Goal: Information Seeking & Learning: Learn about a topic

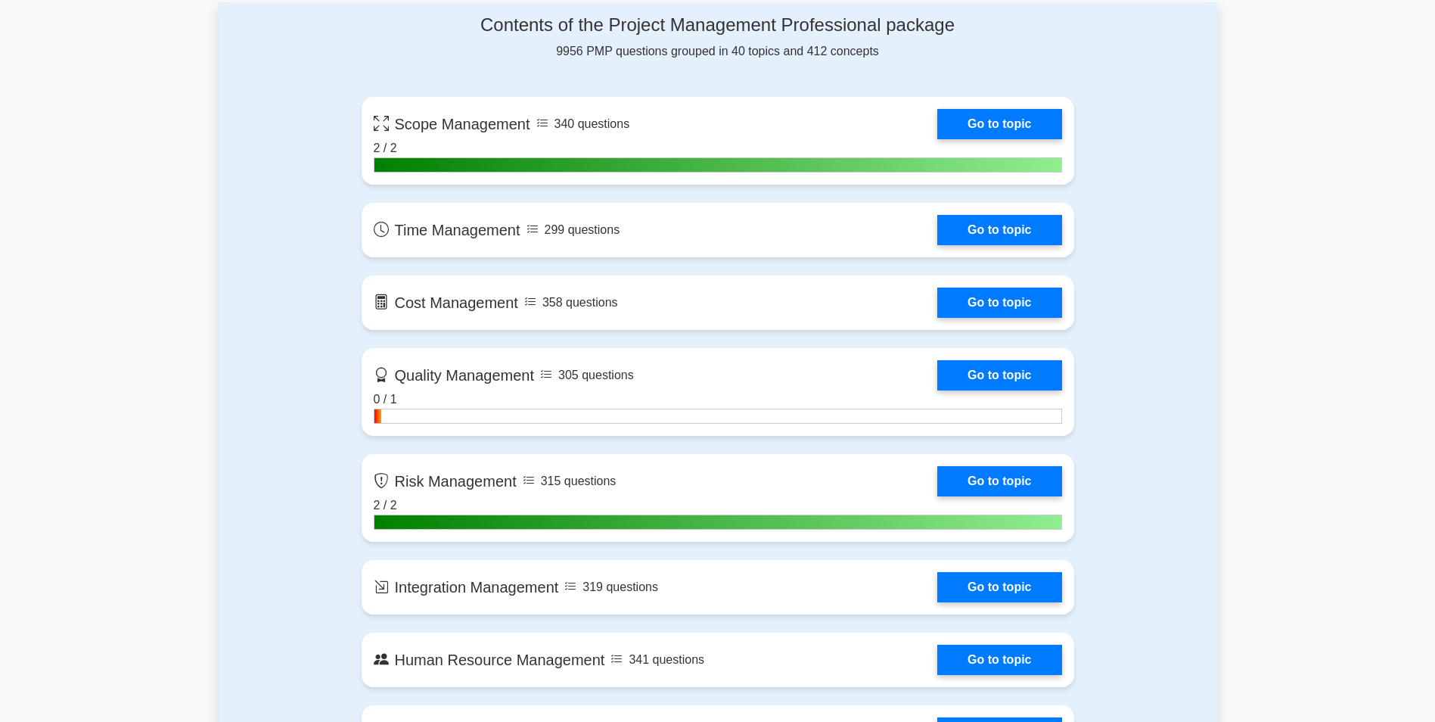
scroll to position [756, 0]
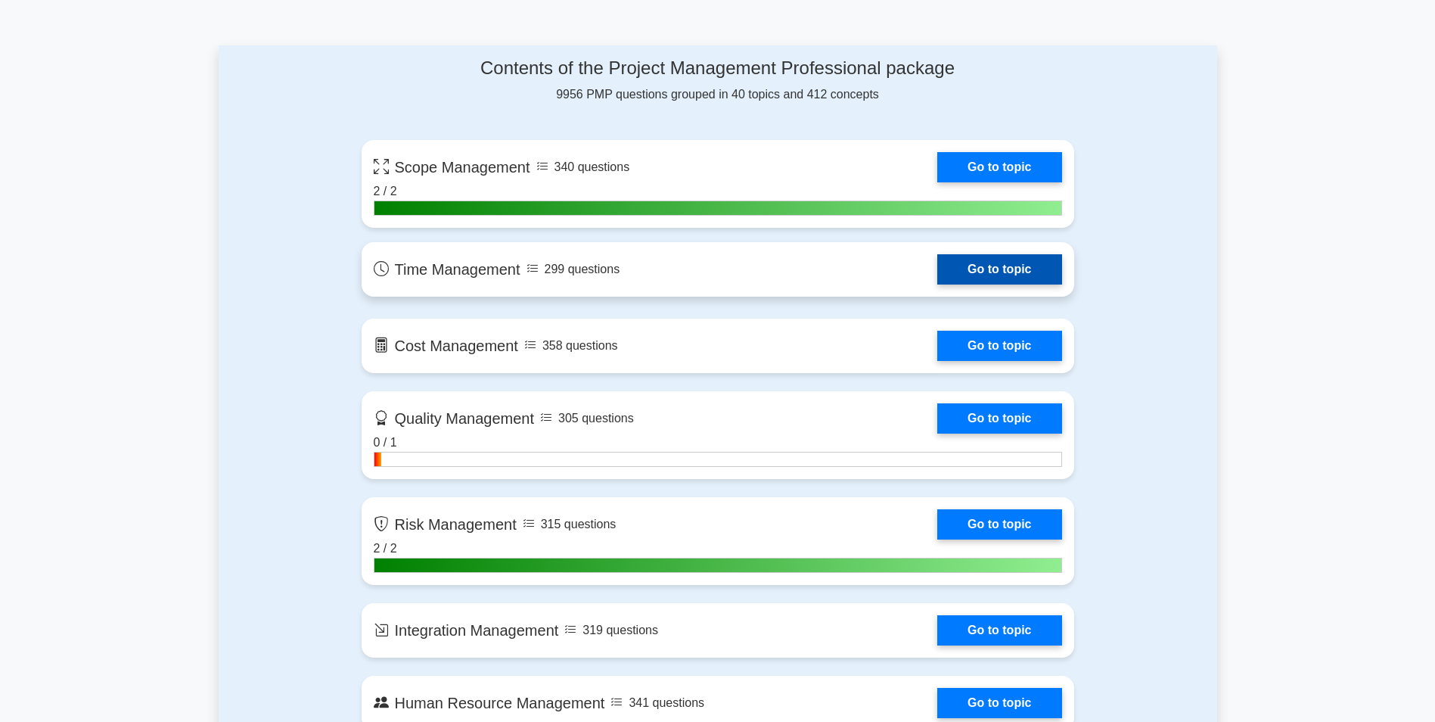
click at [977, 270] on link "Go to topic" at bounding box center [999, 269] width 124 height 30
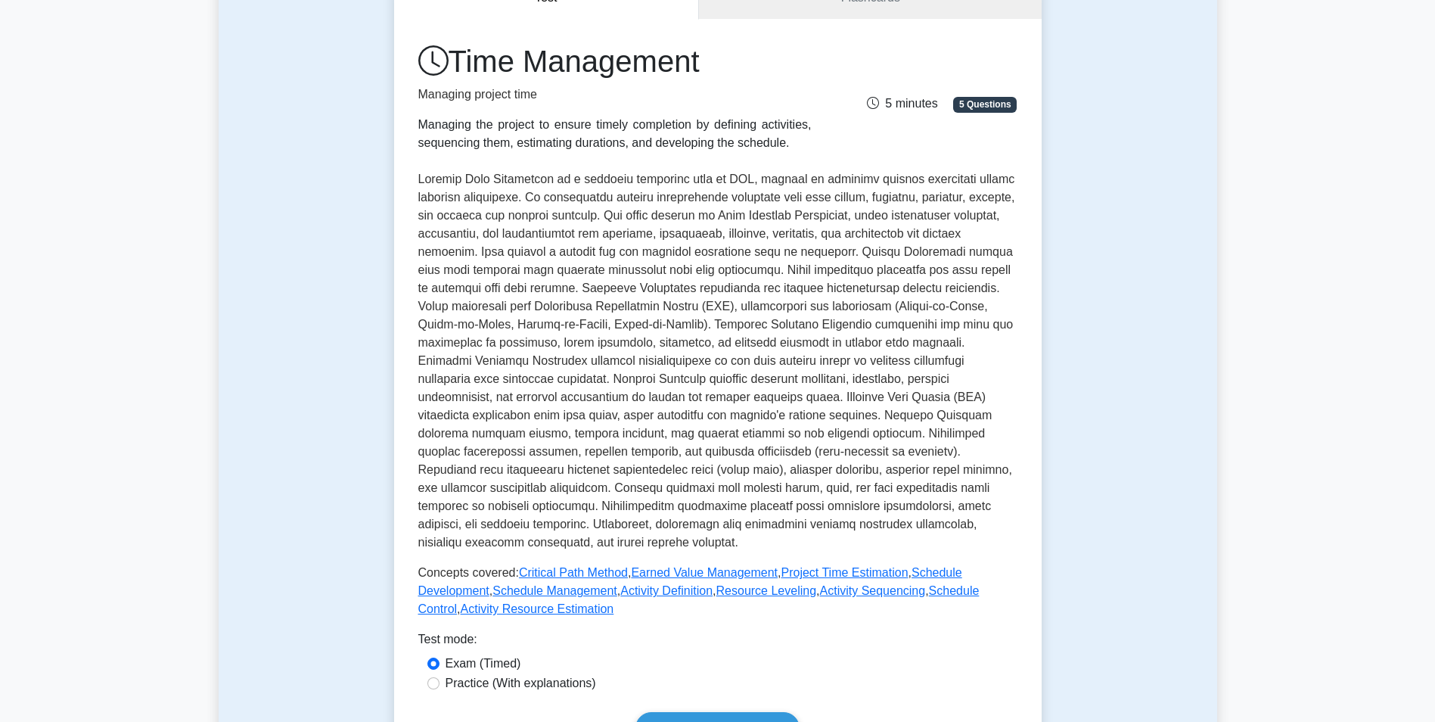
scroll to position [303, 0]
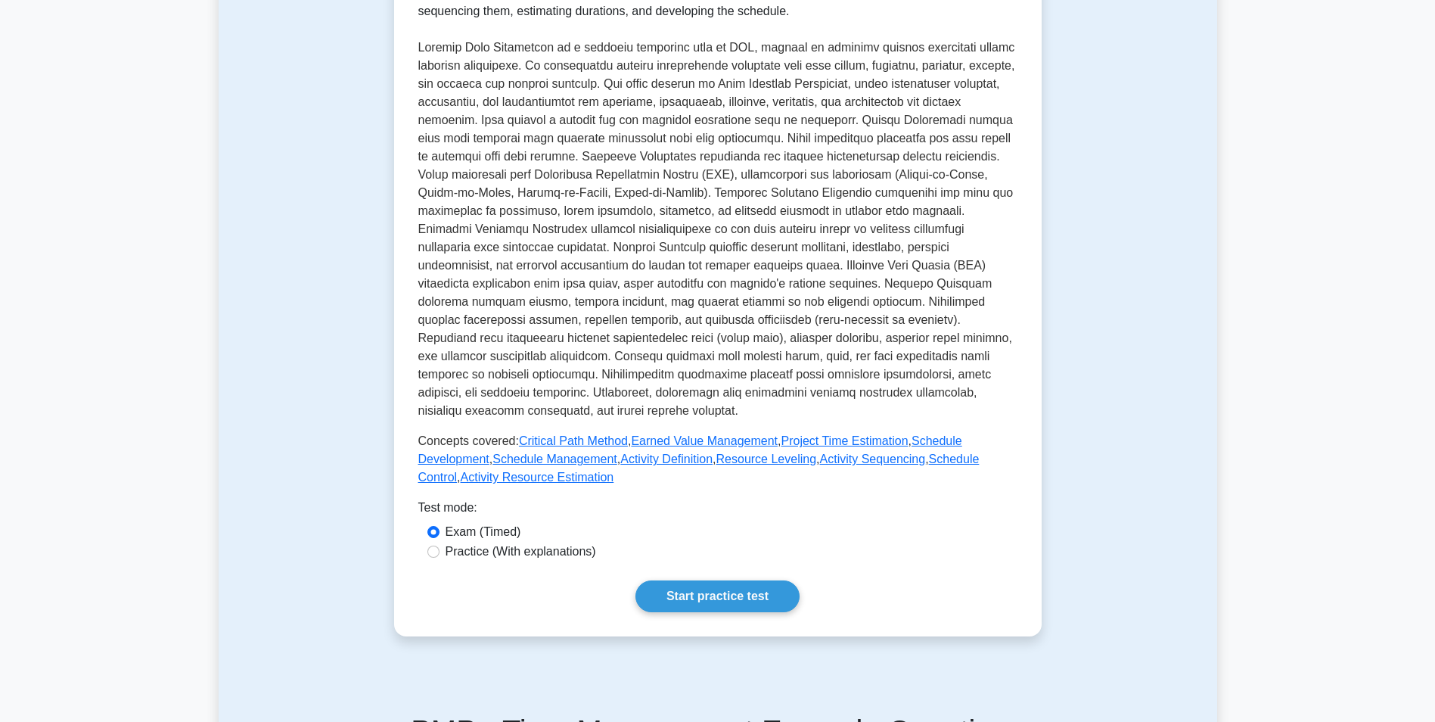
click at [474, 554] on label "Practice (With explanations)" at bounding box center [520, 551] width 151 height 18
click at [439, 554] on input "Practice (With explanations)" at bounding box center [433, 551] width 12 height 12
radio input "true"
click at [699, 601] on link "Start practice test" at bounding box center [717, 596] width 164 height 32
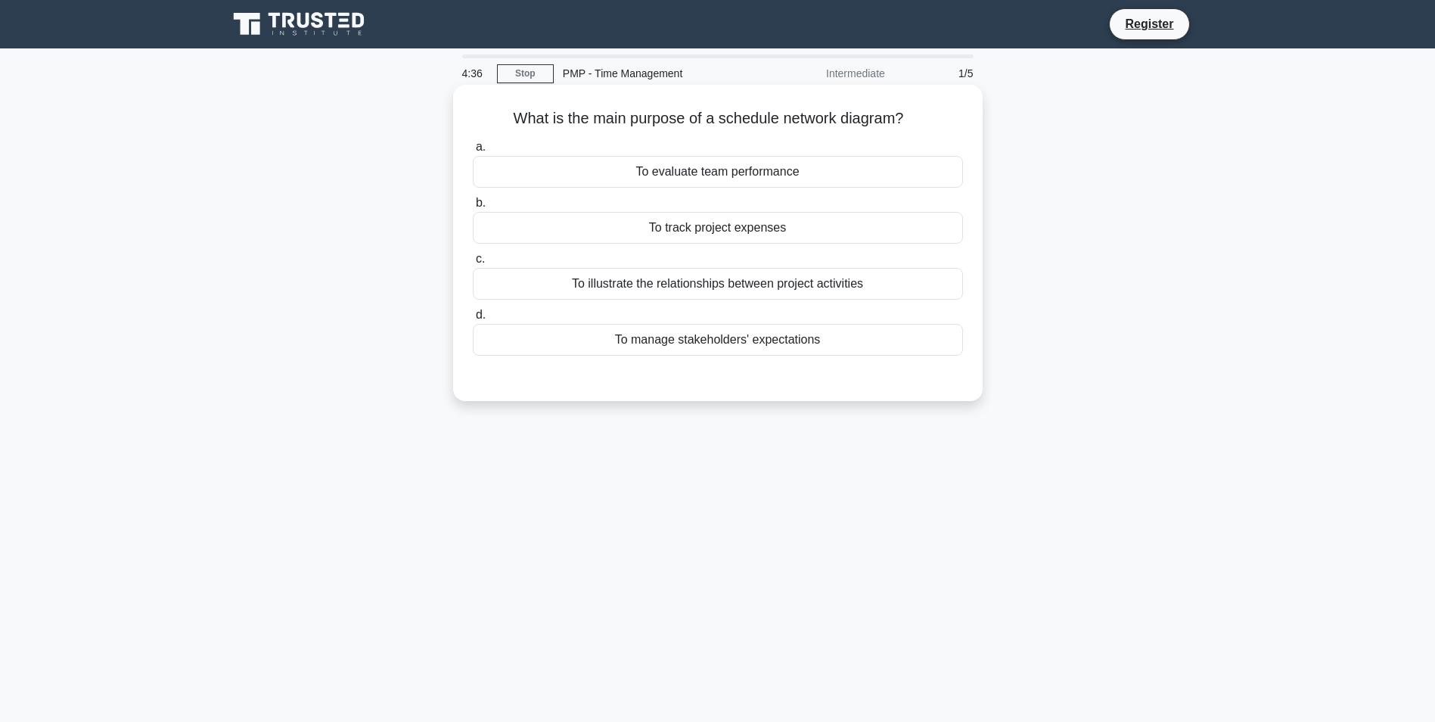
click at [740, 169] on div "To evaluate team performance" at bounding box center [718, 172] width 490 height 32
click at [473, 152] on input "a. To evaluate team performance" at bounding box center [473, 147] width 0 height 10
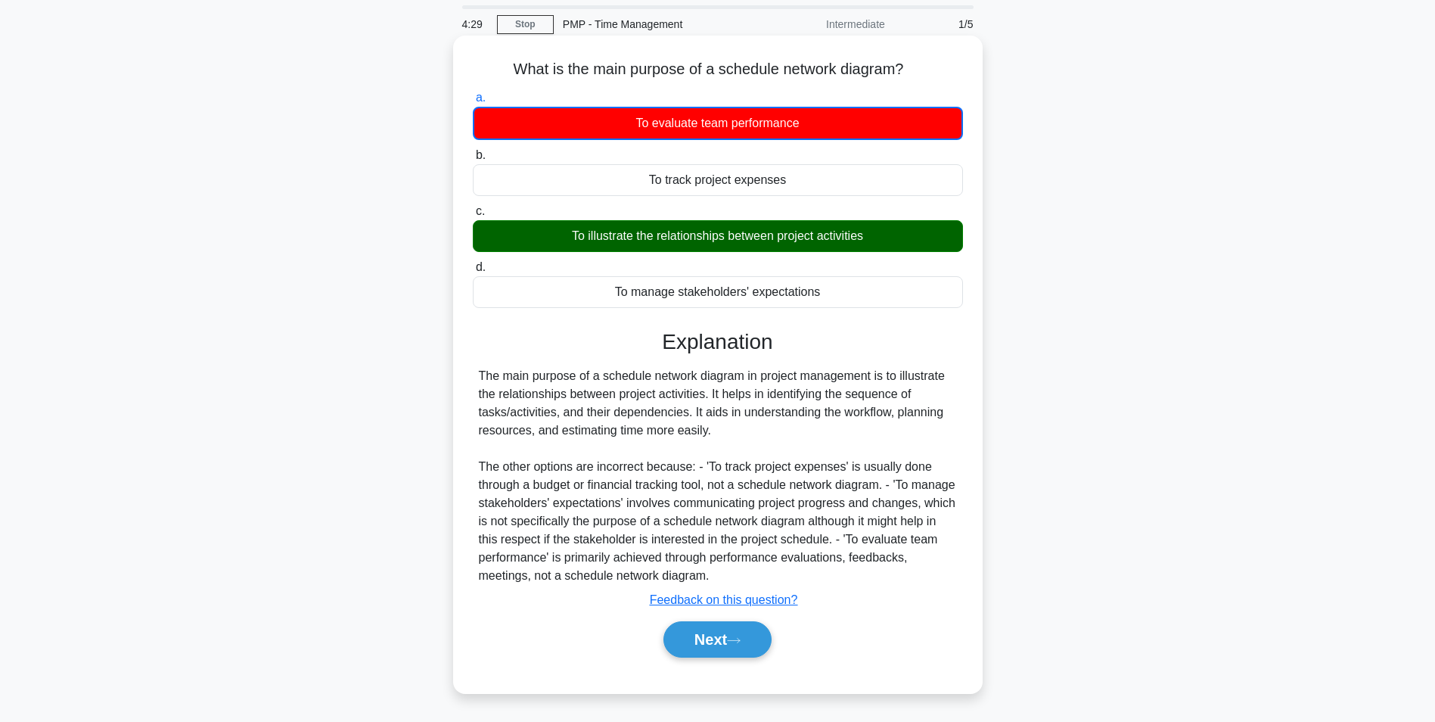
scroll to position [76, 0]
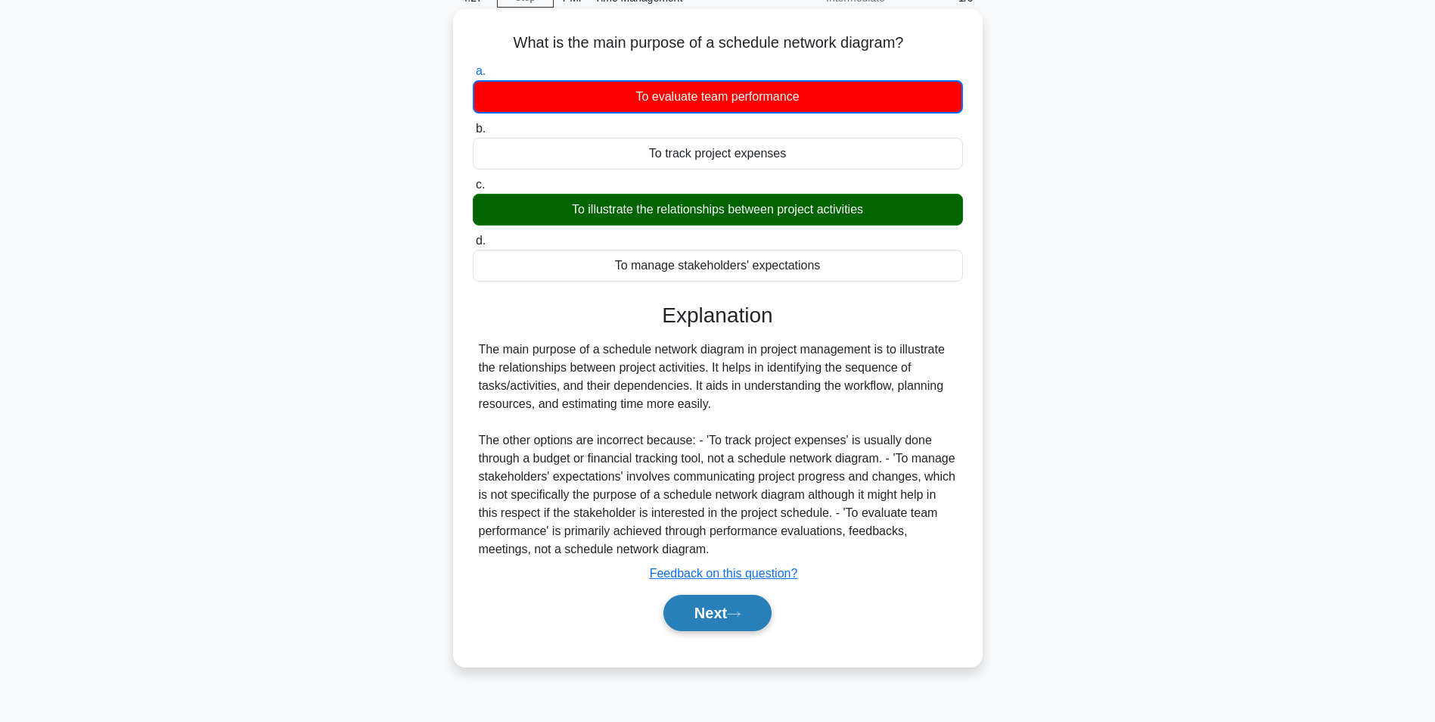
click at [704, 607] on button "Next" at bounding box center [717, 612] width 108 height 36
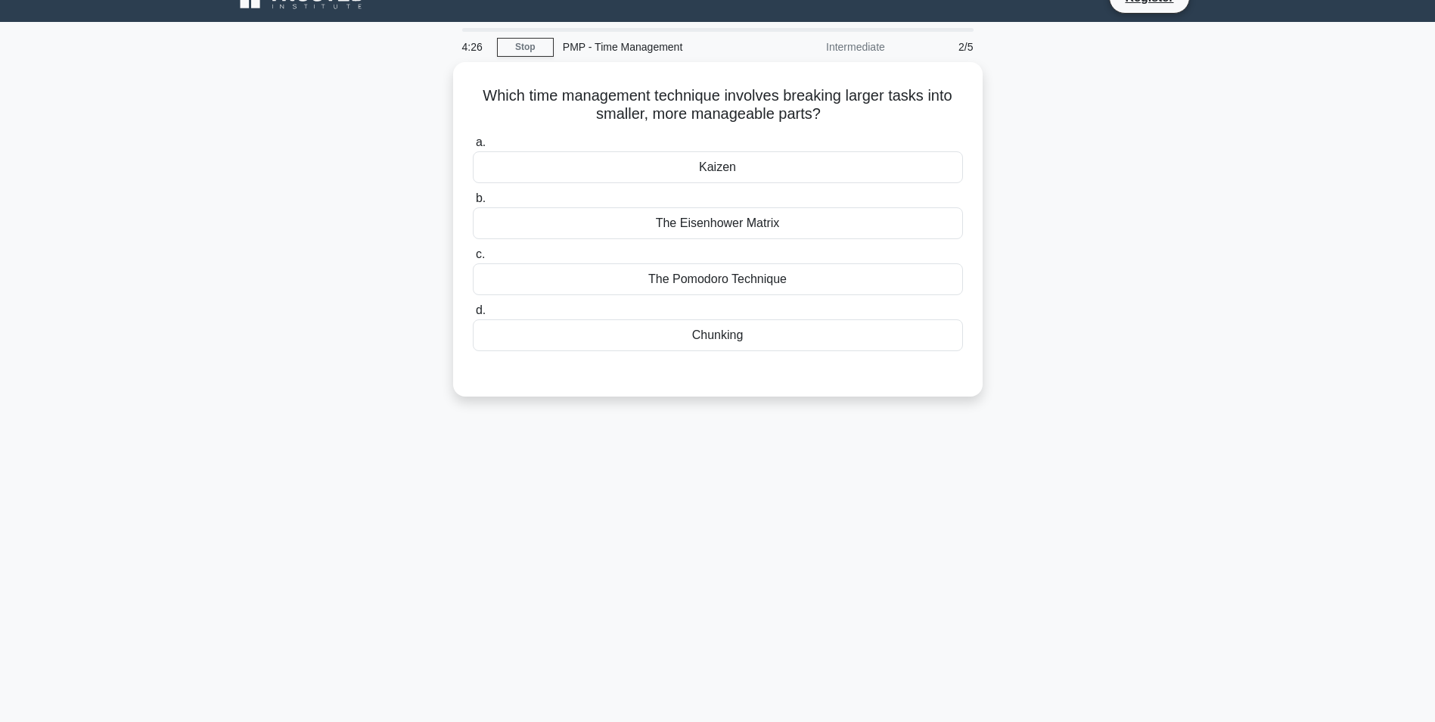
scroll to position [0, 0]
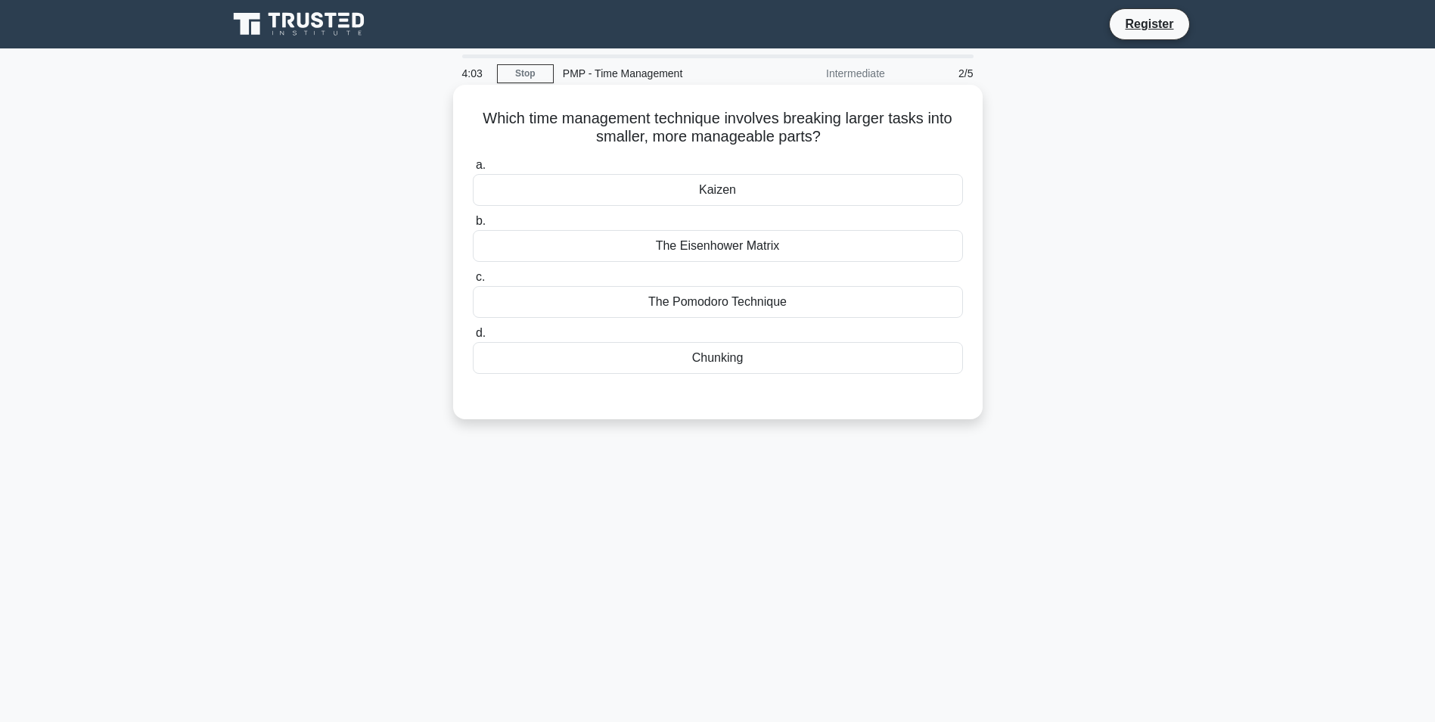
click at [719, 191] on div "Kaizen" at bounding box center [718, 190] width 490 height 32
click at [473, 170] on input "a. Kaizen" at bounding box center [473, 165] width 0 height 10
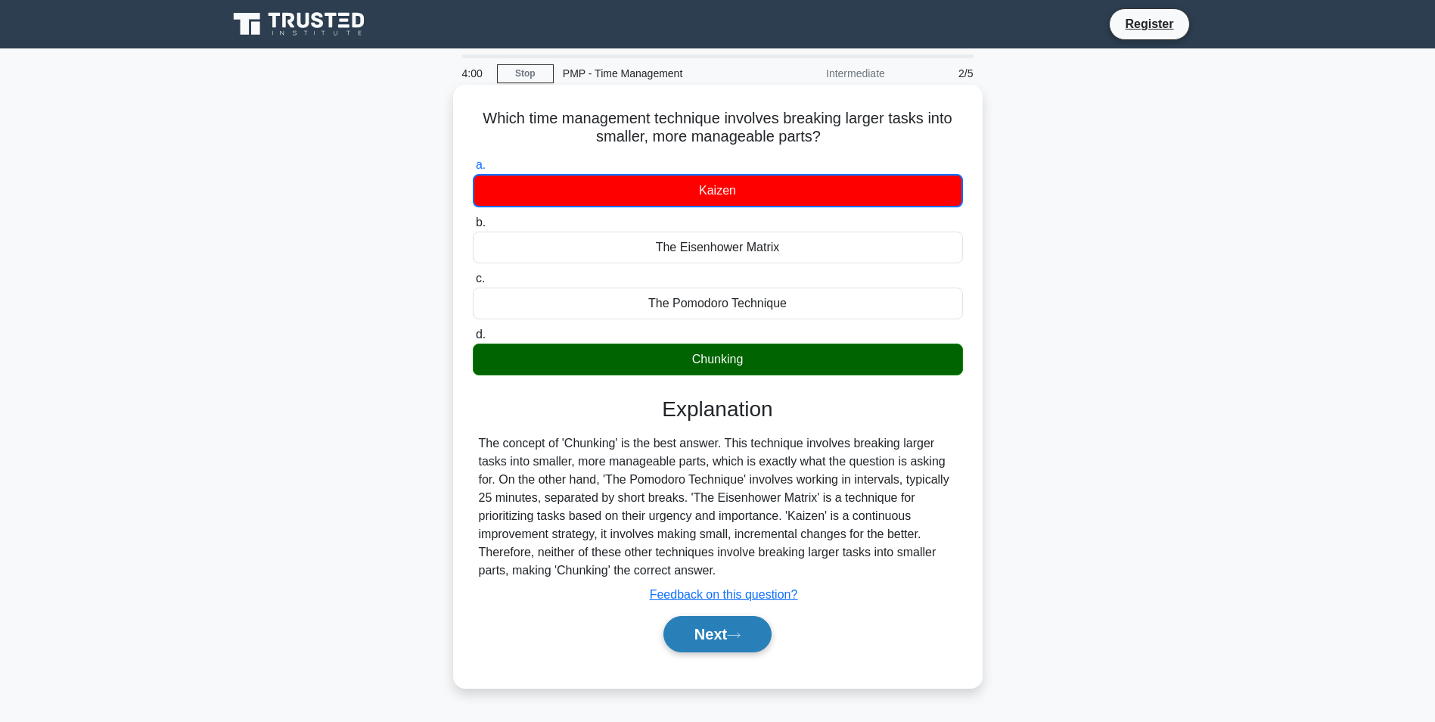
click at [731, 624] on button "Next" at bounding box center [717, 634] width 108 height 36
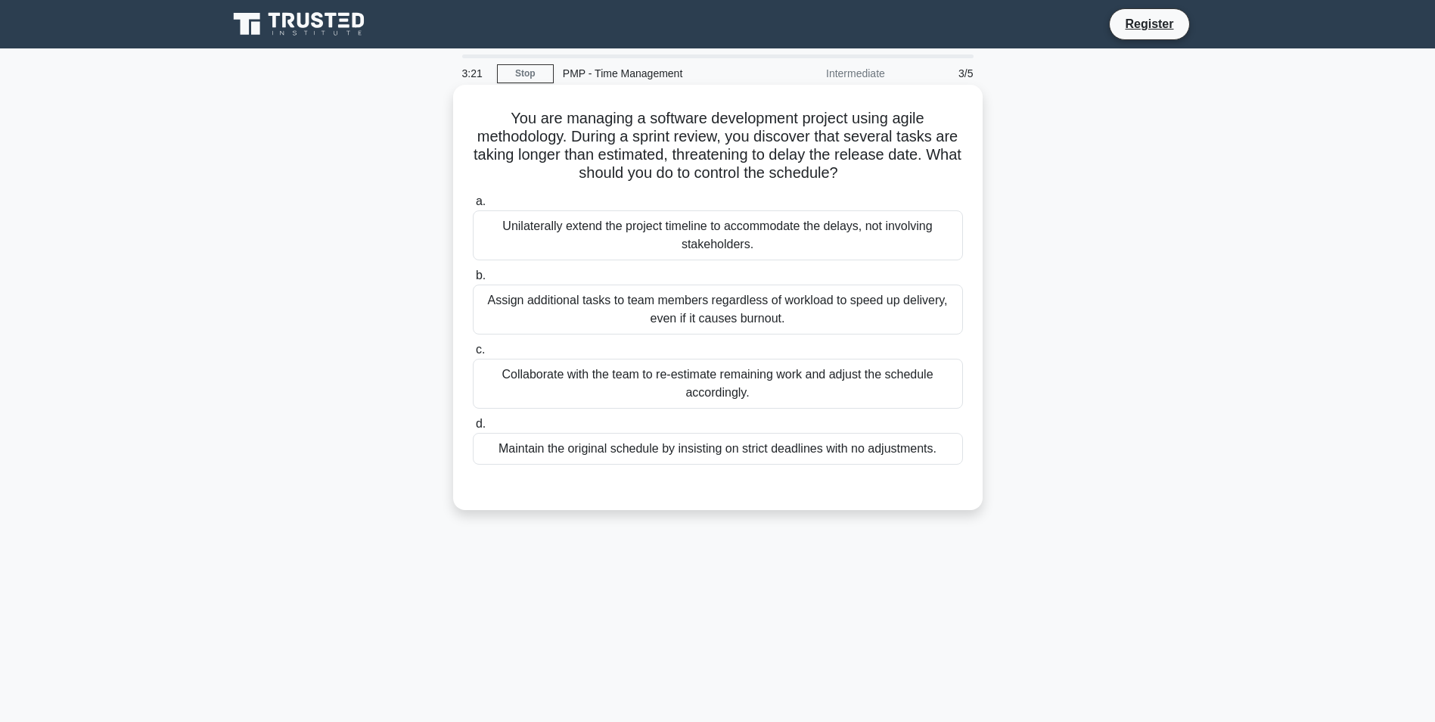
click at [703, 376] on div "Collaborate with the team to re-estimate remaining work and adjust the schedule…" at bounding box center [718, 384] width 490 height 50
click at [473, 355] on input "c. Collaborate with the team to re-estimate remaining work and adjust the sched…" at bounding box center [473, 350] width 0 height 10
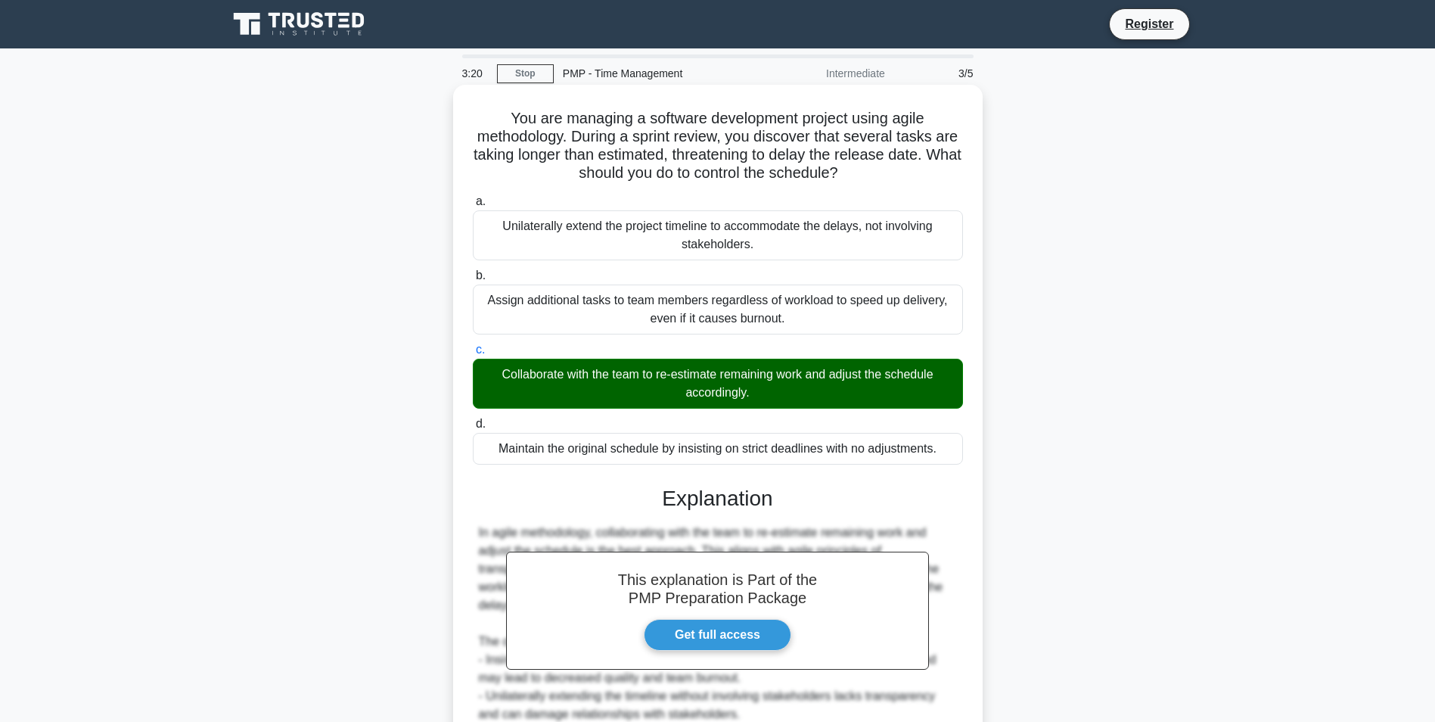
scroll to position [175, 0]
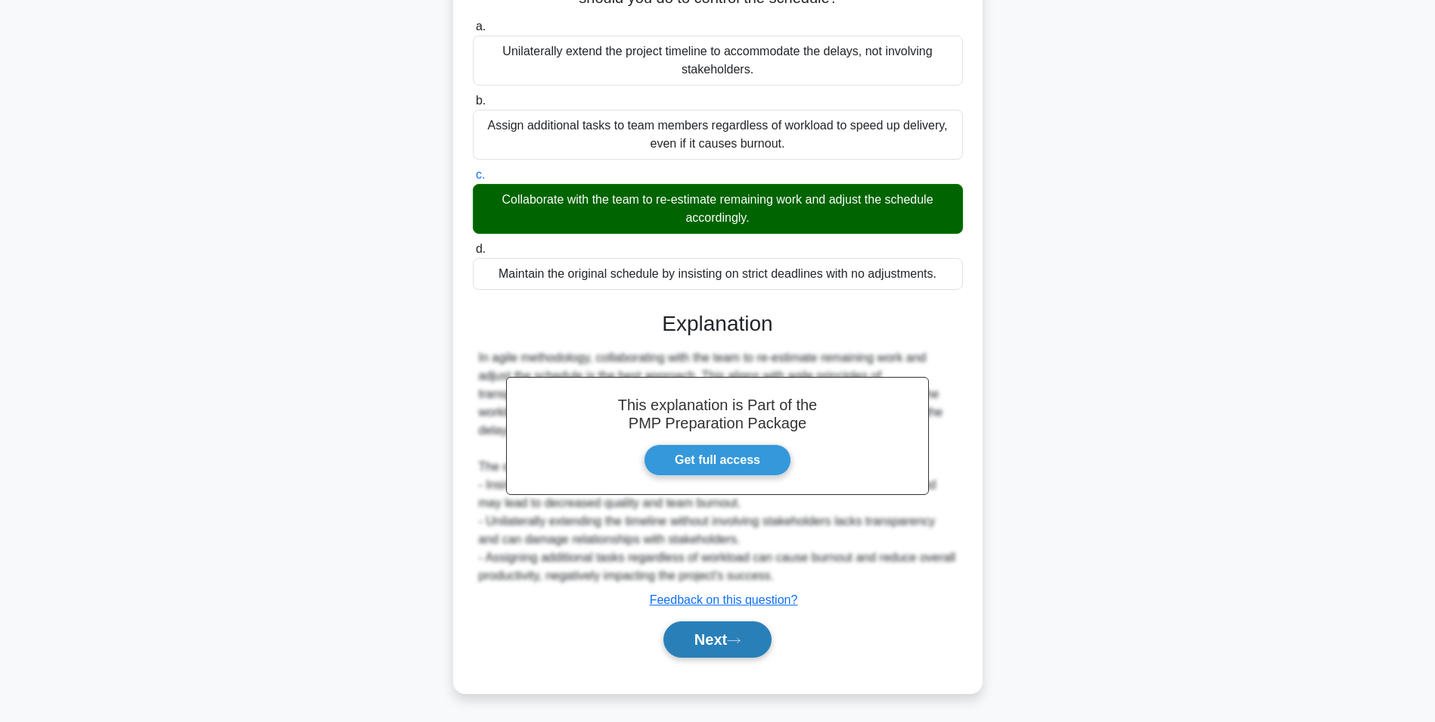
click at [709, 635] on button "Next" at bounding box center [717, 639] width 108 height 36
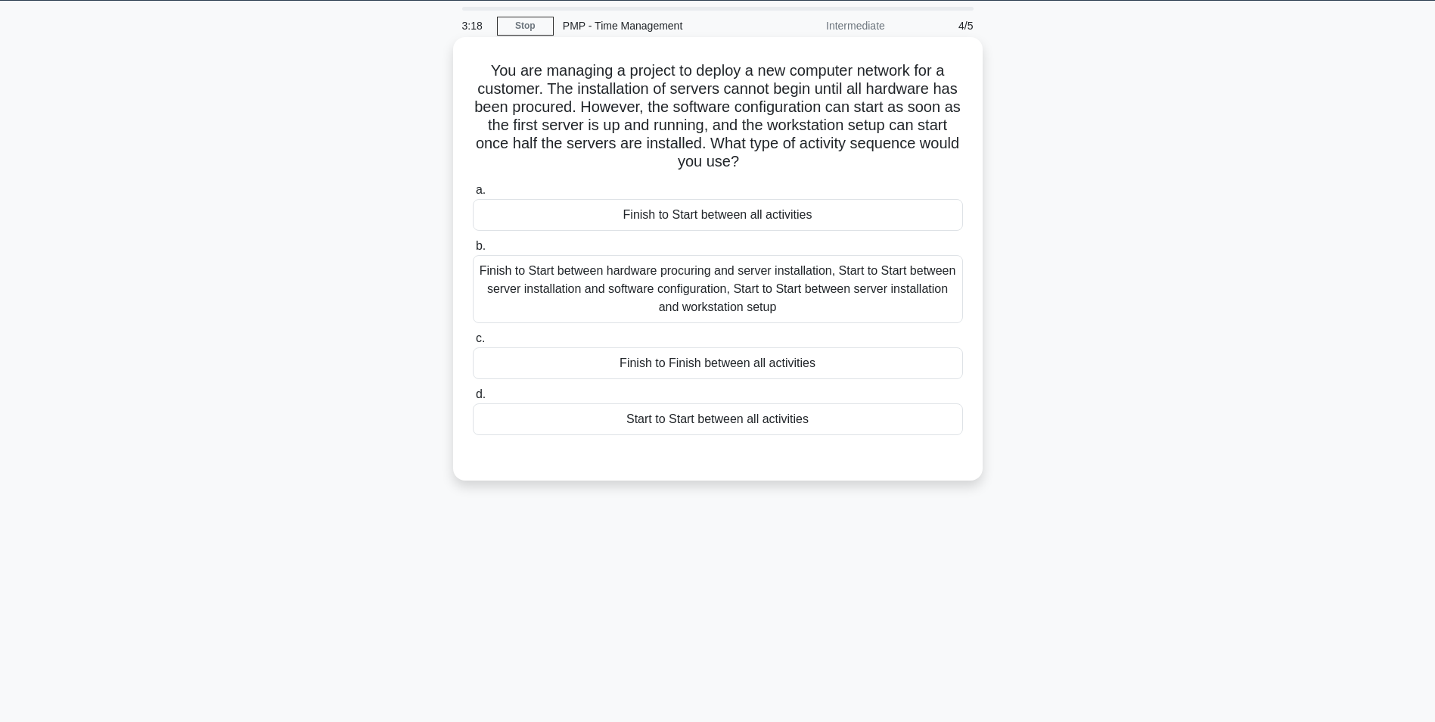
scroll to position [0, 0]
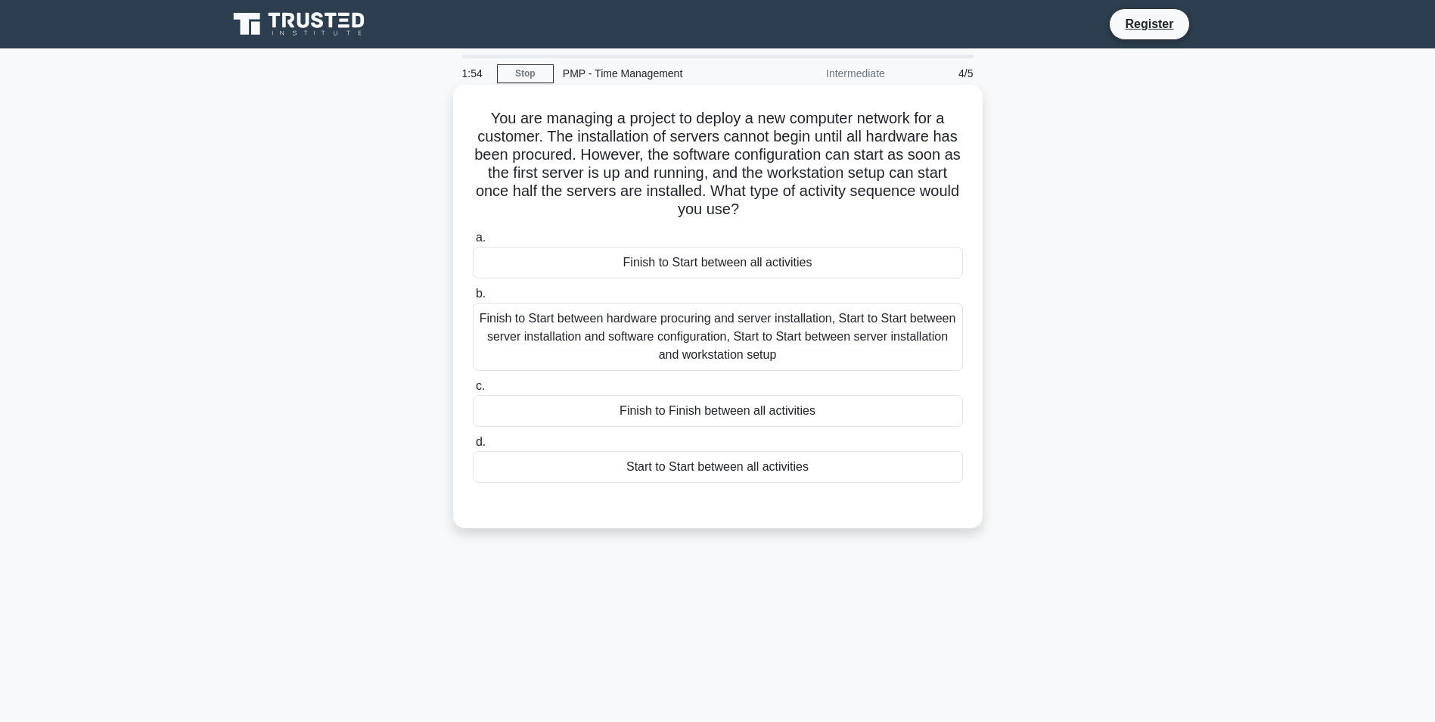
click at [729, 470] on div "Start to Start between all activities" at bounding box center [718, 467] width 490 height 32
click at [473, 447] on input "d. Start to Start between all activities" at bounding box center [473, 442] width 0 height 10
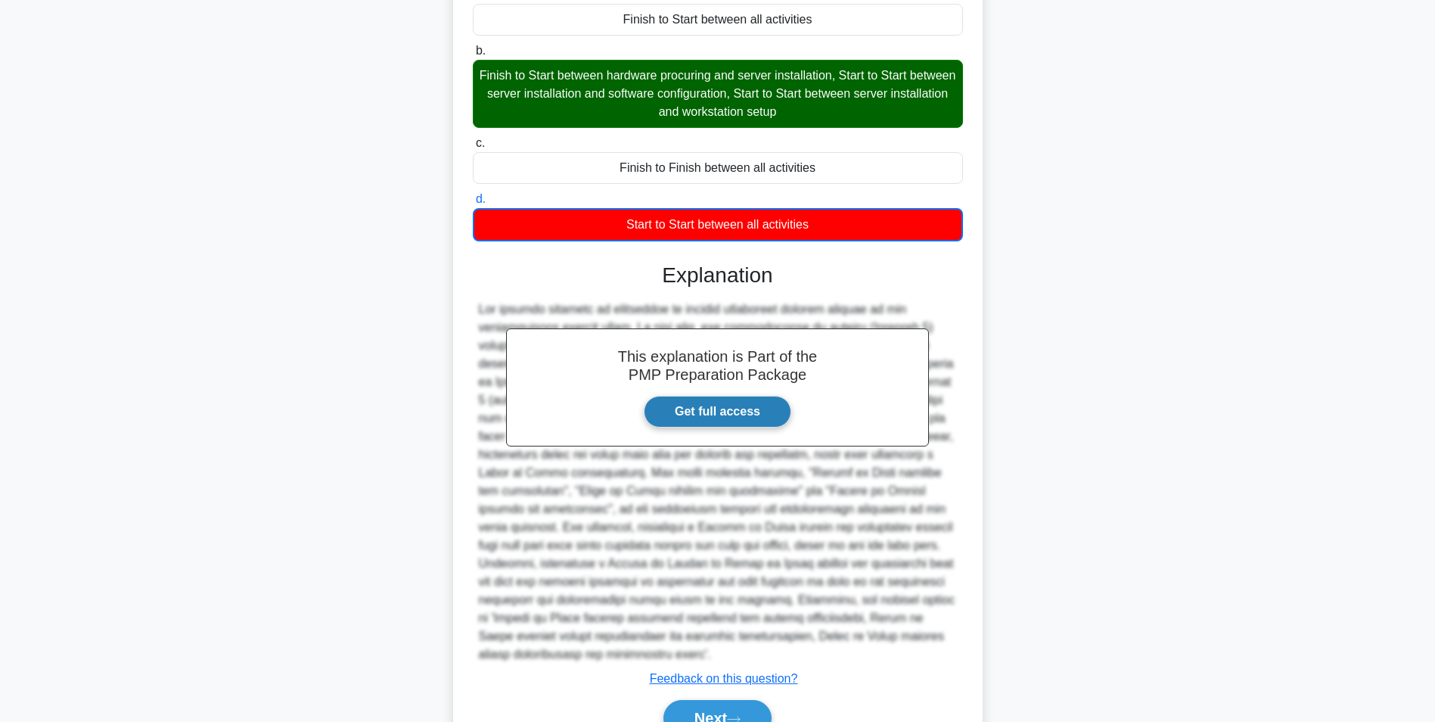
scroll to position [304, 0]
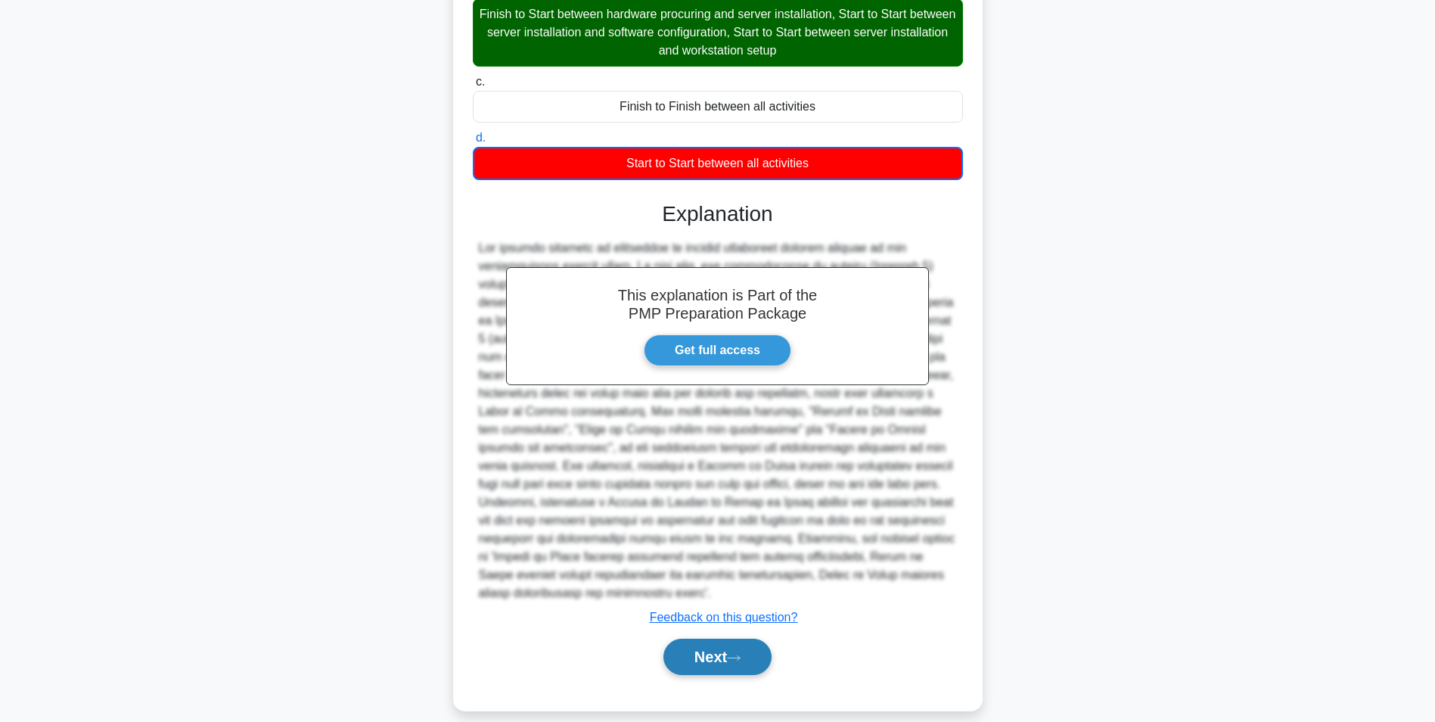
click at [730, 638] on button "Next" at bounding box center [717, 656] width 108 height 36
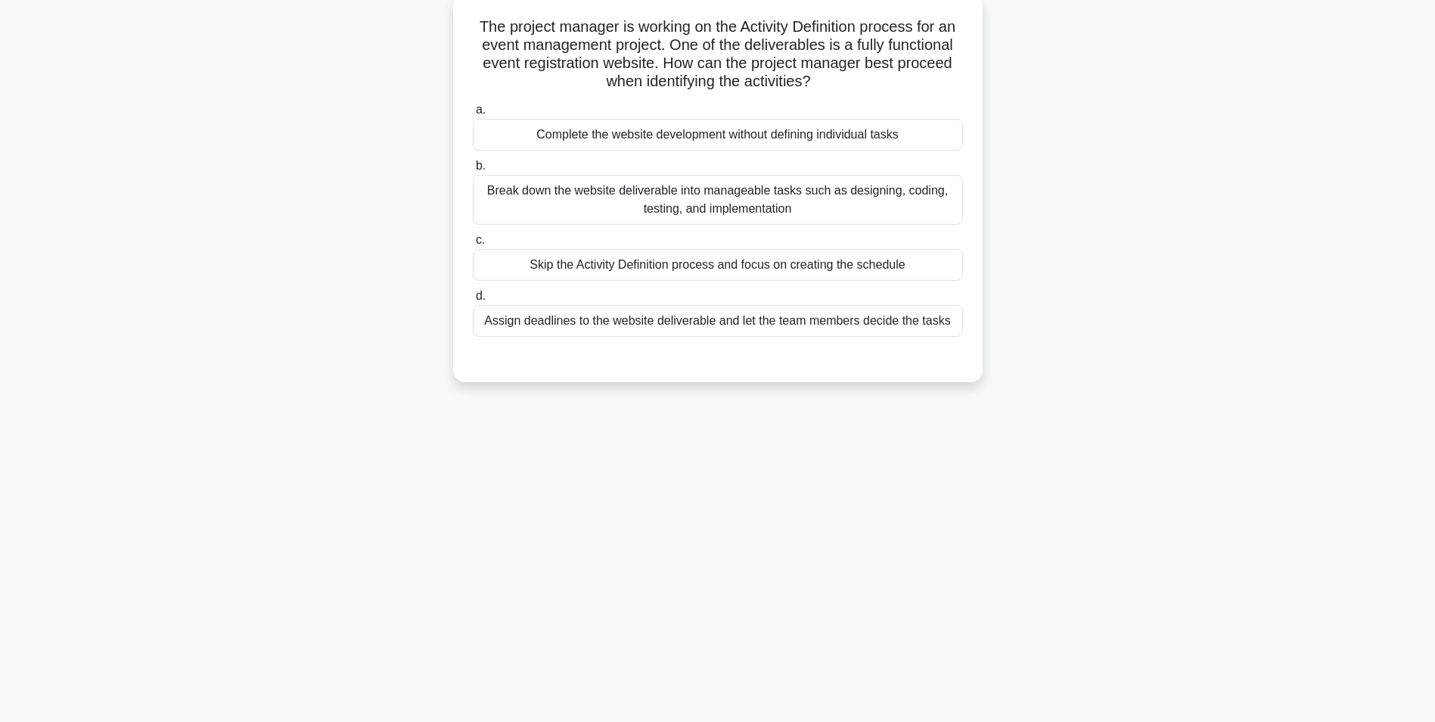
scroll to position [95, 0]
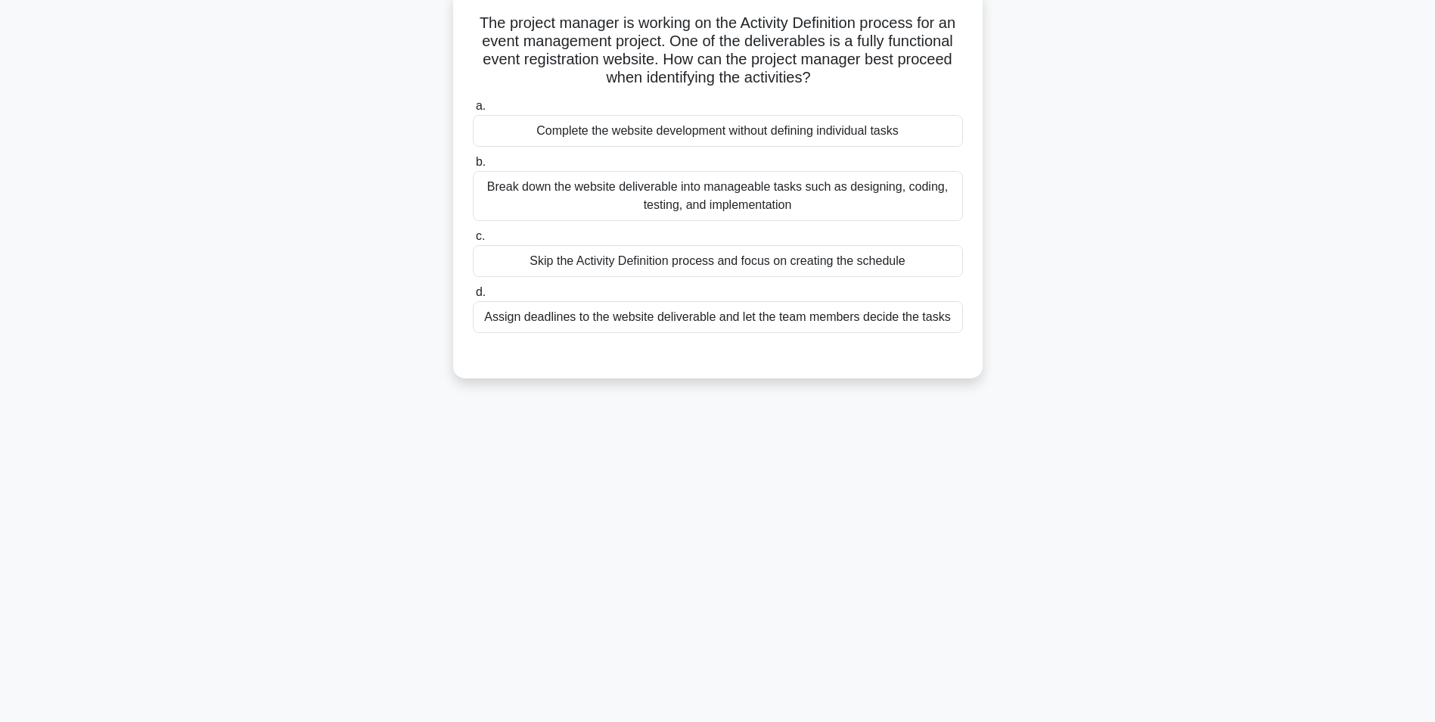
click at [643, 266] on div "Skip the Activity Definition process and focus on creating the schedule" at bounding box center [718, 261] width 490 height 32
click at [473, 241] on input "c. Skip the Activity Definition process and focus on creating the schedule" at bounding box center [473, 236] width 0 height 10
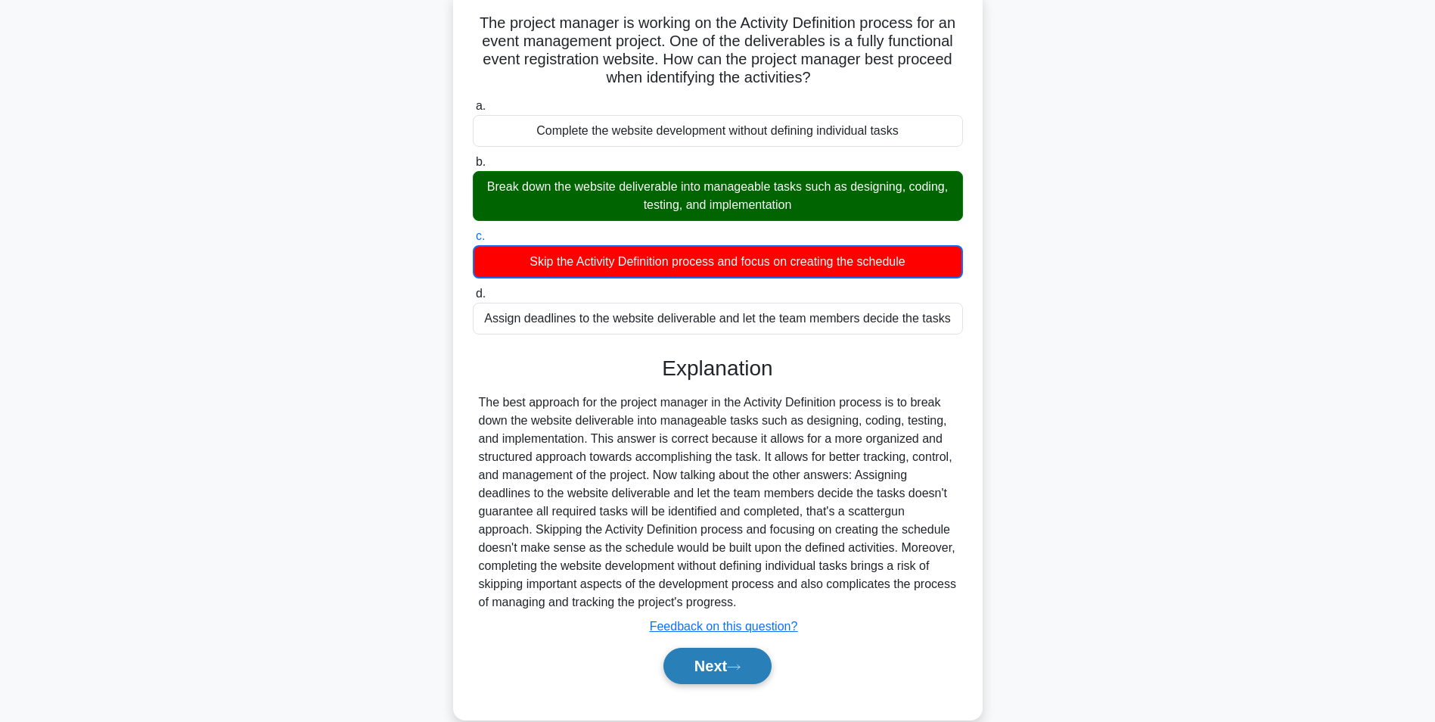
click at [742, 674] on button "Next" at bounding box center [717, 665] width 108 height 36
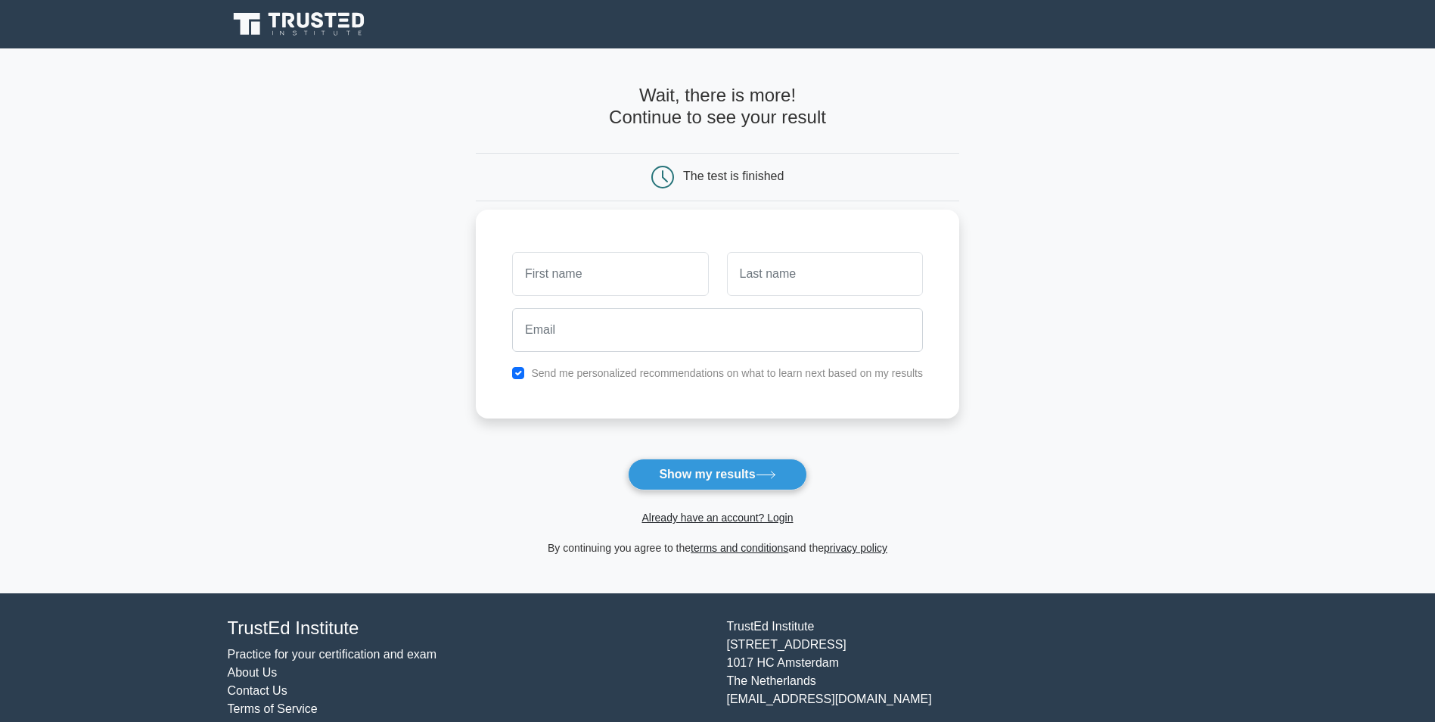
click at [562, 284] on input "text" at bounding box center [610, 274] width 196 height 44
type input "DERRICK"
type input "WALYONGU"
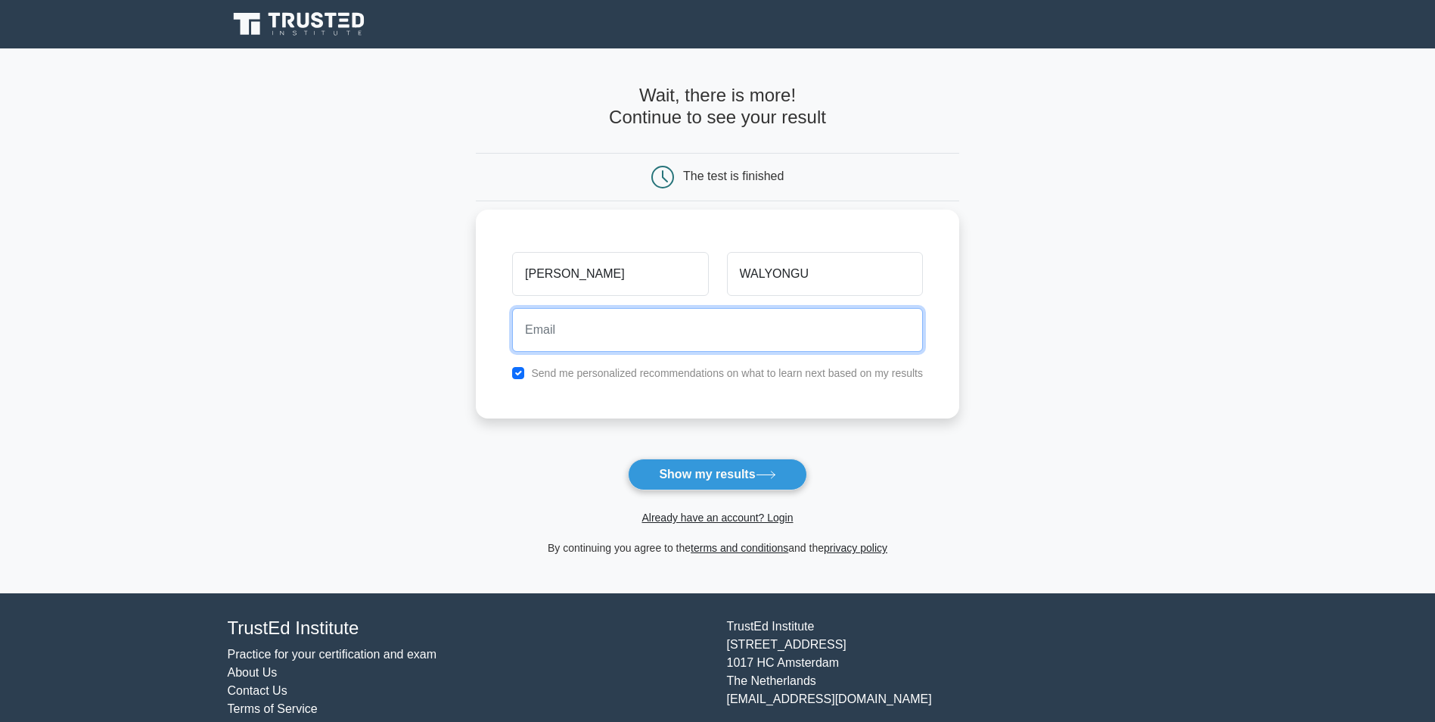
type input "derickjoel720@gmail.com"
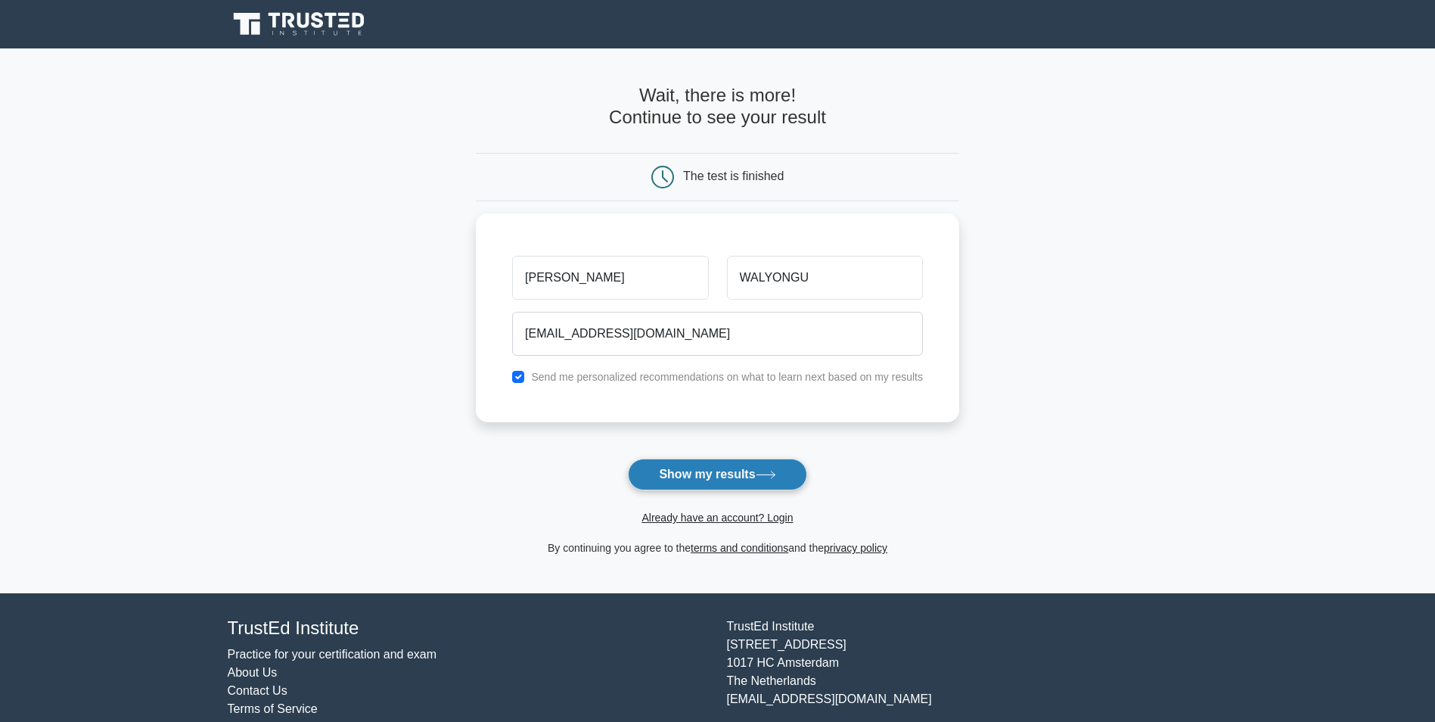
click at [705, 476] on button "Show my results" at bounding box center [717, 474] width 178 height 32
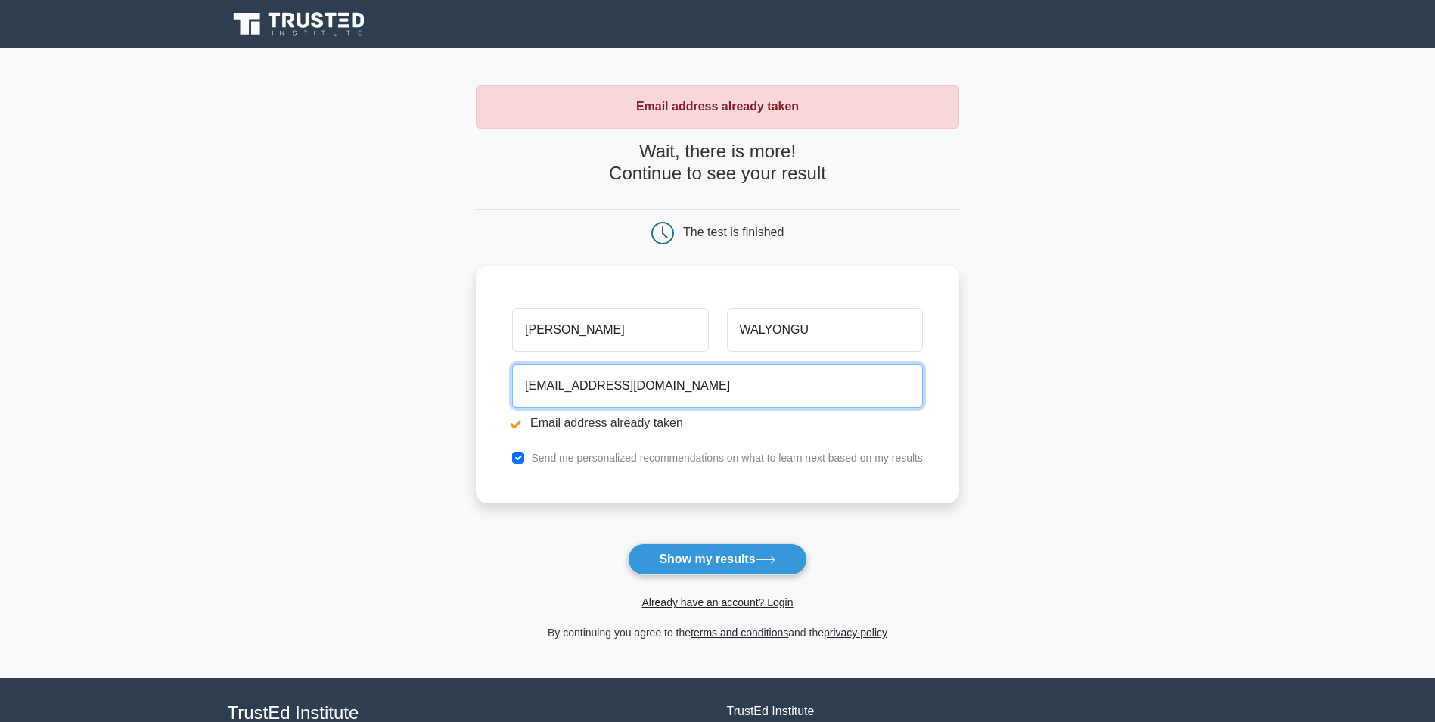
click at [691, 383] on input "derickjoel720@gmail.com" at bounding box center [717, 386] width 411 height 44
drag, startPoint x: 691, startPoint y: 383, endPoint x: 577, endPoint y: 392, distance: 113.8
click at [577, 392] on input "derickjoel720@gmail.com" at bounding box center [717, 386] width 411 height 44
drag, startPoint x: 742, startPoint y: 381, endPoint x: 621, endPoint y: 382, distance: 121.0
click at [621, 382] on input "derick.walyongu@EQUITYBANK.CO.UG" at bounding box center [717, 386] width 411 height 44
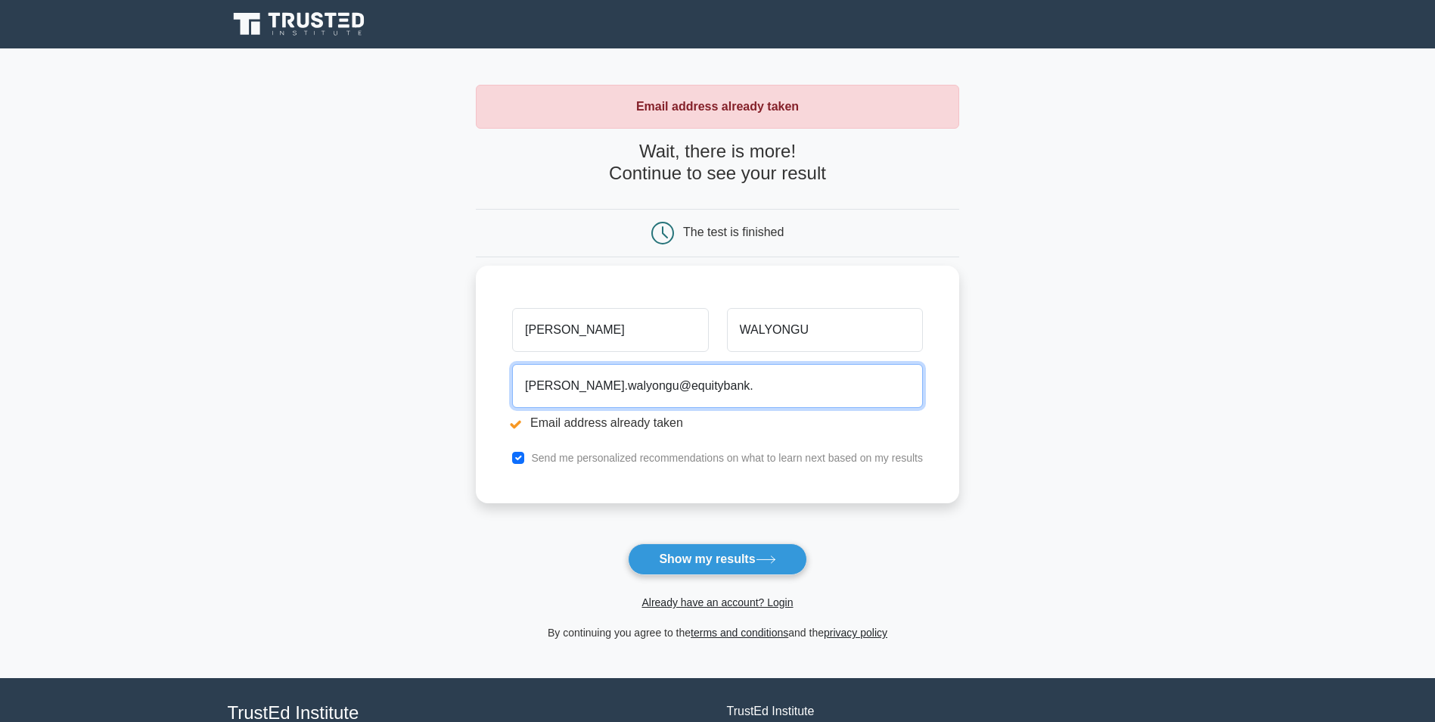
click at [713, 386] on input "derrick.walyongu@equitybank." at bounding box center [717, 386] width 411 height 44
type input "derrick.walyongu@equitybank.co.ug"
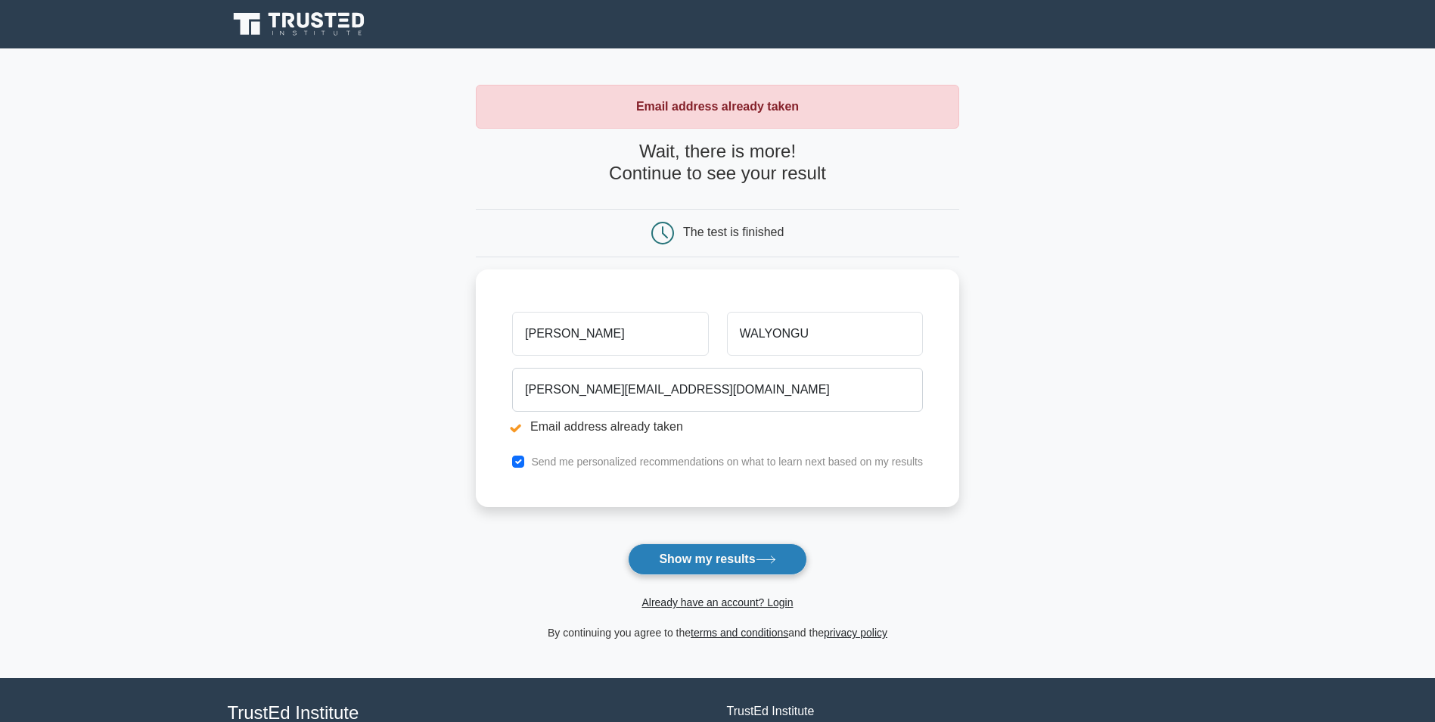
click at [707, 555] on button "Show my results" at bounding box center [717, 559] width 178 height 32
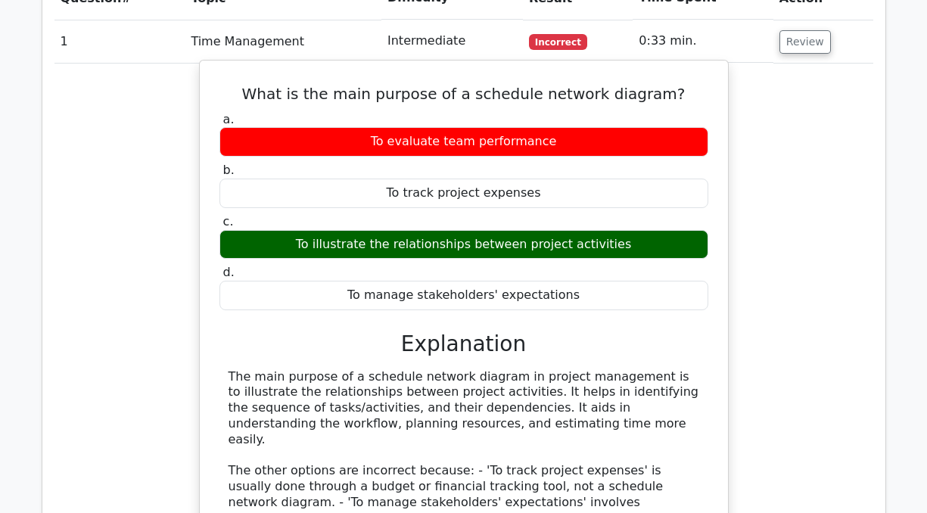
scroll to position [1135, 0]
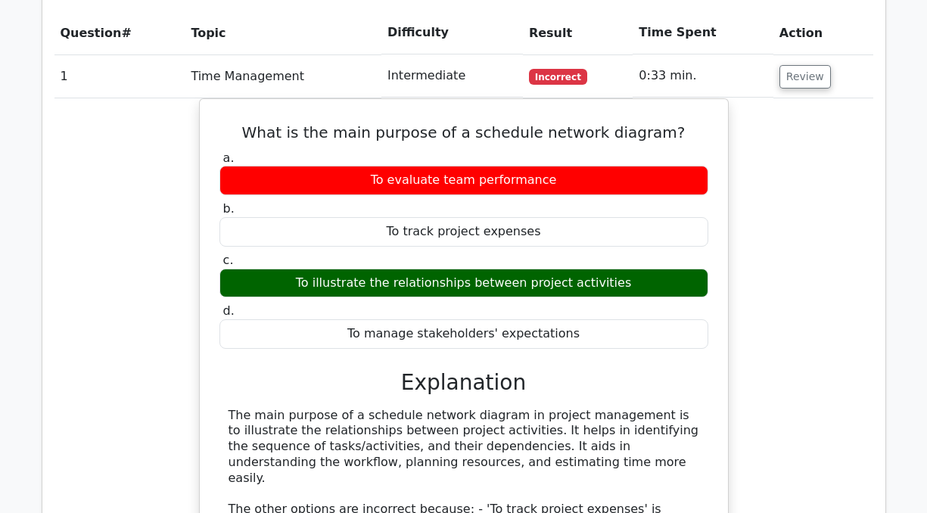
click at [796, 343] on div "What is the main purpose of a schedule network diagram? a. To evaluate team per…" at bounding box center [463, 403] width 818 height 610
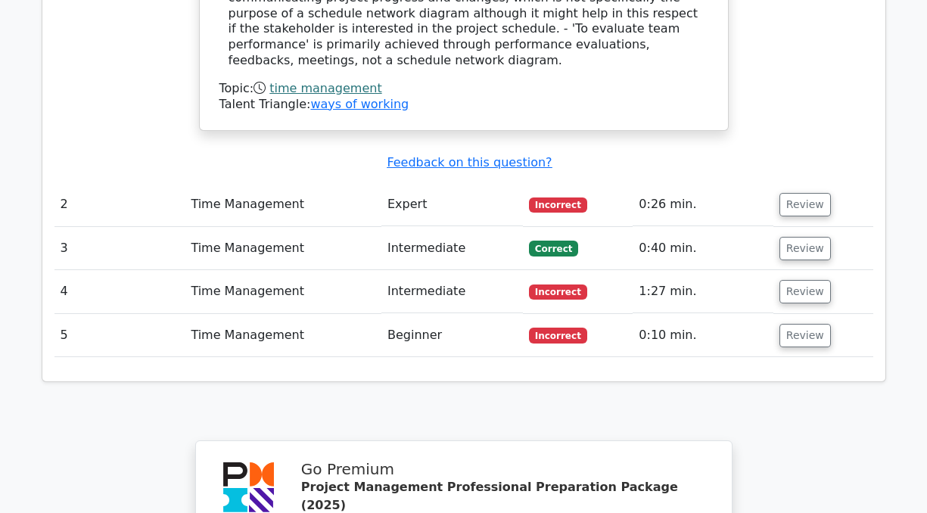
scroll to position [1740, 0]
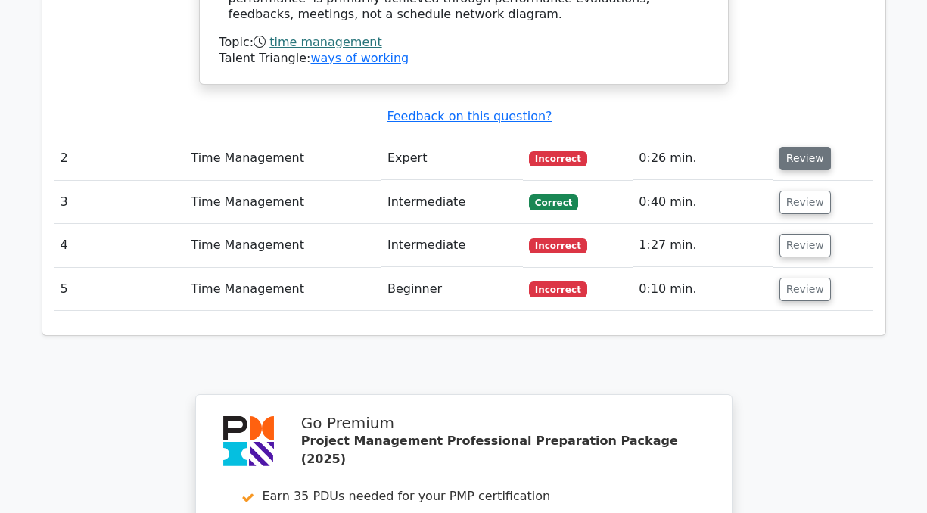
click at [797, 147] on button "Review" at bounding box center [804, 158] width 51 height 23
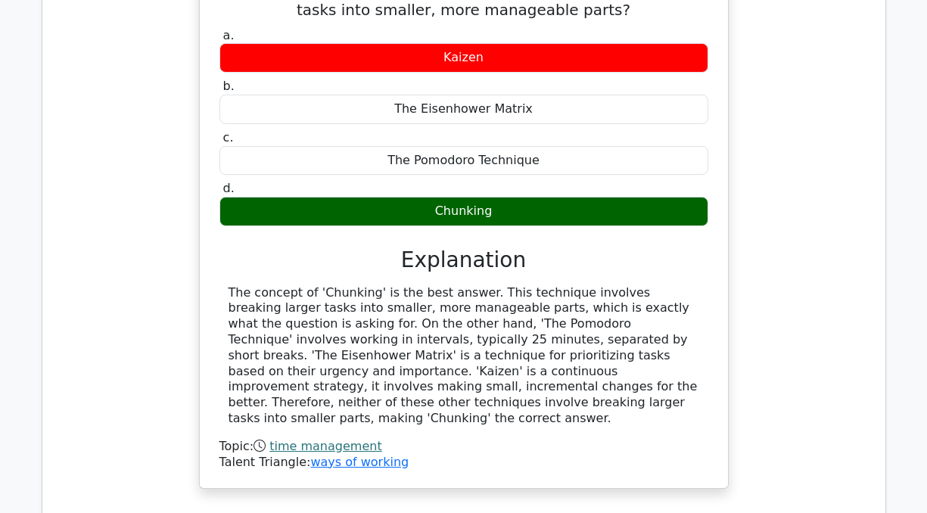
scroll to position [2193, 0]
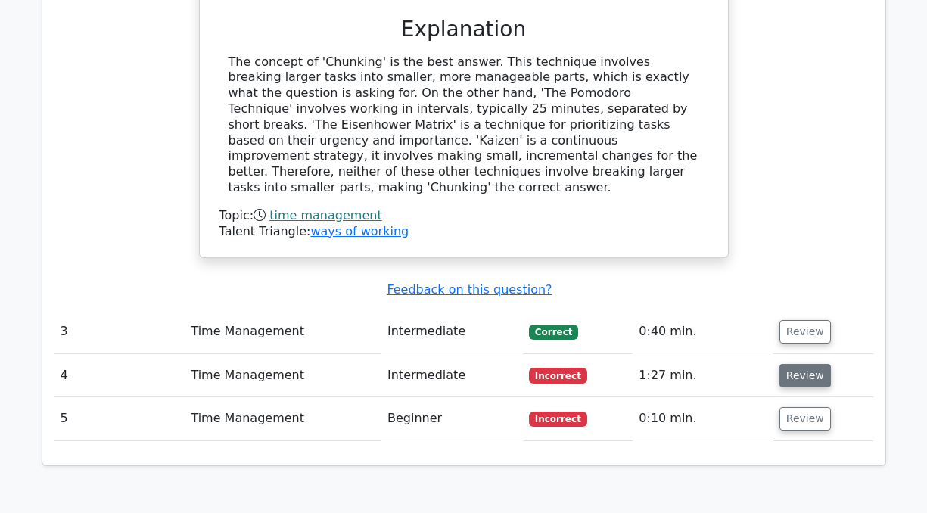
click at [796, 364] on button "Review" at bounding box center [804, 375] width 51 height 23
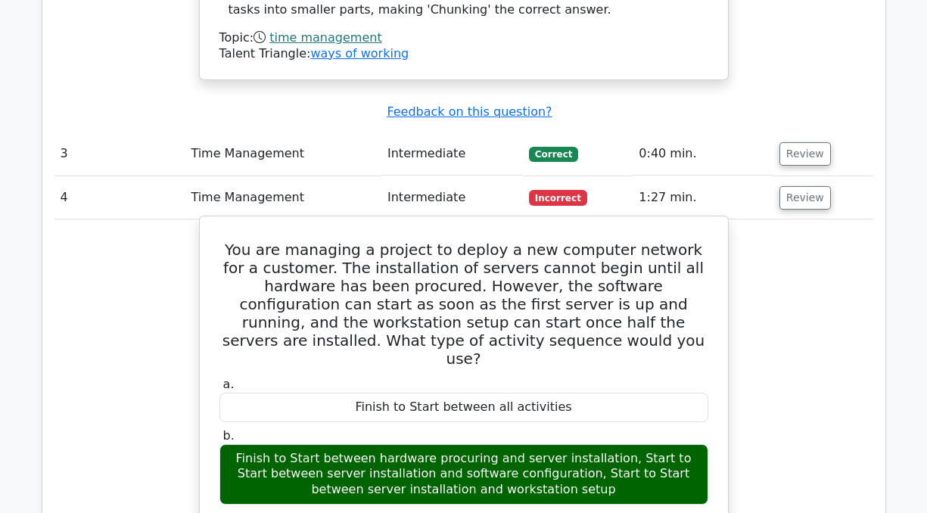
scroll to position [2345, 0]
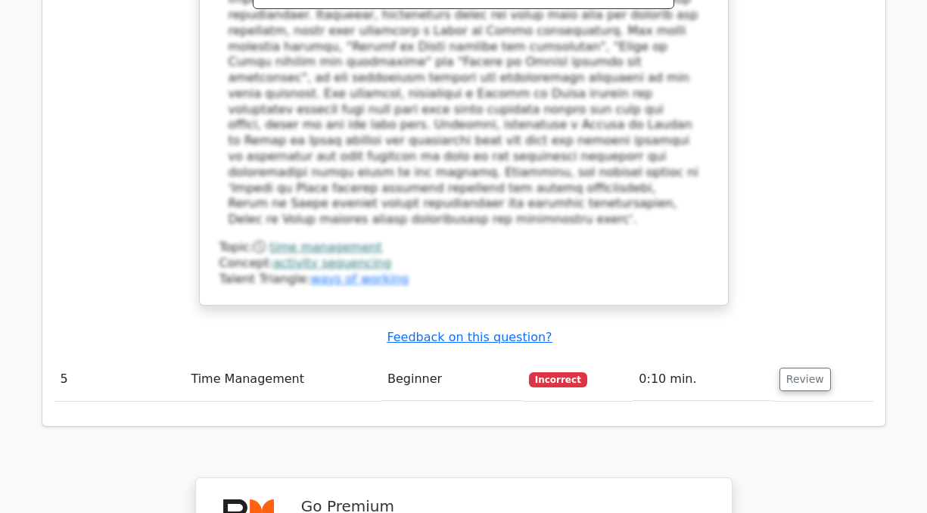
scroll to position [3541, 0]
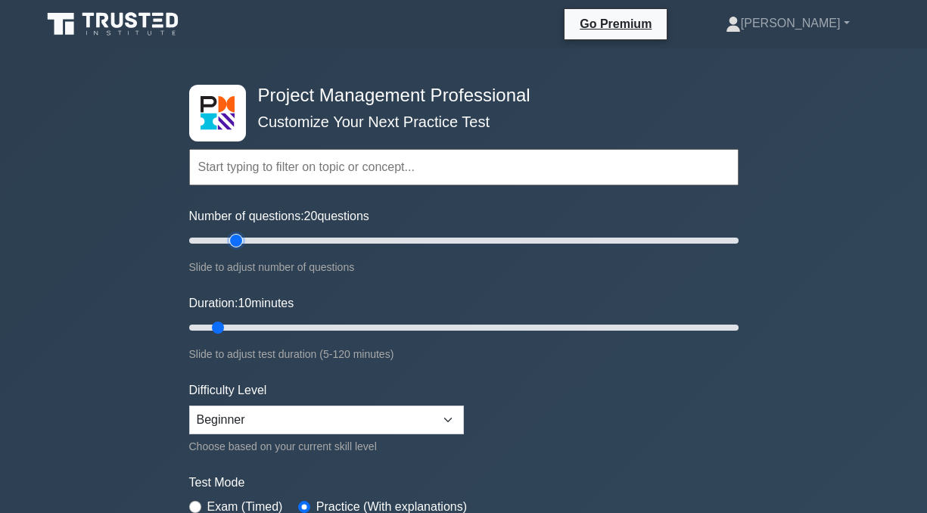
type input "20"
click at [243, 240] on input "Number of questions: 20 questions" at bounding box center [463, 240] width 549 height 18
click at [250, 324] on input "Duration: 10 minutes" at bounding box center [463, 327] width 549 height 18
type input "20"
click at [258, 325] on input "Duration: 15 minutes" at bounding box center [463, 327] width 549 height 18
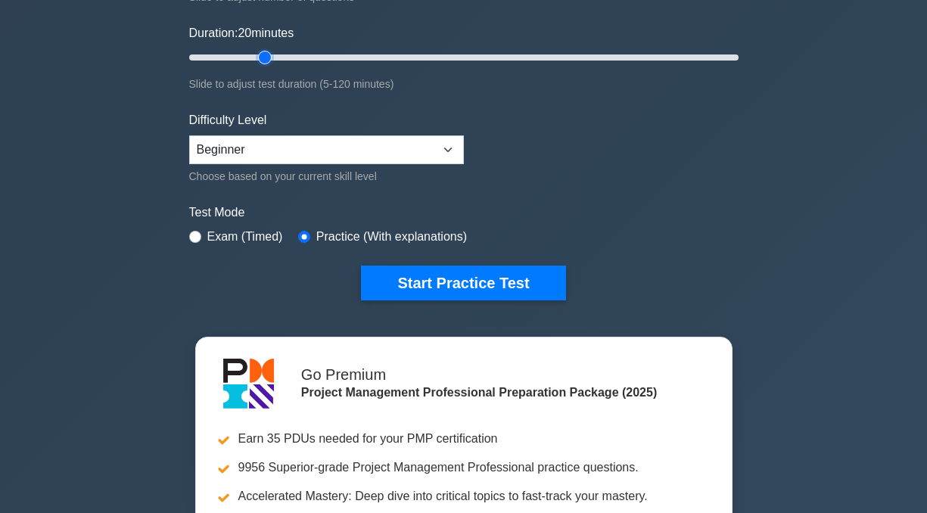
scroll to position [303, 0]
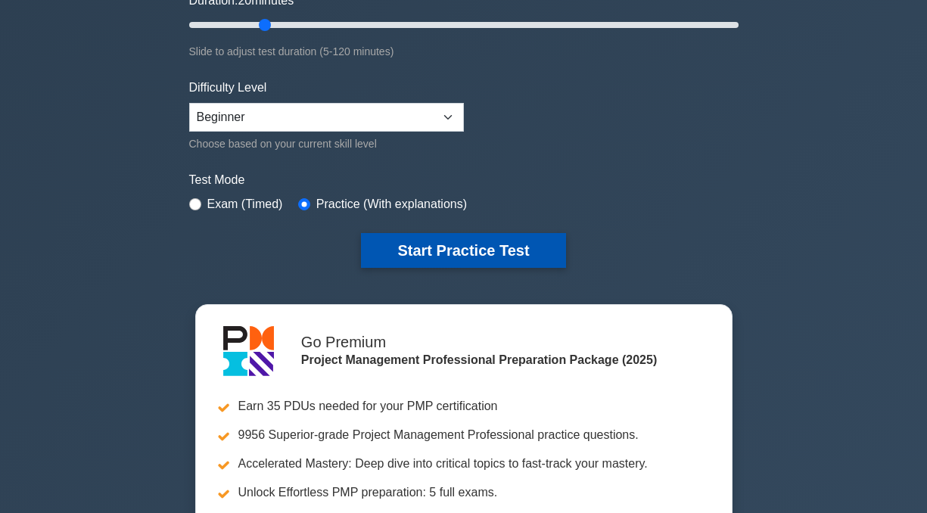
click at [464, 257] on button "Start Practice Test" at bounding box center [463, 250] width 204 height 35
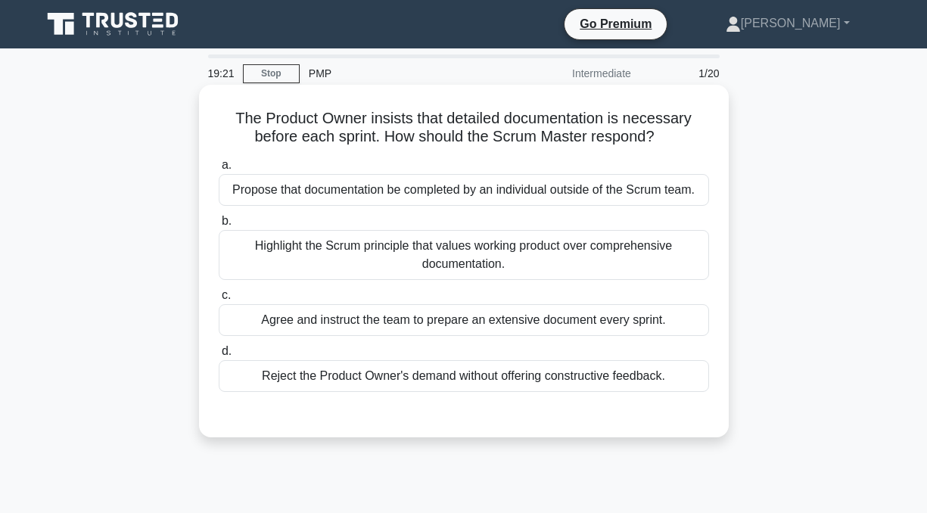
click at [439, 258] on div "Highlight the Scrum principle that values working product over comprehensive do…" at bounding box center [464, 255] width 490 height 50
click at [219, 226] on input "b. Highlight the Scrum principle that values working product over comprehensive…" at bounding box center [219, 221] width 0 height 10
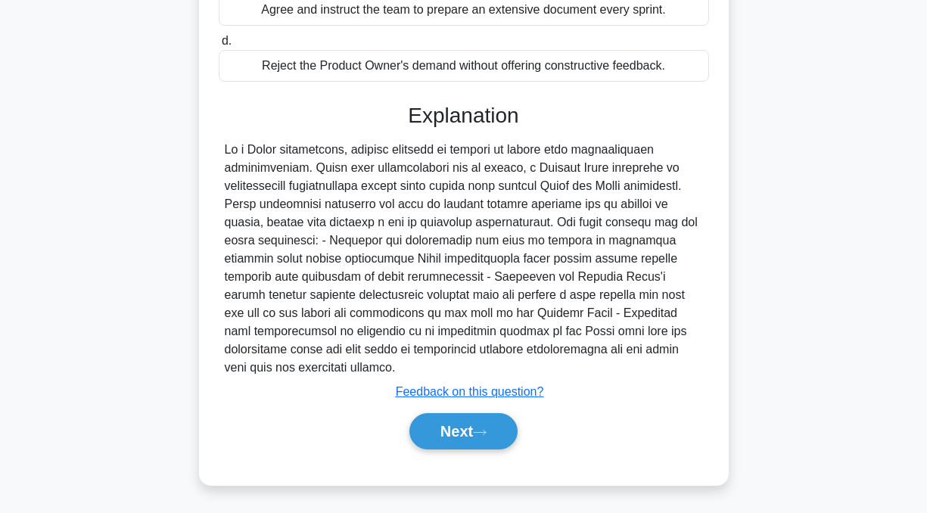
scroll to position [312, 0]
click at [461, 438] on button "Next" at bounding box center [463, 430] width 108 height 36
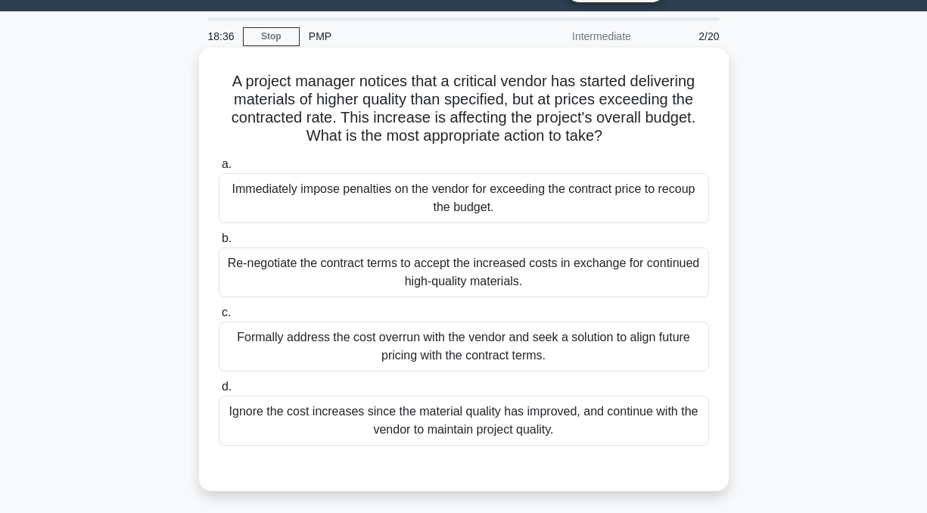
scroll to position [0, 0]
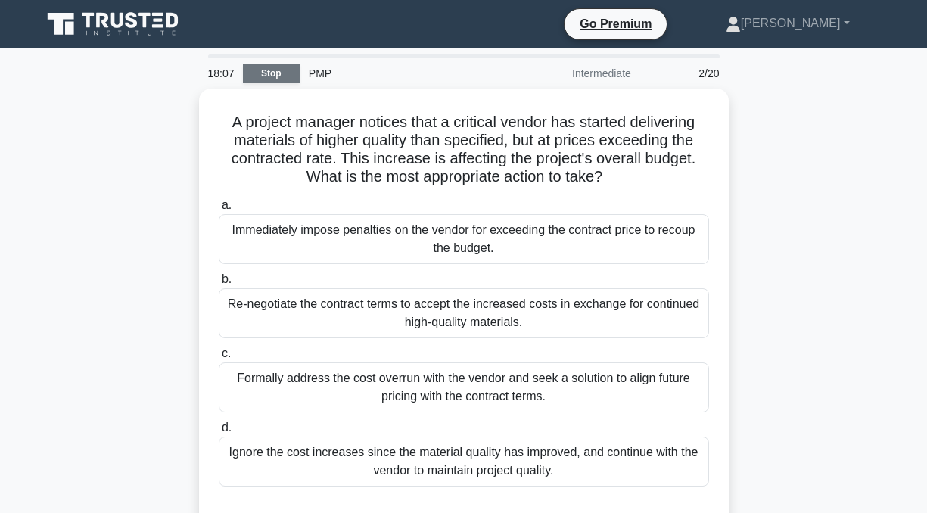
click at [268, 73] on link "Stop" at bounding box center [271, 73] width 57 height 19
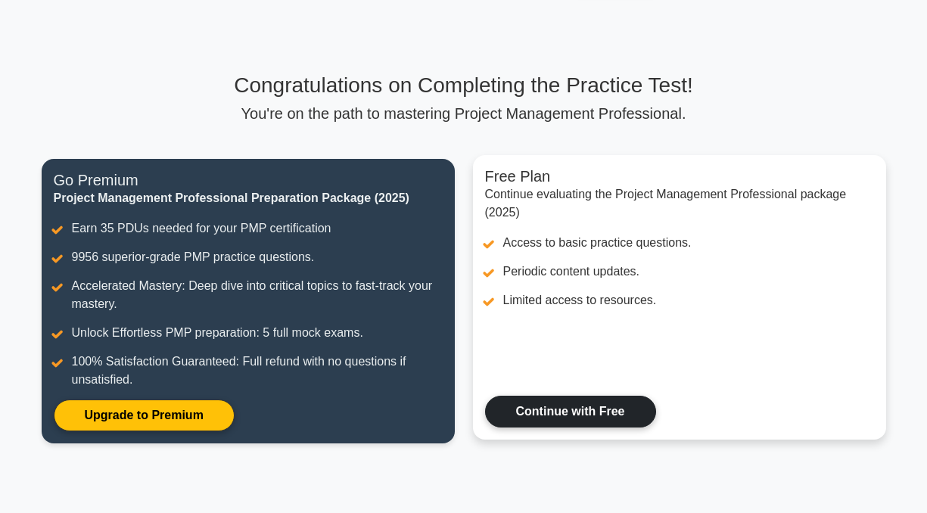
scroll to position [76, 0]
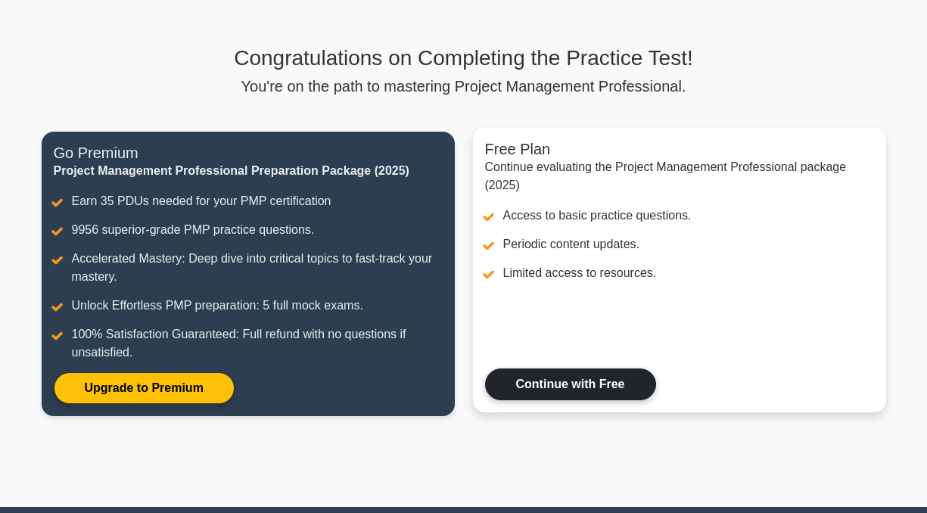
click at [598, 376] on link "Continue with Free" at bounding box center [570, 384] width 171 height 32
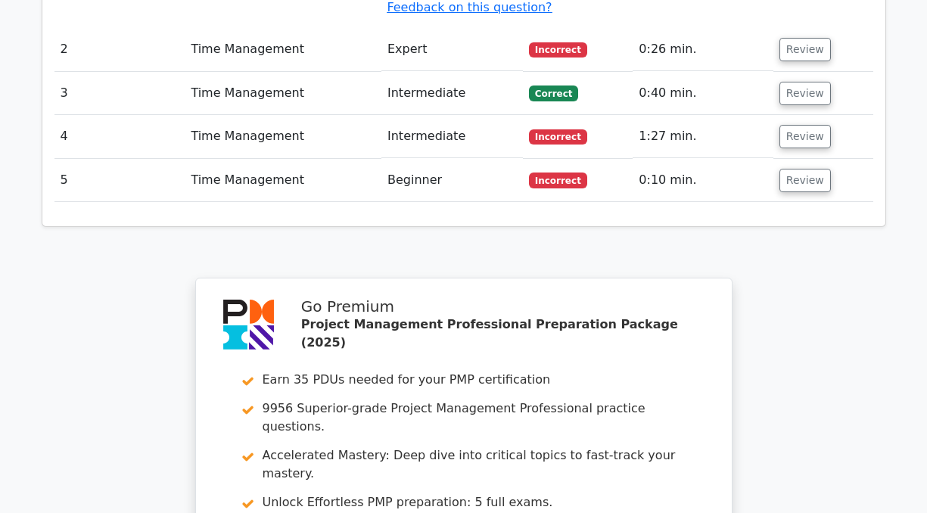
scroll to position [2188, 0]
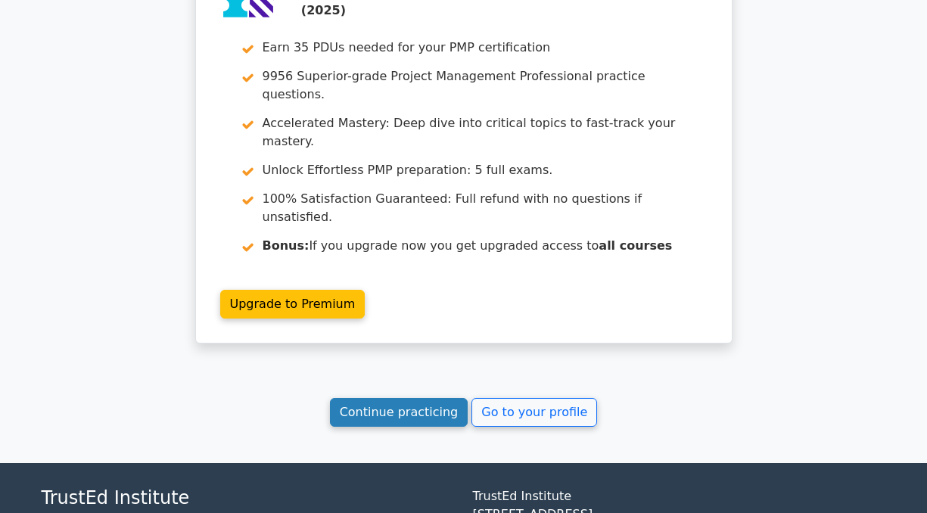
click at [425, 398] on link "Continue practicing" at bounding box center [399, 412] width 138 height 29
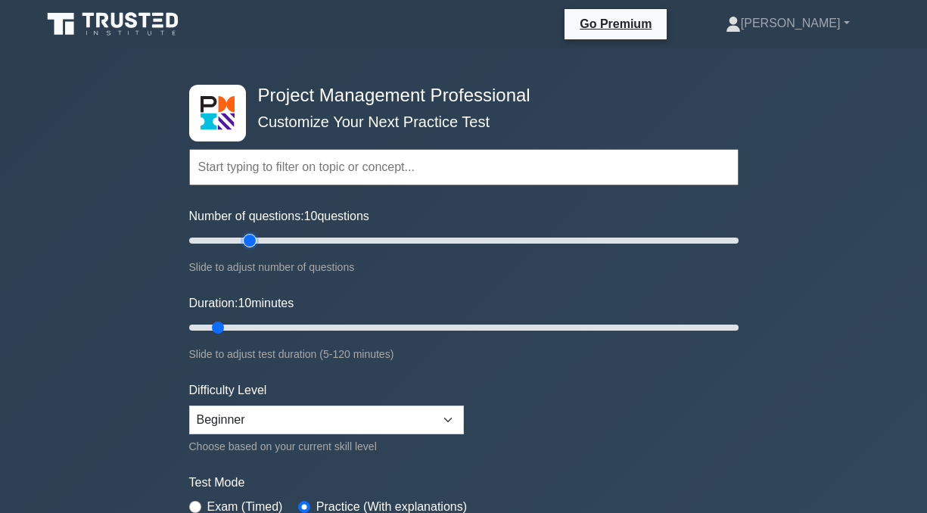
click at [255, 236] on input "Number of questions: 10 questions" at bounding box center [463, 240] width 549 height 18
type input "20"
click at [240, 239] on input "Number of questions: 20 questions" at bounding box center [463, 240] width 549 height 18
click at [243, 320] on input "Duration: 15 minutes" at bounding box center [463, 327] width 549 height 18
click at [251, 325] on input "Duration: 15 minutes" at bounding box center [463, 327] width 549 height 18
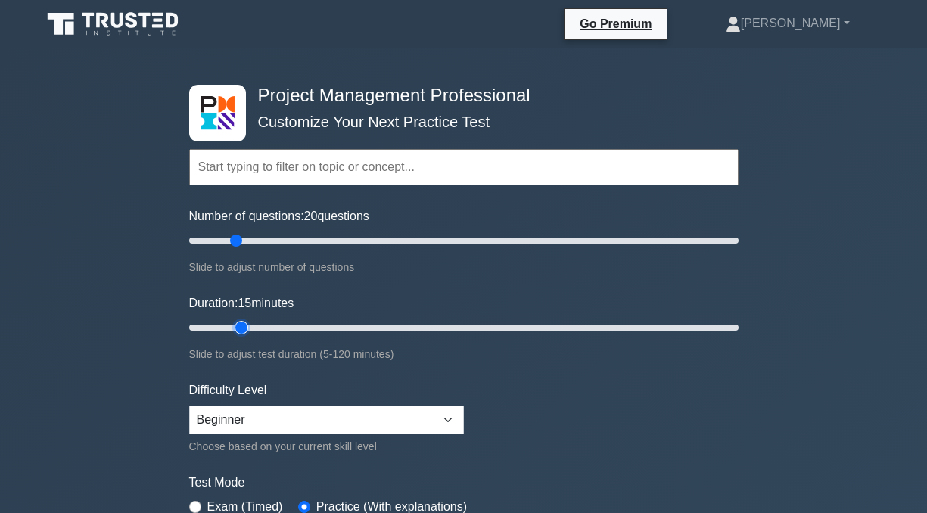
click at [251, 324] on input "Duration: 15 minutes" at bounding box center [463, 327] width 549 height 18
type input "20"
click at [258, 324] on input "Duration: 20 minutes" at bounding box center [463, 327] width 549 height 18
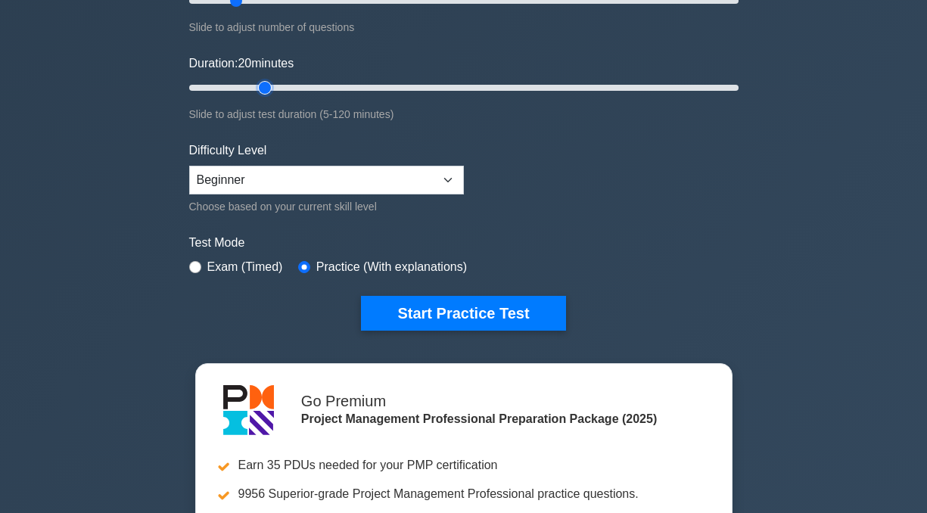
scroll to position [227, 0]
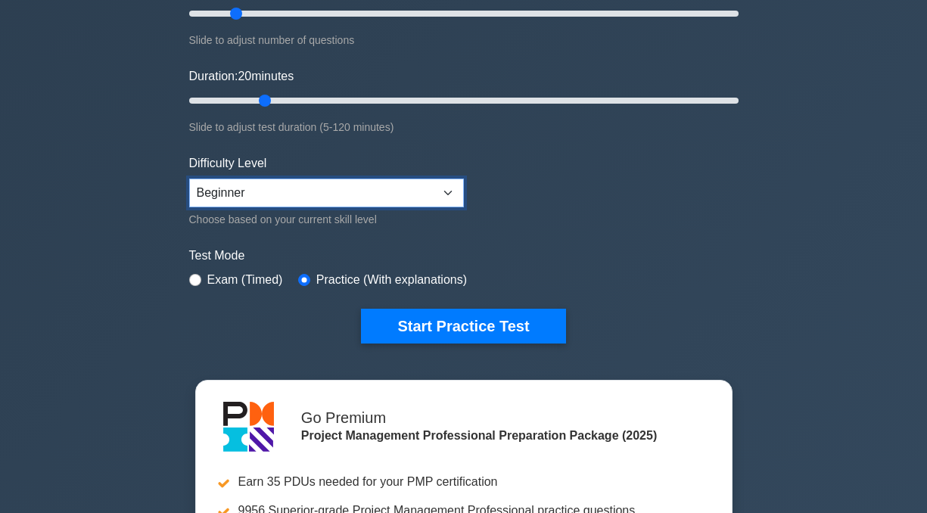
click at [449, 191] on select "Beginner Intermediate Expert" at bounding box center [326, 192] width 275 height 29
select select "intermediate"
click at [189, 178] on select "Beginner Intermediate Expert" at bounding box center [326, 192] width 275 height 29
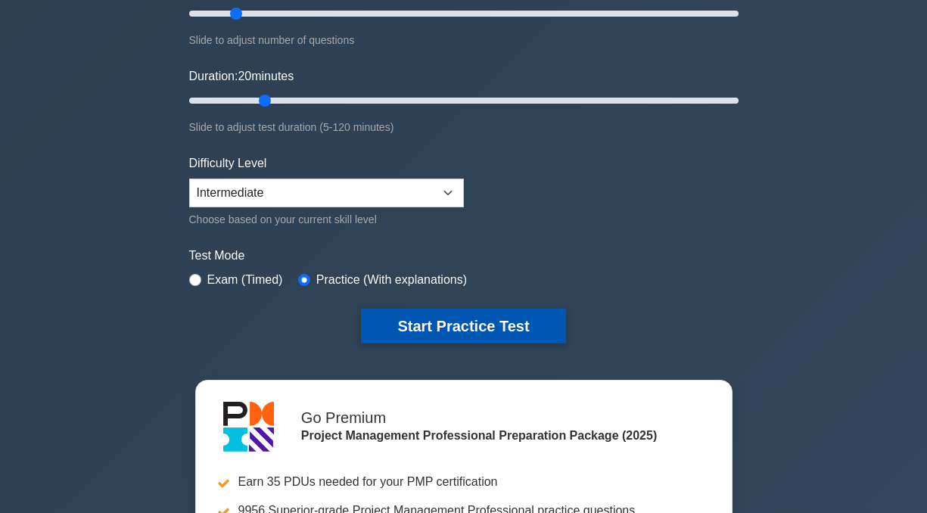
click at [469, 319] on button "Start Practice Test" at bounding box center [463, 326] width 204 height 35
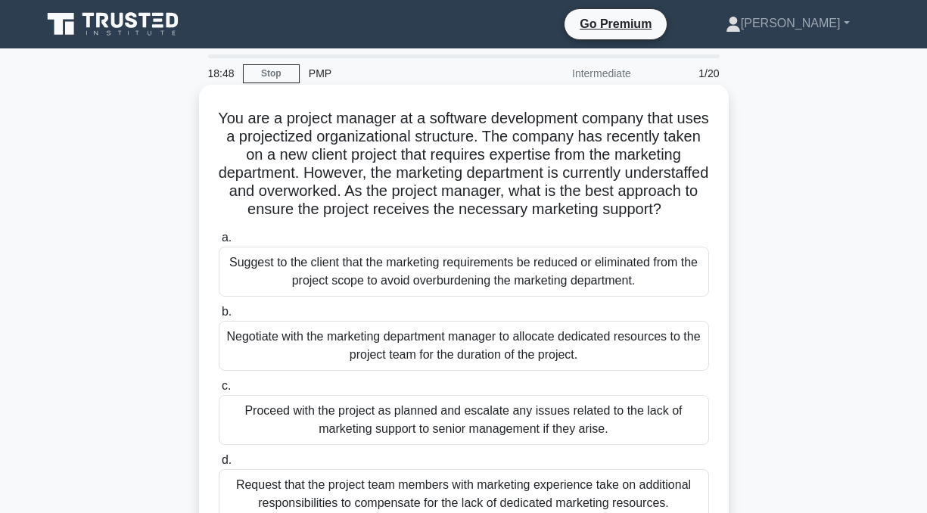
scroll to position [76, 0]
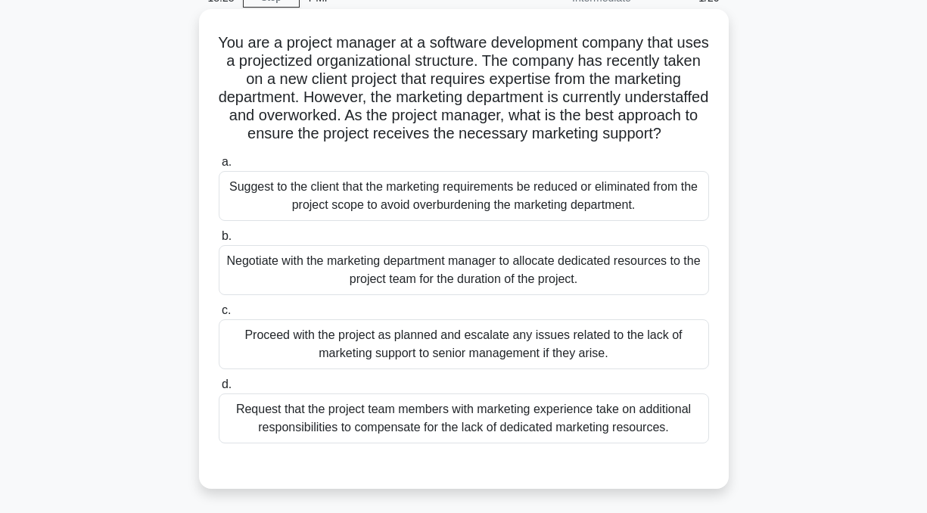
click at [456, 443] on div "Request that the project team members with marketing experience take on additio…" at bounding box center [464, 418] width 490 height 50
click at [219, 390] on input "d. Request that the project team members with marketing experience take on addi…" at bounding box center [219, 385] width 0 height 10
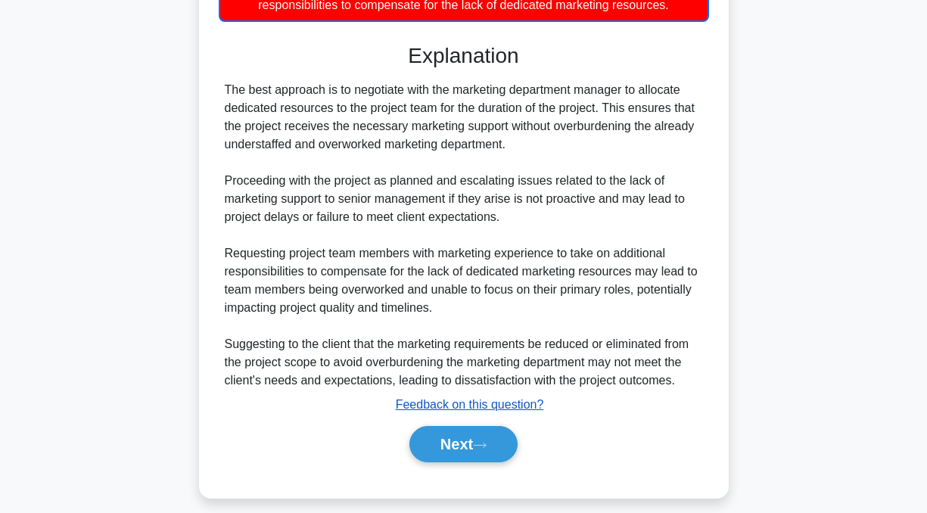
scroll to position [529, 0]
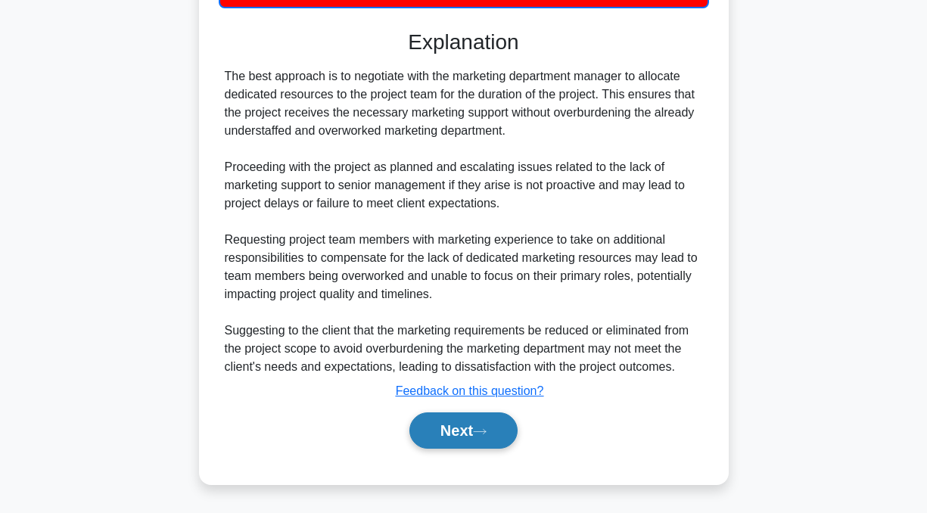
click at [449, 439] on button "Next" at bounding box center [463, 430] width 108 height 36
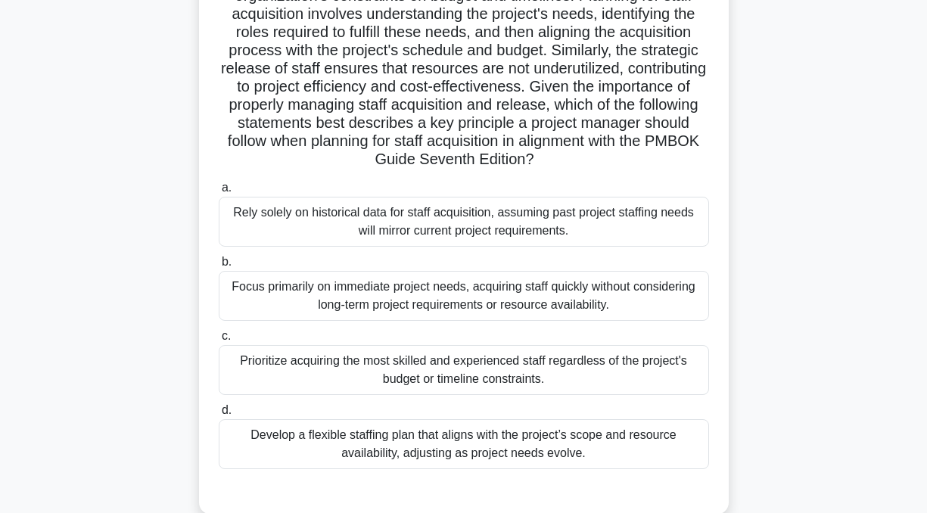
scroll to position [227, 0]
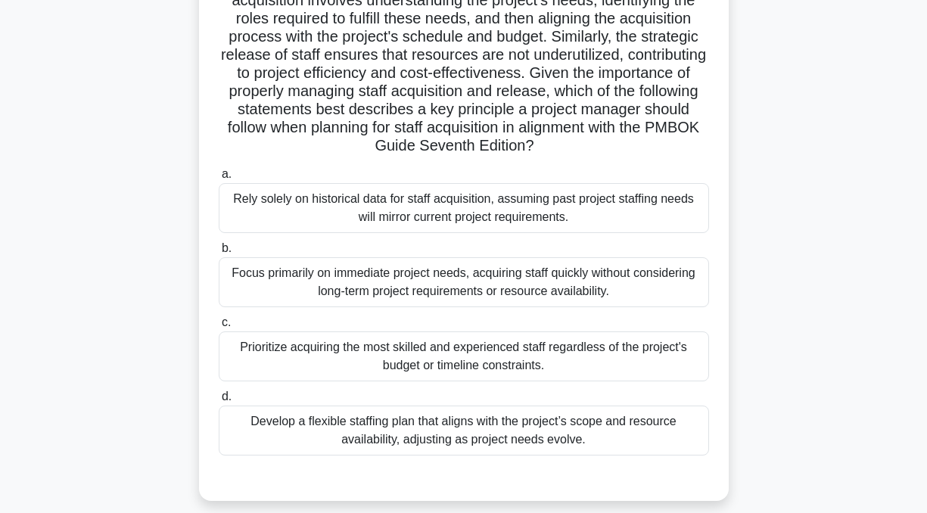
click at [395, 356] on div "Prioritize acquiring the most skilled and experienced staff regardless of the p…" at bounding box center [464, 356] width 490 height 50
click at [219, 327] on input "c. Prioritize acquiring the most skilled and experienced staff regardless of th…" at bounding box center [219, 323] width 0 height 10
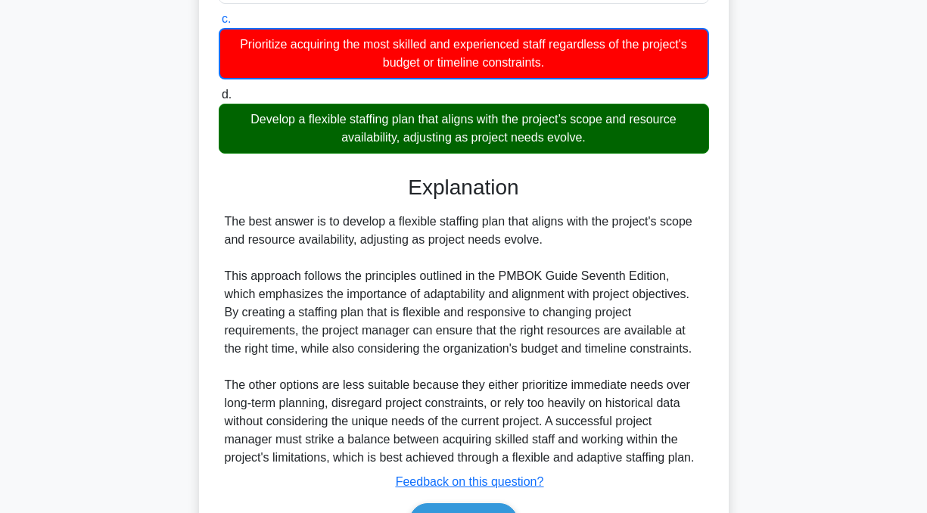
scroll to position [622, 0]
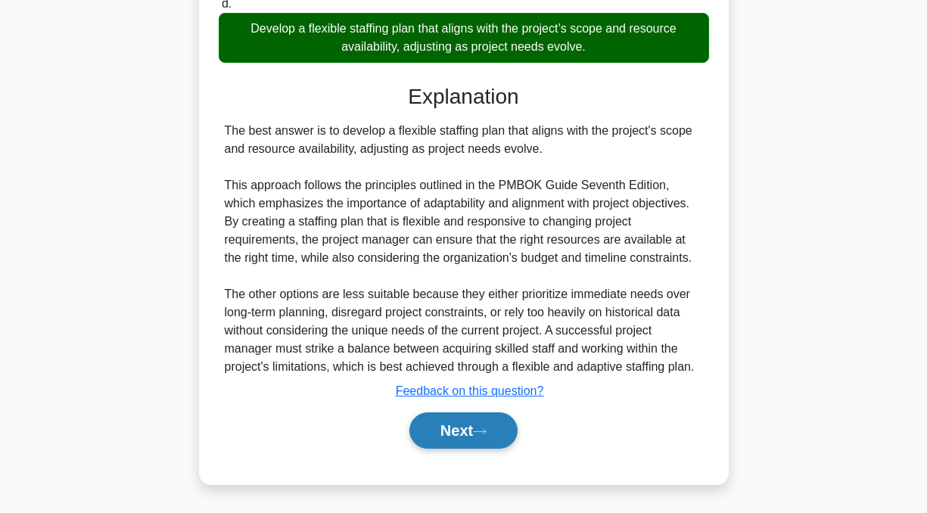
click at [453, 430] on button "Next" at bounding box center [463, 430] width 108 height 36
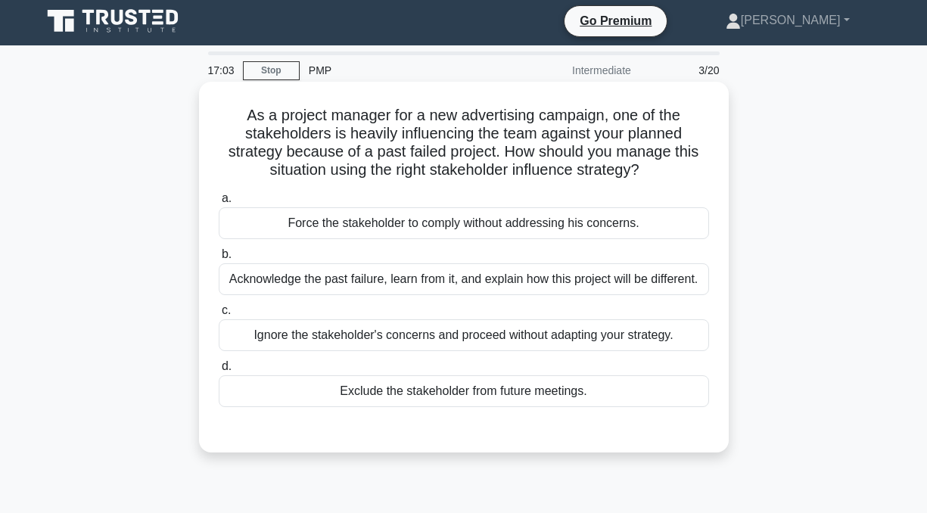
scroll to position [0, 0]
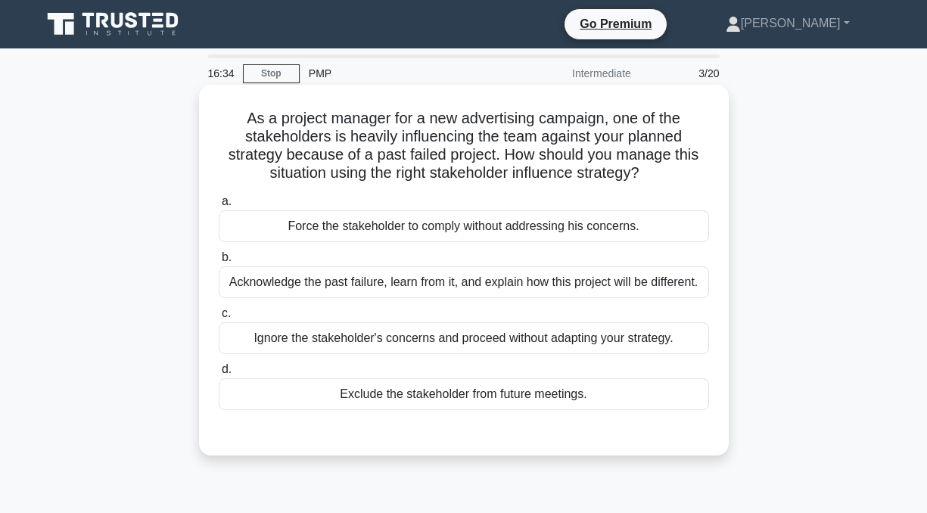
click at [265, 279] on div "Acknowledge the past failure, learn from it, and explain how this project will …" at bounding box center [464, 282] width 490 height 32
click at [219, 262] on input "b. Acknowledge the past failure, learn from it, and explain how this project wi…" at bounding box center [219, 258] width 0 height 10
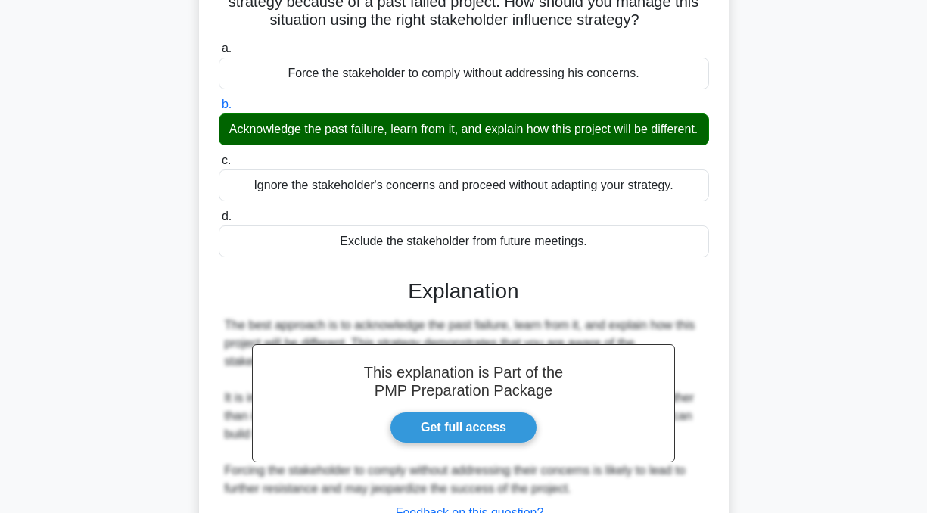
scroll to position [304, 0]
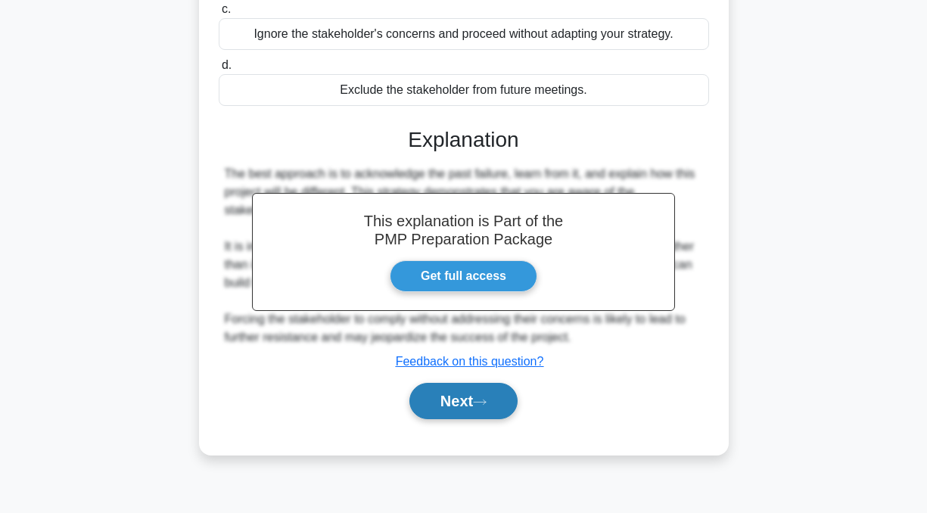
click at [453, 403] on button "Next" at bounding box center [463, 401] width 108 height 36
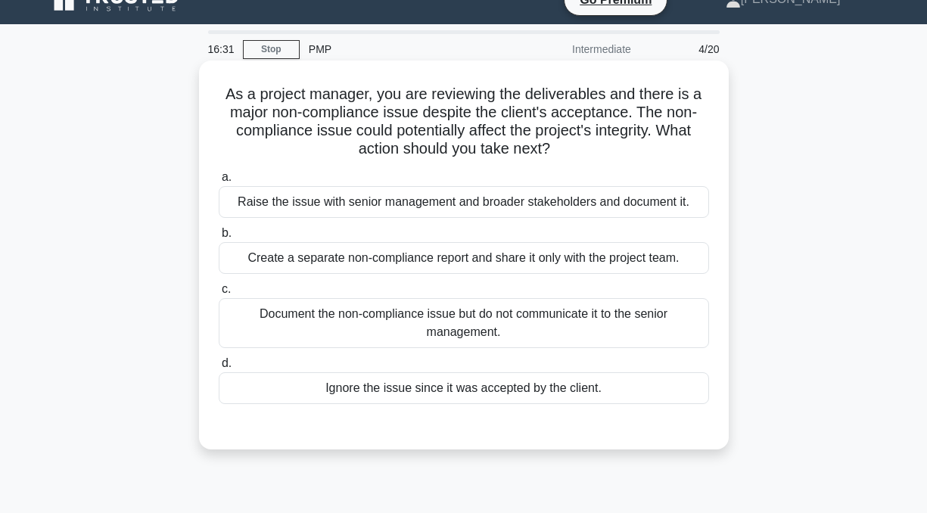
scroll to position [0, 0]
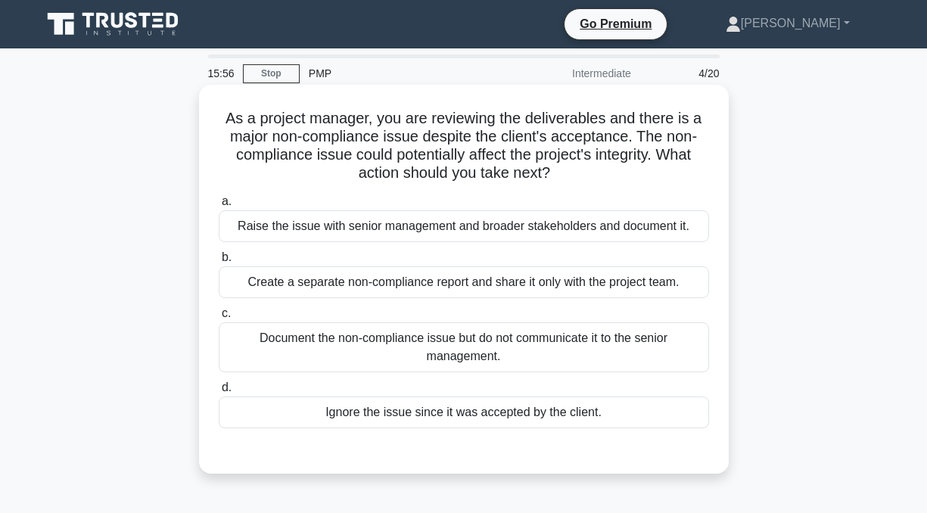
click at [374, 215] on div "Raise the issue with senior management and broader stakeholders and document it." at bounding box center [464, 226] width 490 height 32
click at [219, 206] on input "a. Raise the issue with senior management and broader stakeholders and document…" at bounding box center [219, 202] width 0 height 10
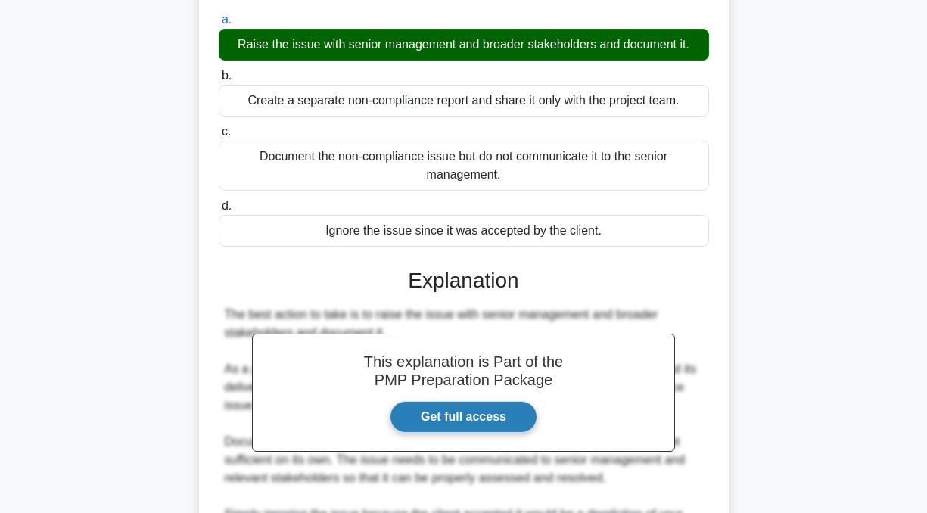
scroll to position [421, 0]
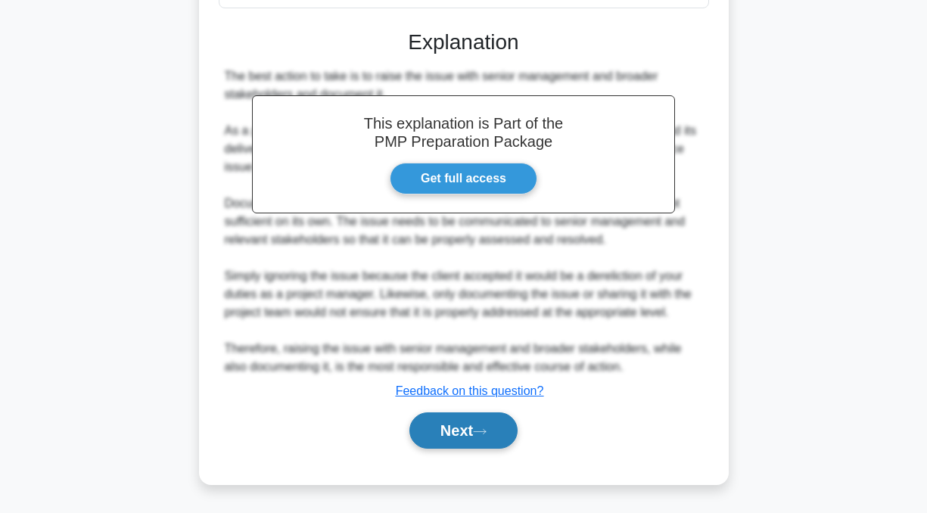
click at [470, 423] on button "Next" at bounding box center [463, 430] width 108 height 36
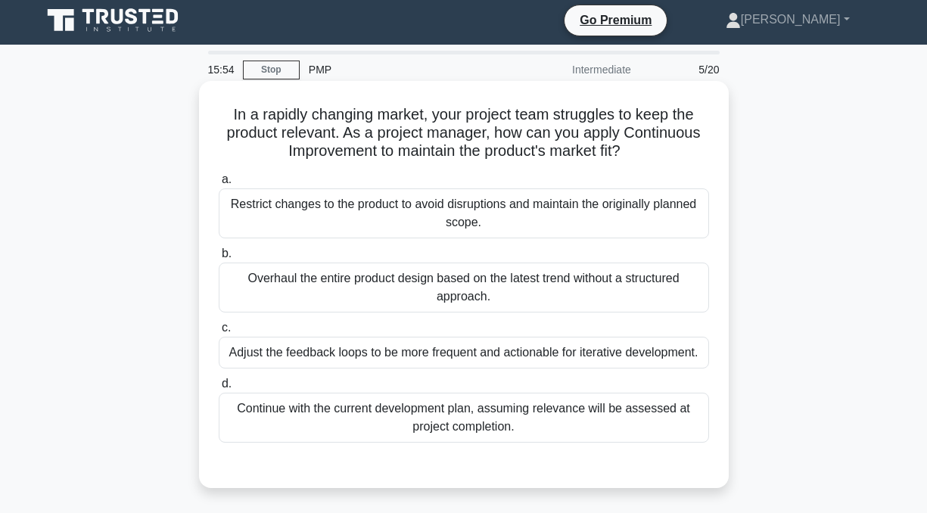
scroll to position [0, 0]
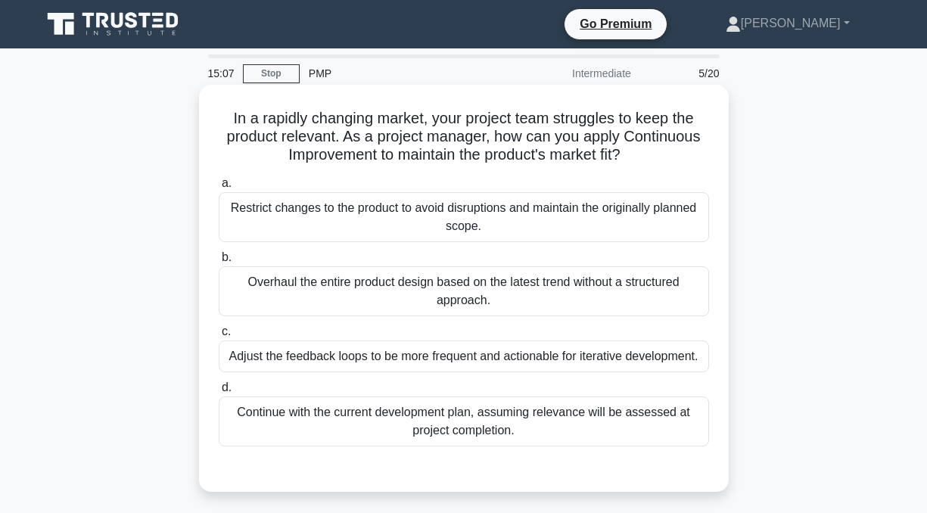
click at [359, 365] on div "Adjust the feedback loops to be more frequent and actionable for iterative deve…" at bounding box center [464, 356] width 490 height 32
click at [219, 337] on input "c. Adjust the feedback loops to be more frequent and actionable for iterative d…" at bounding box center [219, 332] width 0 height 10
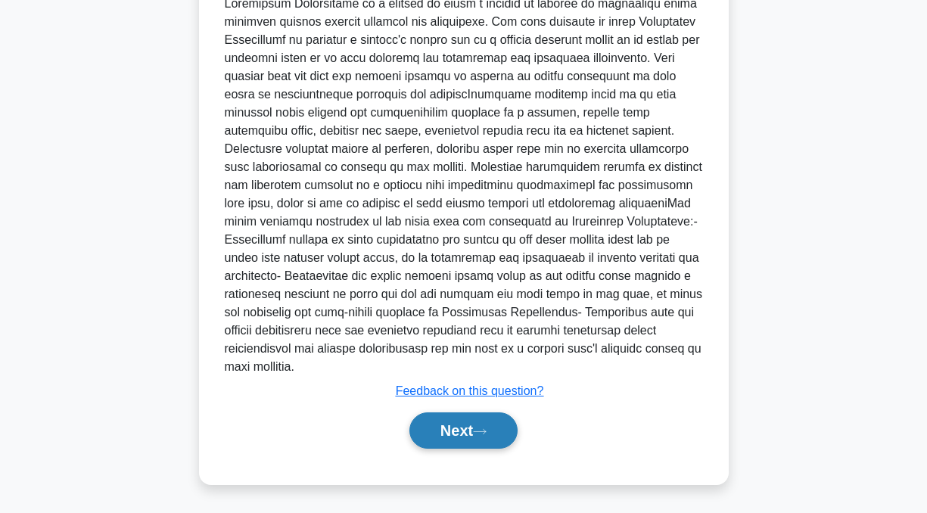
click at [458, 436] on button "Next" at bounding box center [463, 430] width 108 height 36
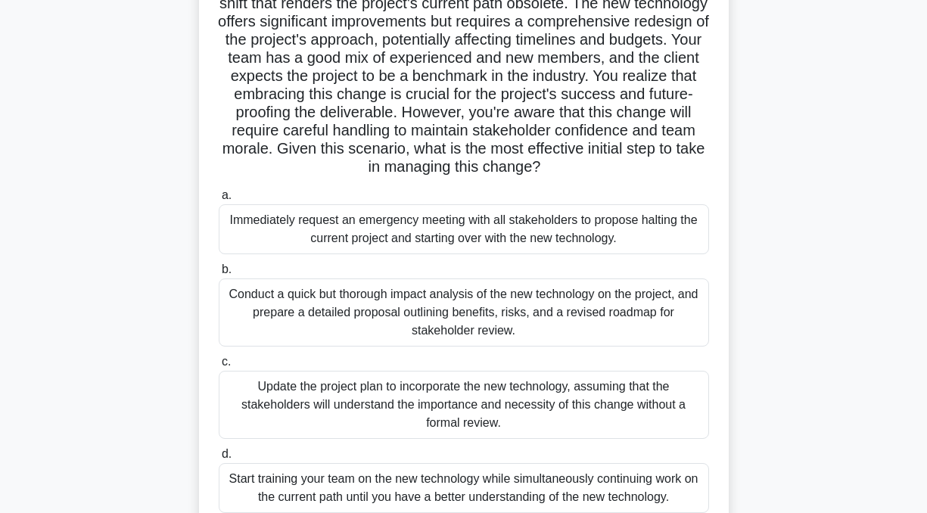
scroll to position [227, 0]
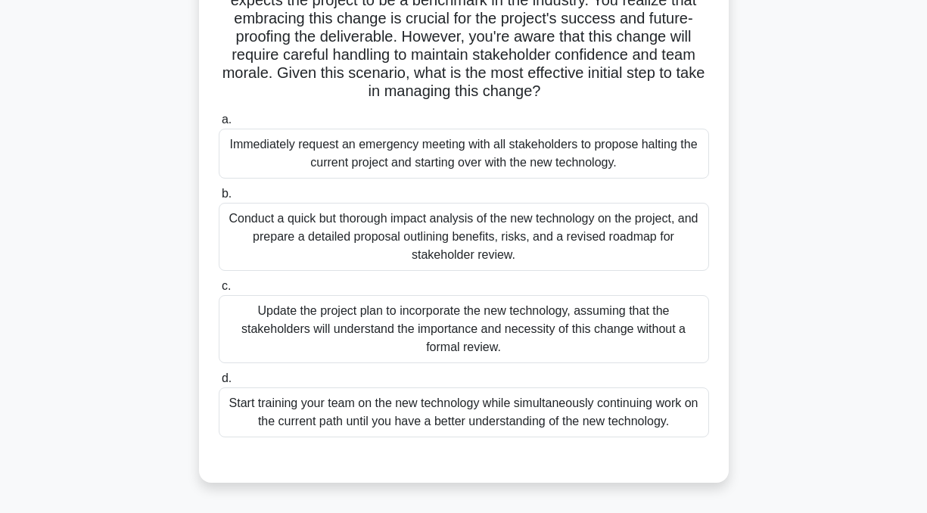
click at [383, 243] on div "Conduct a quick but thorough impact analysis of the new technology on the proje…" at bounding box center [464, 237] width 490 height 68
click at [219, 199] on input "b. Conduct a quick but thorough impact analysis of the new technology on the pr…" at bounding box center [219, 194] width 0 height 10
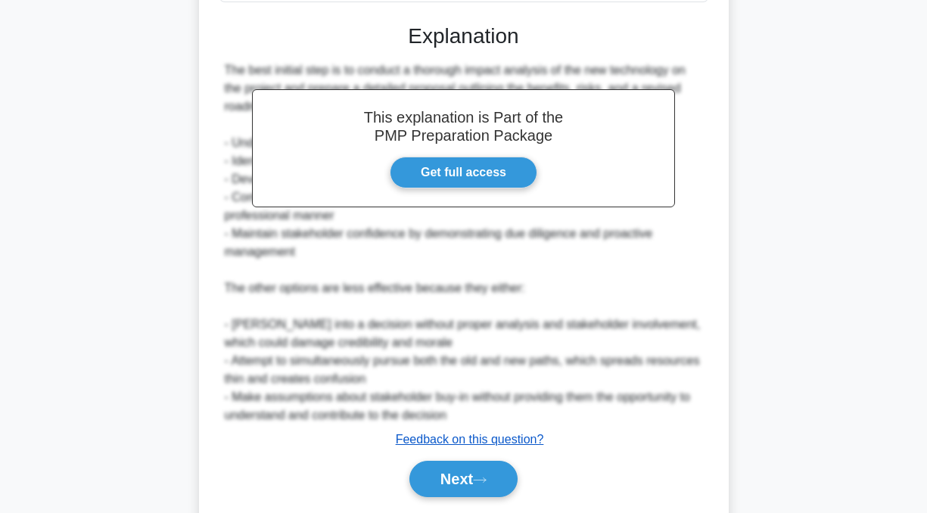
scroll to position [711, 0]
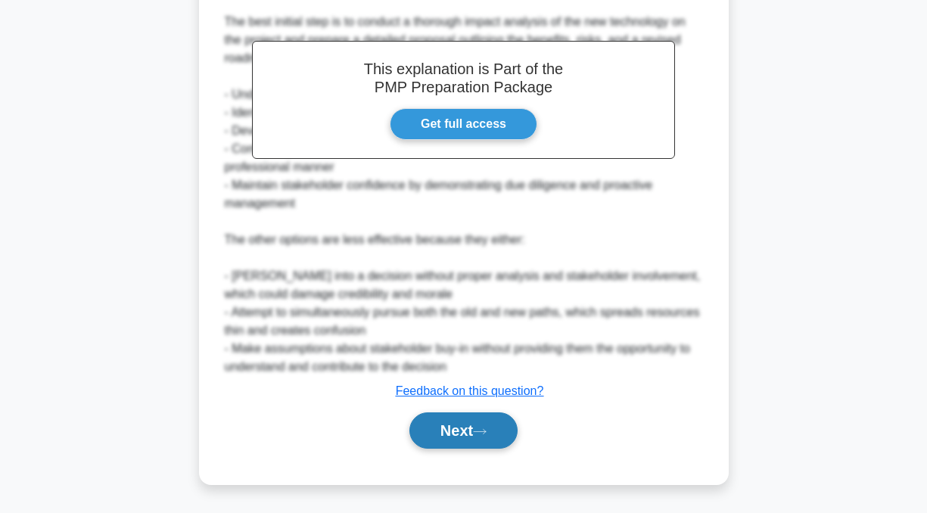
click at [487, 436] on button "Next" at bounding box center [463, 430] width 108 height 36
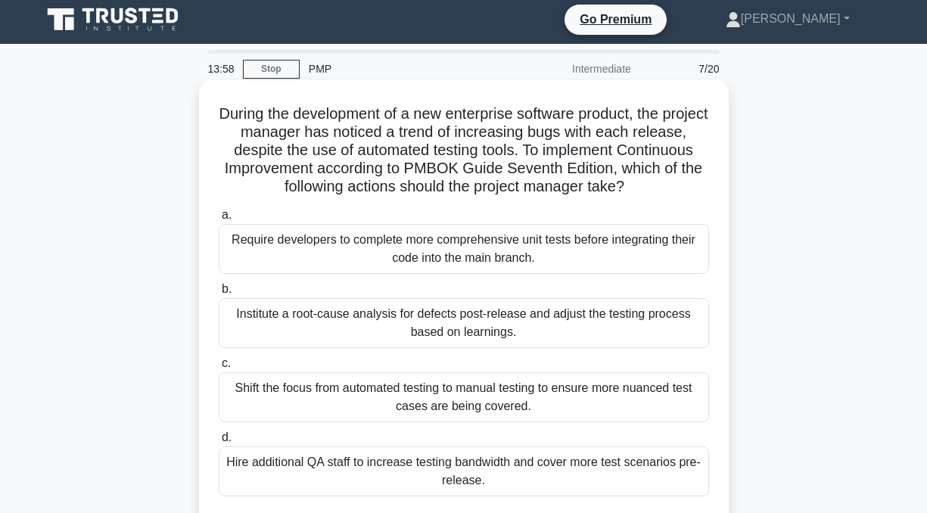
scroll to position [0, 0]
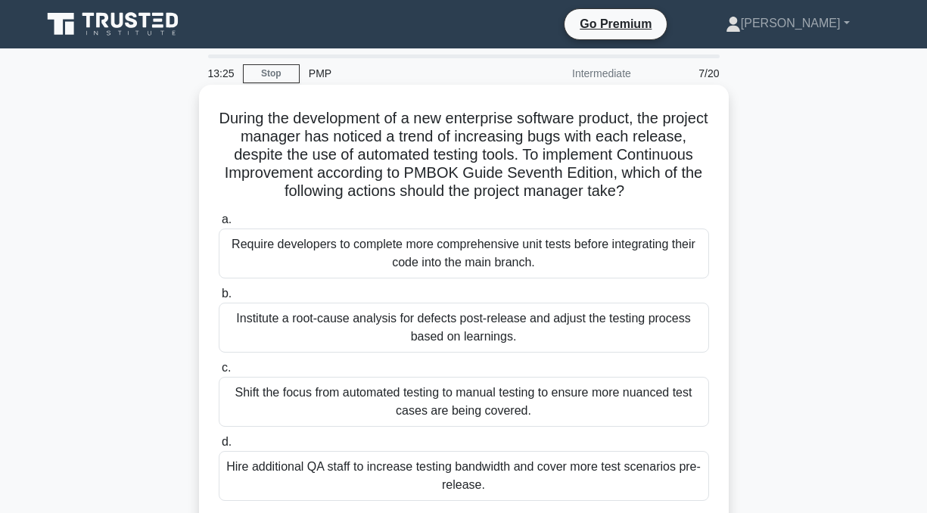
click at [405, 328] on div "Institute a root-cause analysis for defects post-release and adjust the testing…" at bounding box center [464, 328] width 490 height 50
click at [219, 299] on input "b. Institute a root-cause analysis for defects post-release and adjust the test…" at bounding box center [219, 294] width 0 height 10
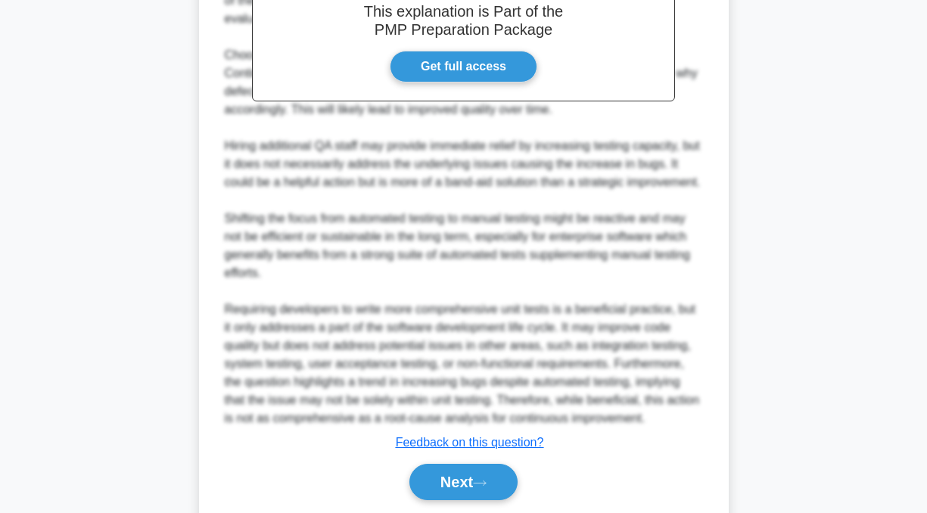
scroll to position [675, 0]
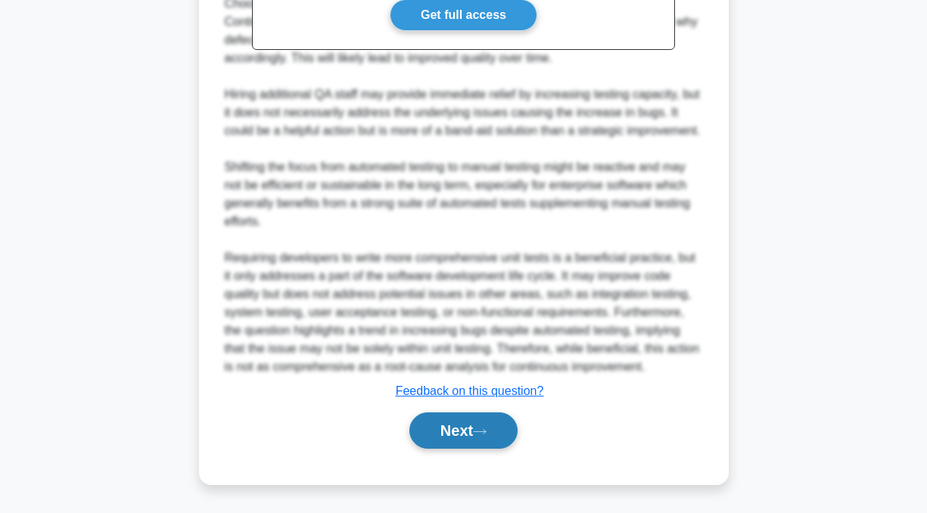
click at [464, 428] on button "Next" at bounding box center [463, 430] width 108 height 36
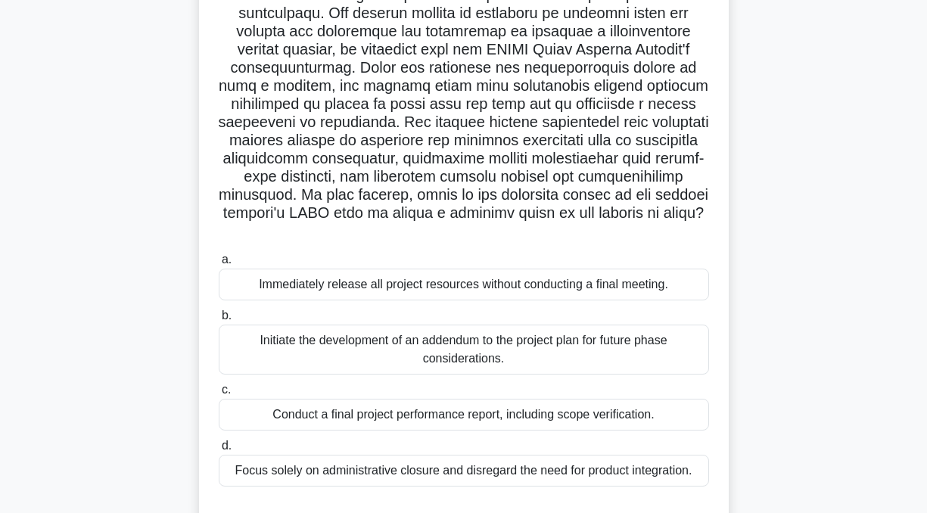
scroll to position [227, 0]
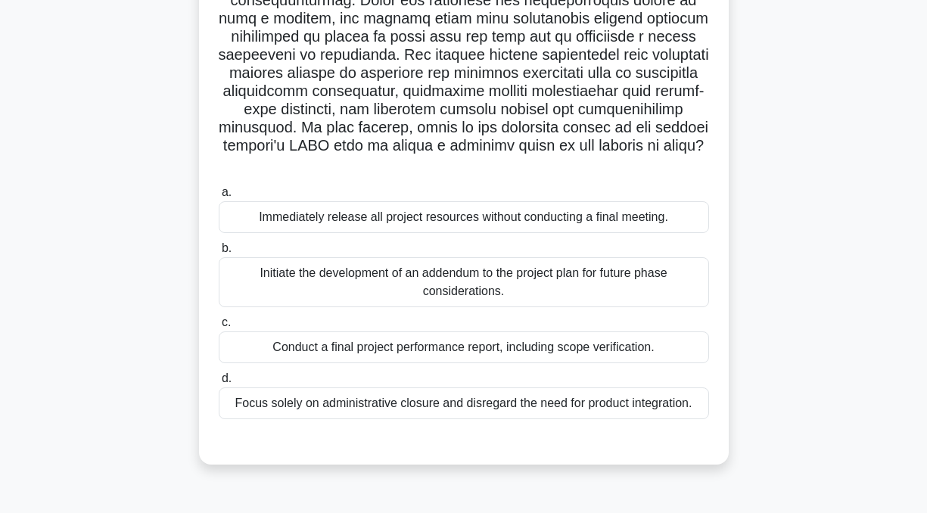
click at [388, 283] on div "Initiate the development of an addendum to the project plan for future phase co…" at bounding box center [464, 282] width 490 height 50
click at [219, 253] on input "b. Initiate the development of an addendum to the project plan for future phase…" at bounding box center [219, 249] width 0 height 10
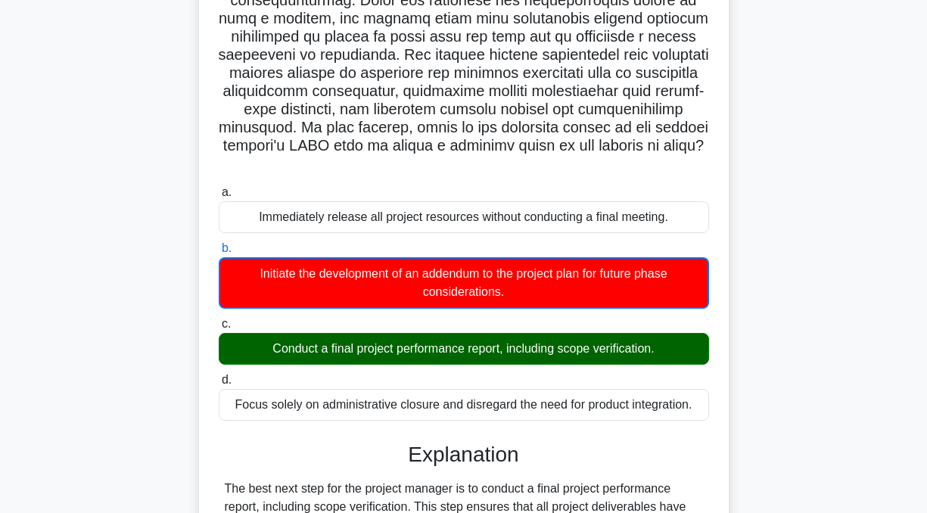
scroll to position [658, 0]
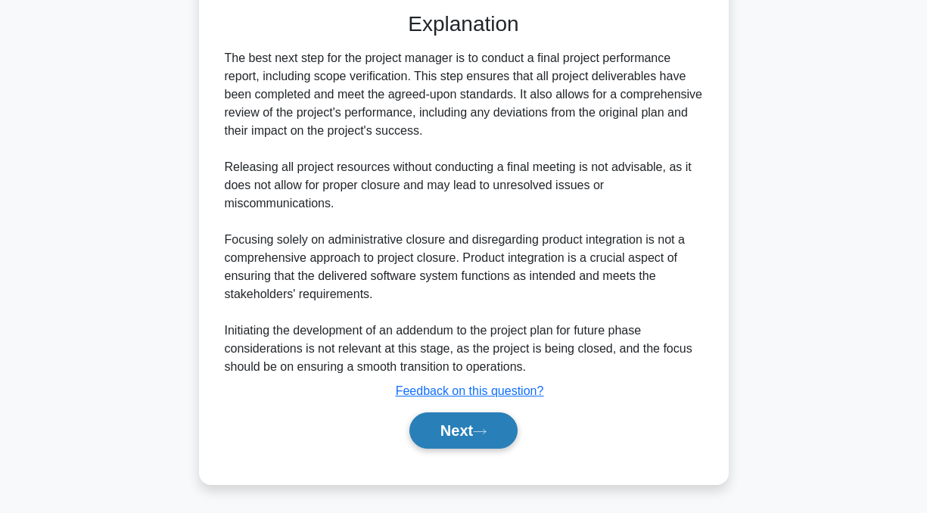
click at [442, 436] on button "Next" at bounding box center [463, 430] width 108 height 36
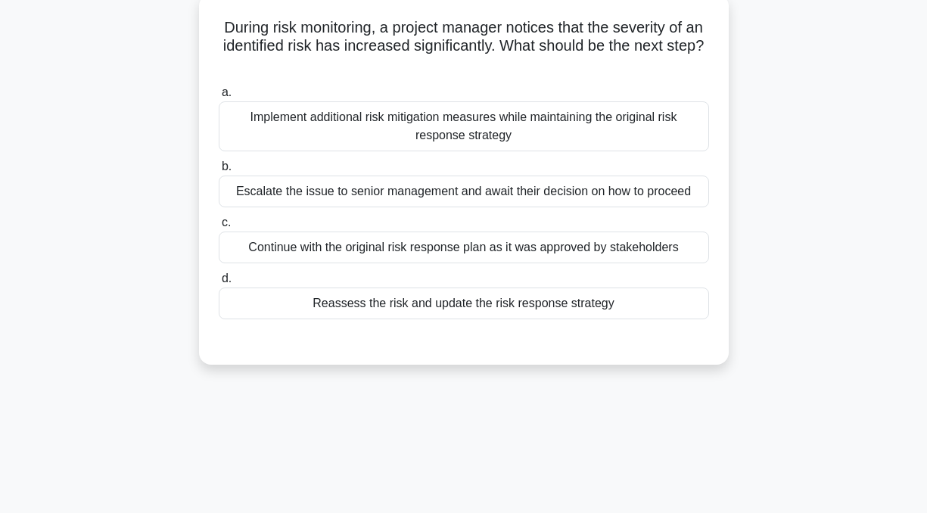
scroll to position [0, 0]
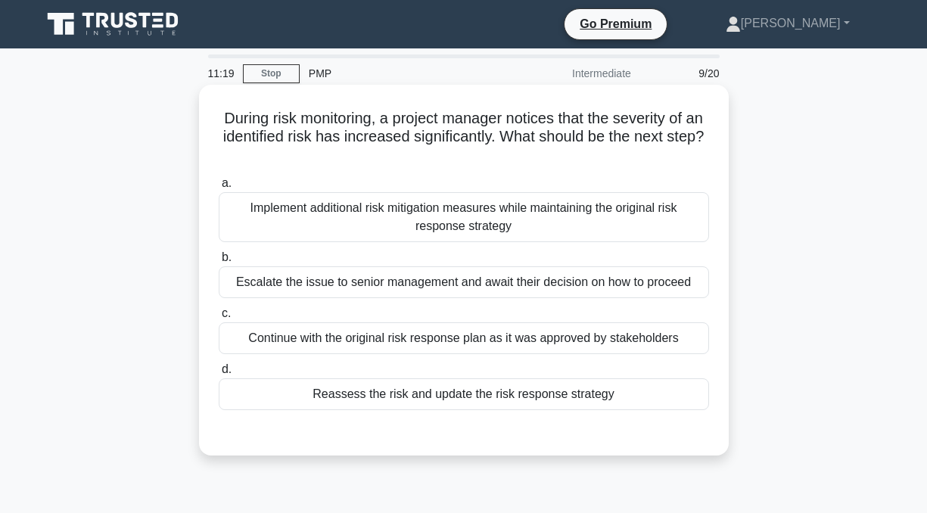
click at [425, 208] on div "Implement additional risk mitigation measures while maintaining the original ri…" at bounding box center [464, 217] width 490 height 50
click at [219, 188] on input "a. Implement additional risk mitigation measures while maintaining the original…" at bounding box center [219, 183] width 0 height 10
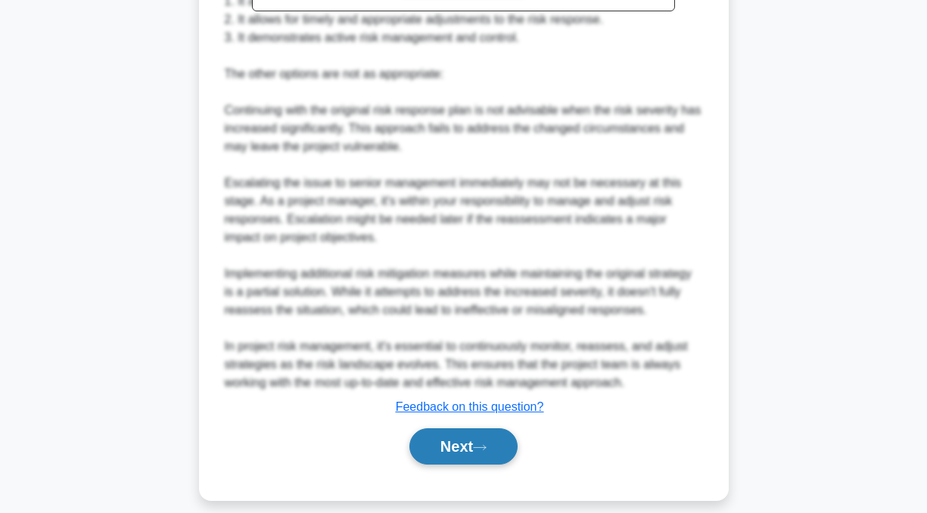
click at [464, 450] on button "Next" at bounding box center [463, 446] width 108 height 36
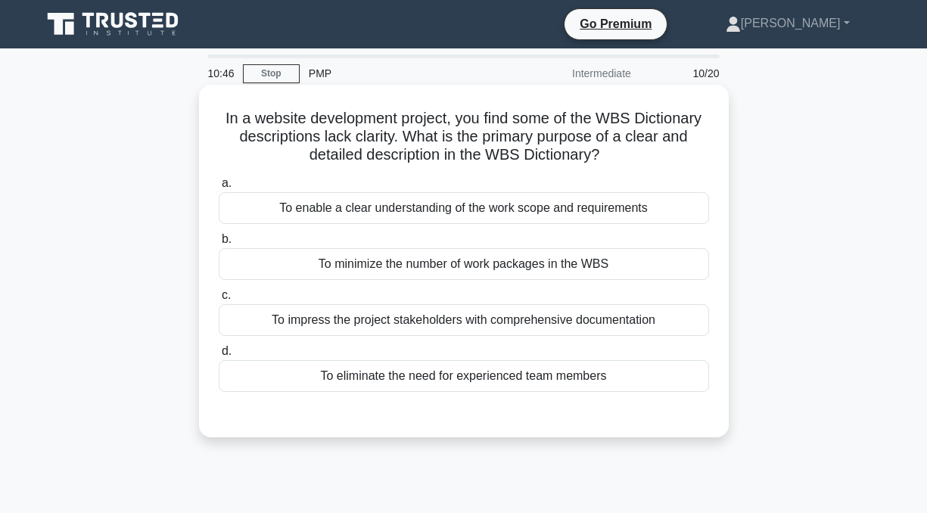
click at [424, 209] on div "To enable a clear understanding of the work scope and requirements" at bounding box center [464, 208] width 490 height 32
click at [219, 188] on input "a. To enable a clear understanding of the work scope and requirements" at bounding box center [219, 183] width 0 height 10
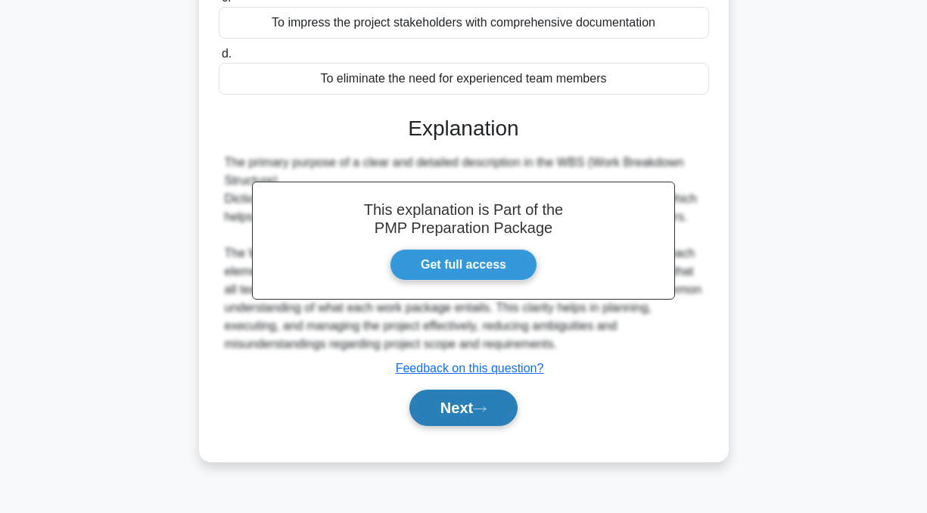
scroll to position [304, 0]
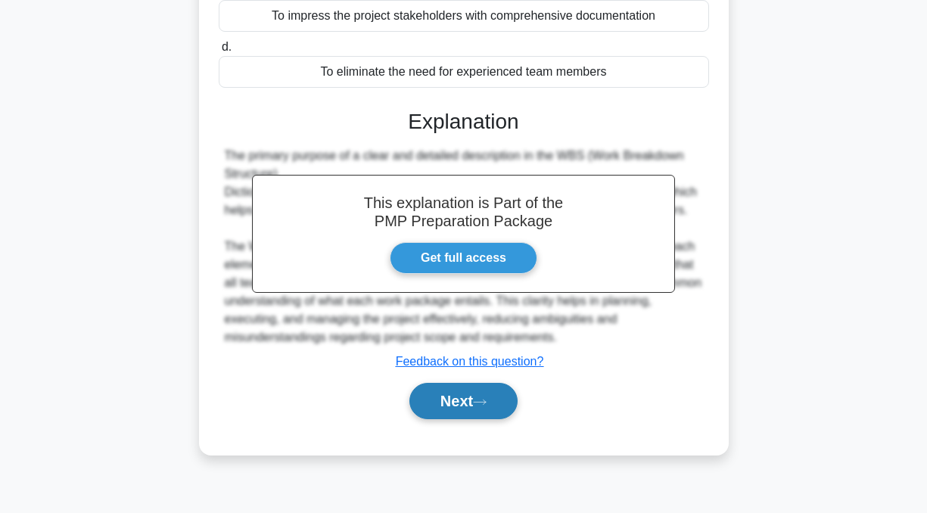
click at [480, 397] on button "Next" at bounding box center [463, 401] width 108 height 36
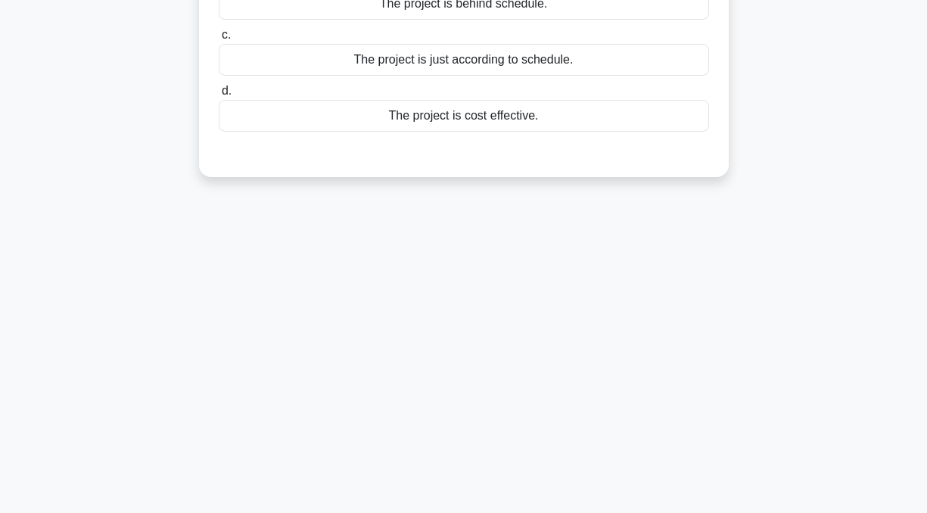
scroll to position [0, 0]
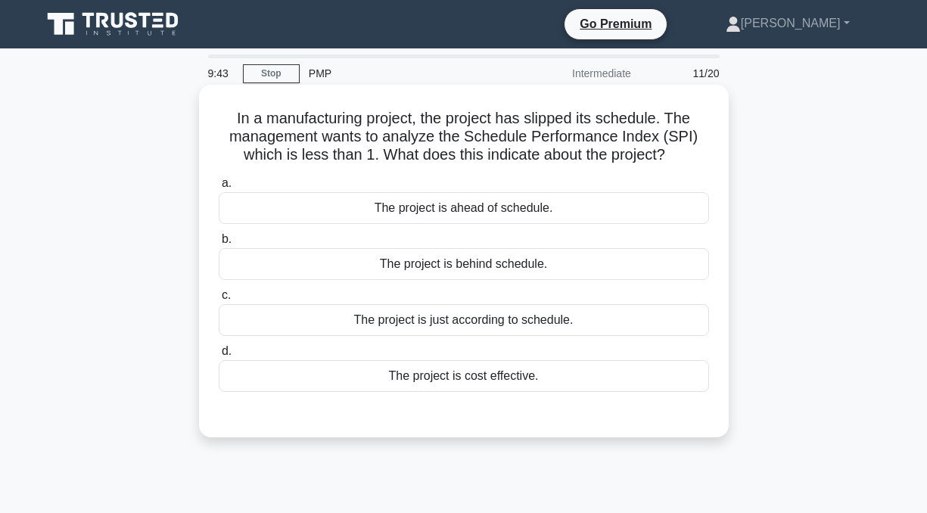
click at [486, 268] on div "The project is behind schedule." at bounding box center [464, 264] width 490 height 32
click at [219, 244] on input "b. The project is behind schedule." at bounding box center [219, 239] width 0 height 10
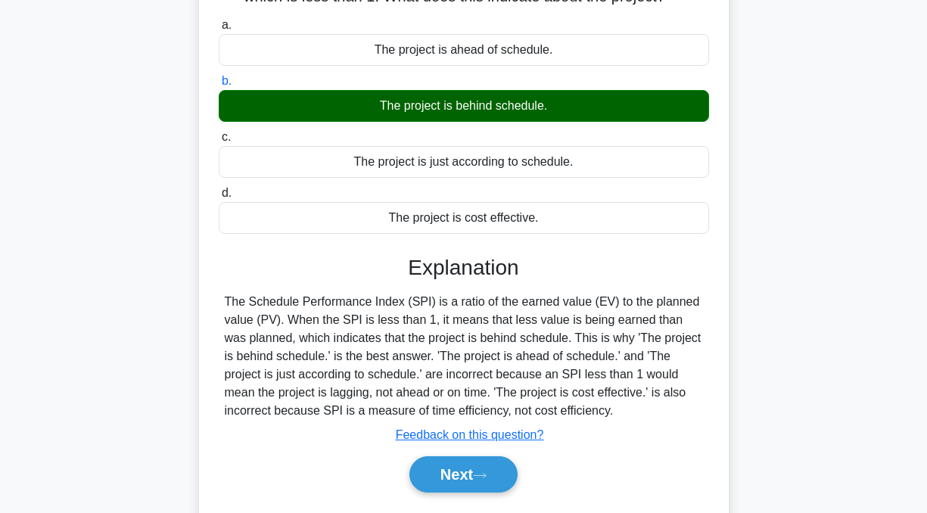
scroll to position [304, 0]
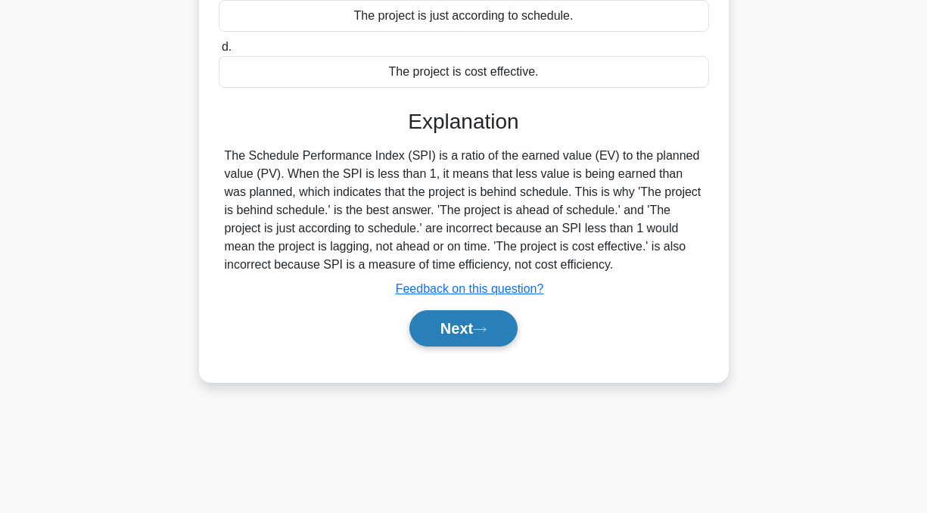
click at [473, 344] on button "Next" at bounding box center [463, 328] width 108 height 36
click at [457, 327] on button "Next" at bounding box center [463, 328] width 108 height 36
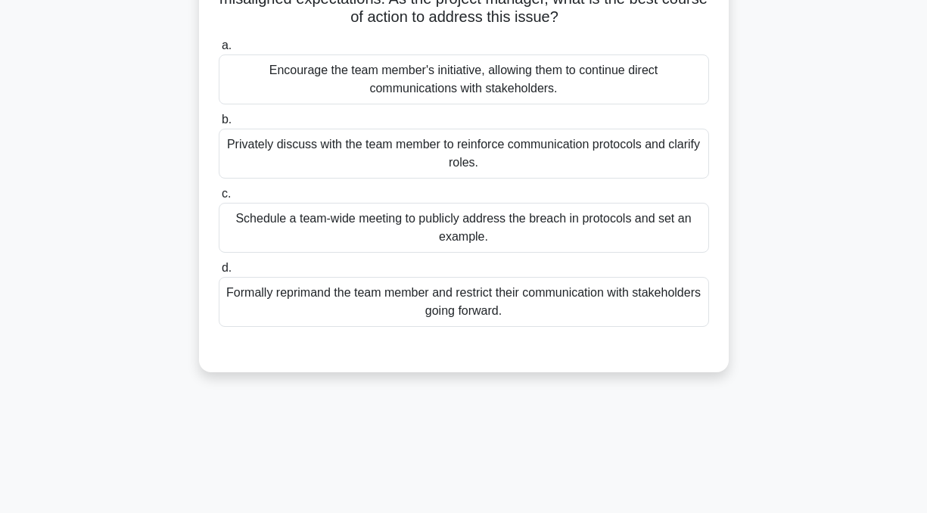
scroll to position [0, 0]
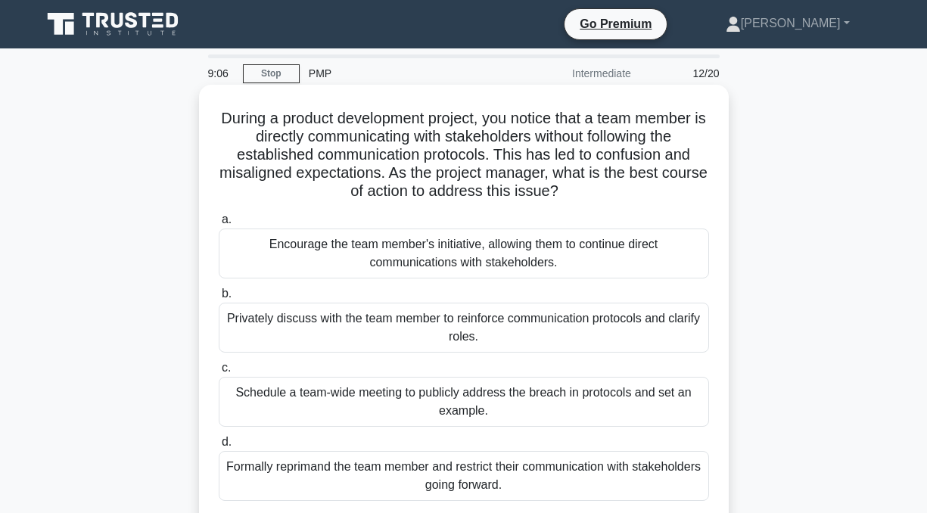
click at [296, 321] on div "Privately discuss with the team member to reinforce communication protocols and…" at bounding box center [464, 328] width 490 height 50
click at [219, 299] on input "b. Privately discuss with the team member to reinforce communication protocols …" at bounding box center [219, 294] width 0 height 10
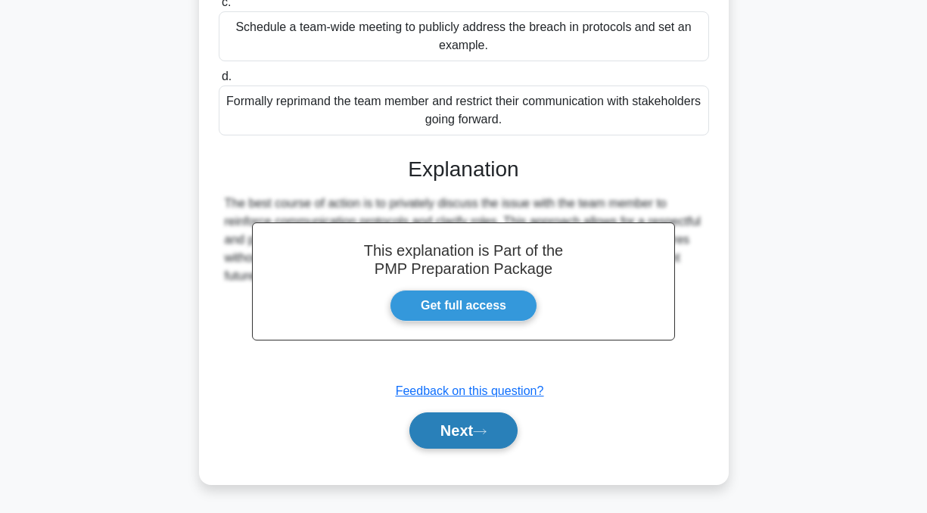
click at [452, 435] on button "Next" at bounding box center [463, 430] width 108 height 36
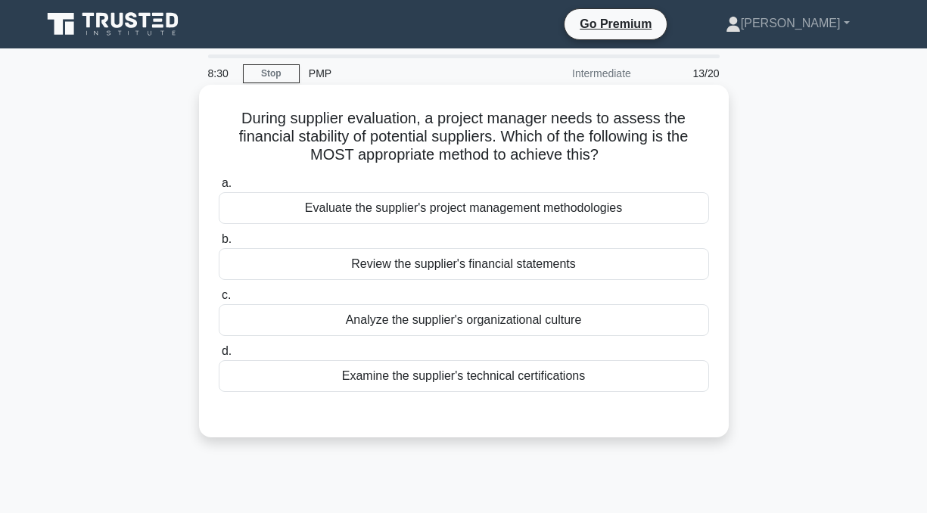
click at [430, 214] on div "Evaluate the supplier's project management methodologies" at bounding box center [464, 208] width 490 height 32
click at [219, 188] on input "a. Evaluate the supplier's project management methodologies" at bounding box center [219, 183] width 0 height 10
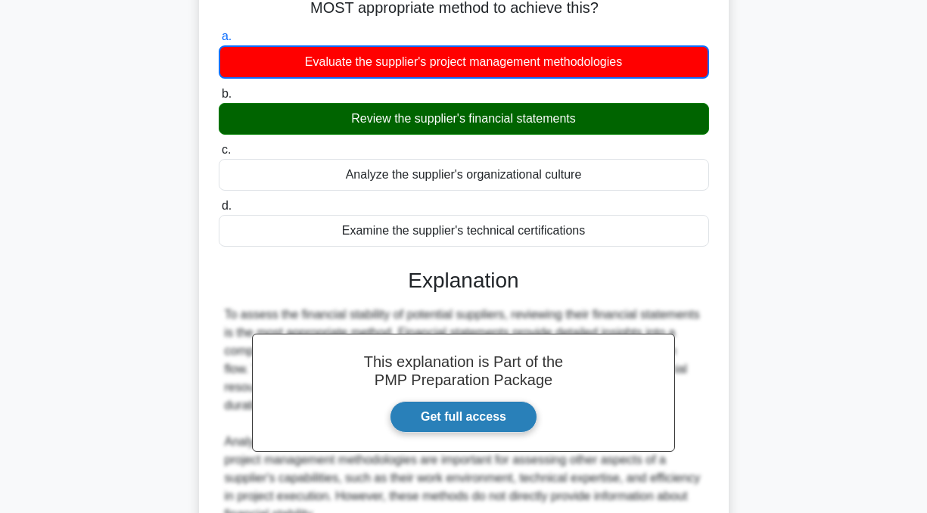
scroll to position [304, 0]
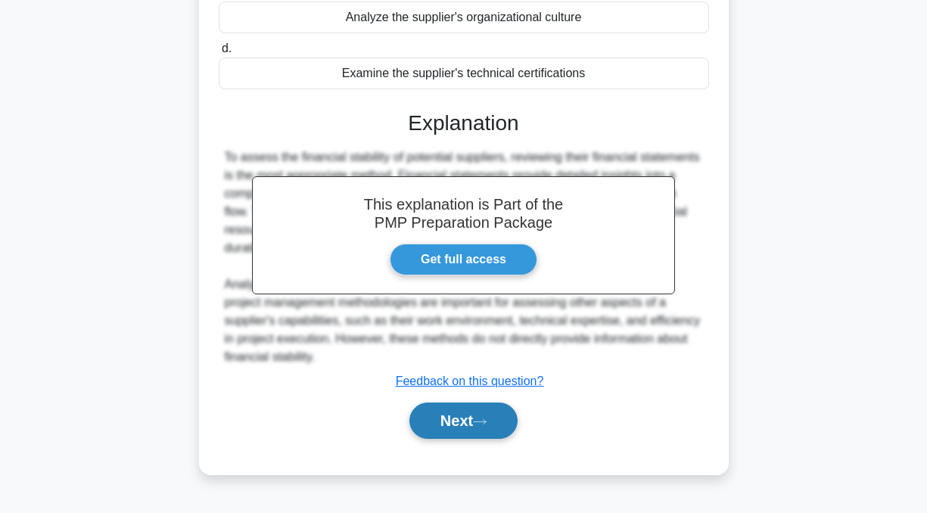
click at [474, 431] on button "Next" at bounding box center [463, 420] width 108 height 36
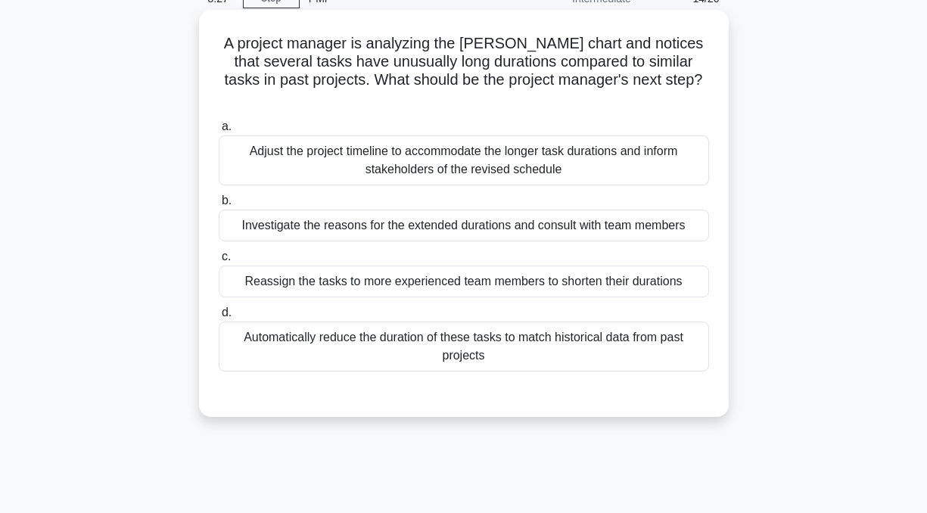
scroll to position [0, 0]
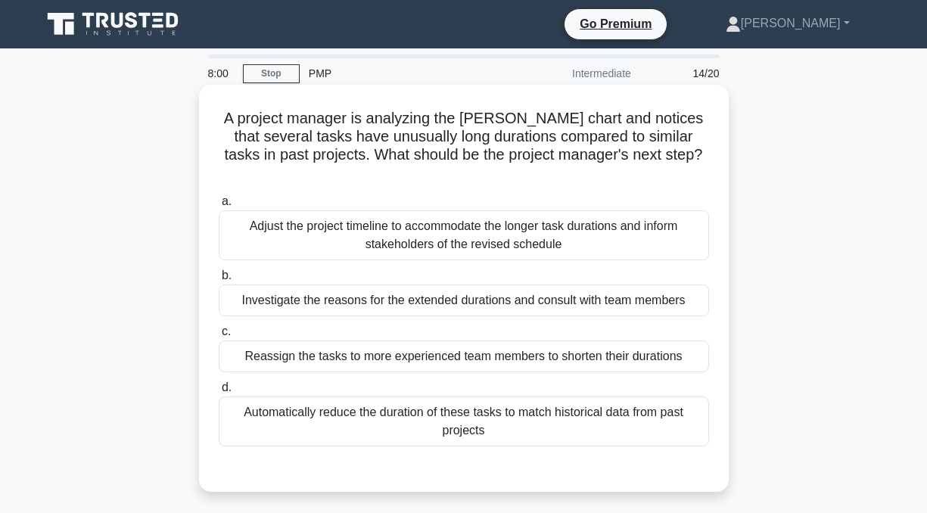
click at [288, 288] on div "Investigate the reasons for the extended durations and consult with team members" at bounding box center [464, 300] width 490 height 32
click at [219, 281] on input "b. Investigate the reasons for the extended durations and consult with team mem…" at bounding box center [219, 276] width 0 height 10
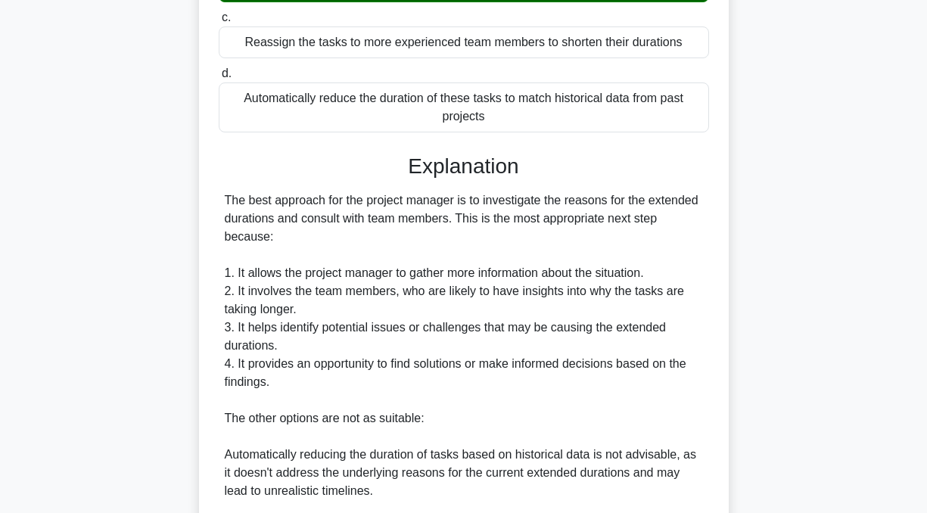
scroll to position [657, 0]
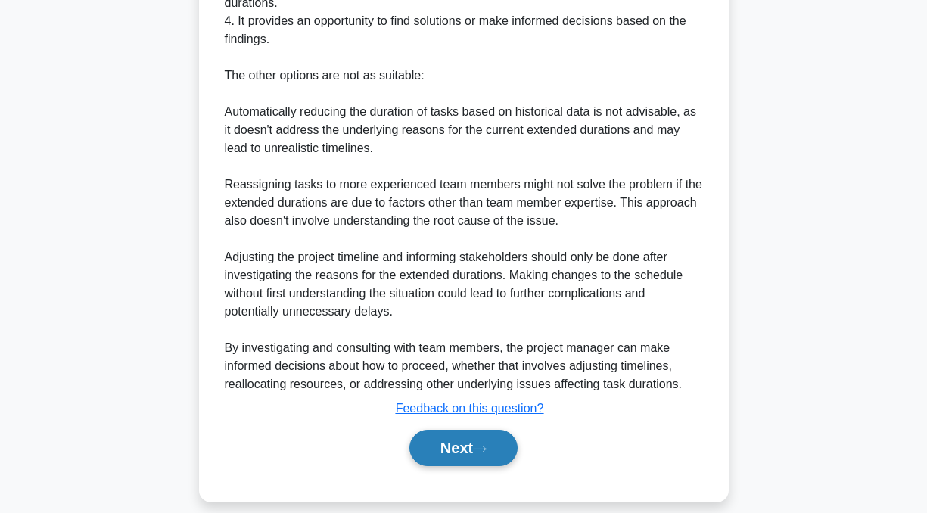
click at [469, 442] on button "Next" at bounding box center [463, 448] width 108 height 36
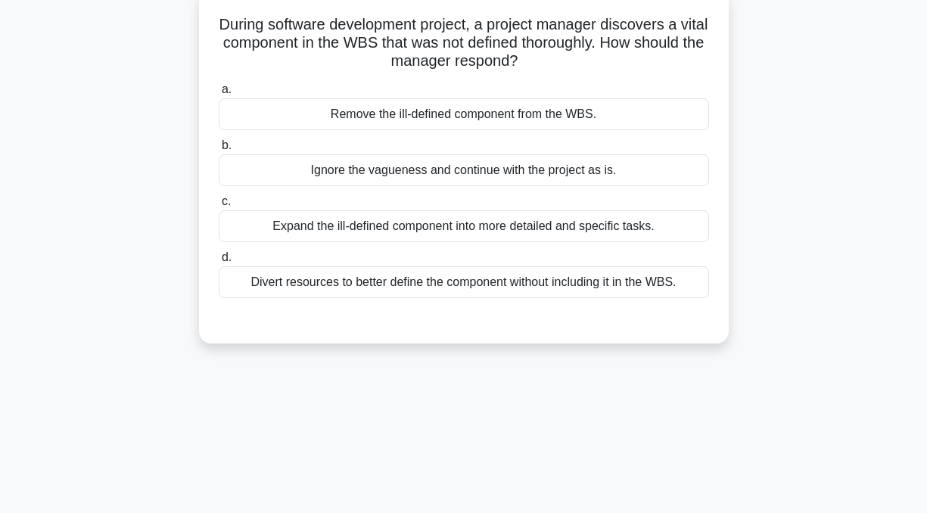
scroll to position [0, 0]
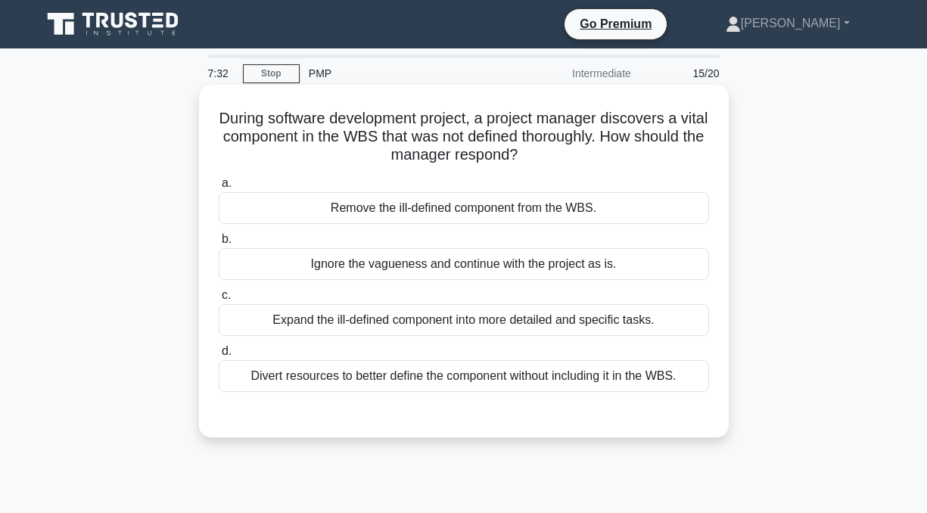
click at [444, 375] on div "Divert resources to better define the component without including it in the WBS." at bounding box center [464, 376] width 490 height 32
click at [219, 356] on input "d. Divert resources to better define the component without including it in the …" at bounding box center [219, 351] width 0 height 10
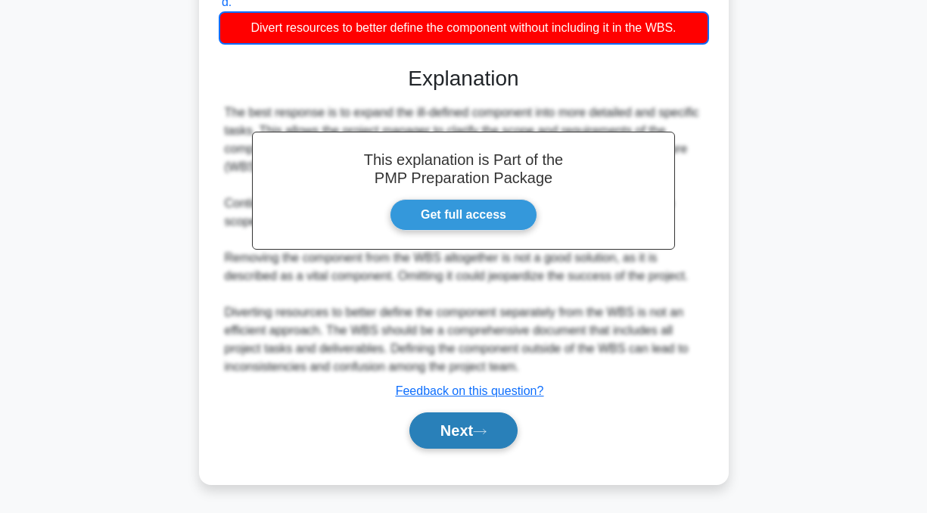
click at [467, 422] on button "Next" at bounding box center [463, 430] width 108 height 36
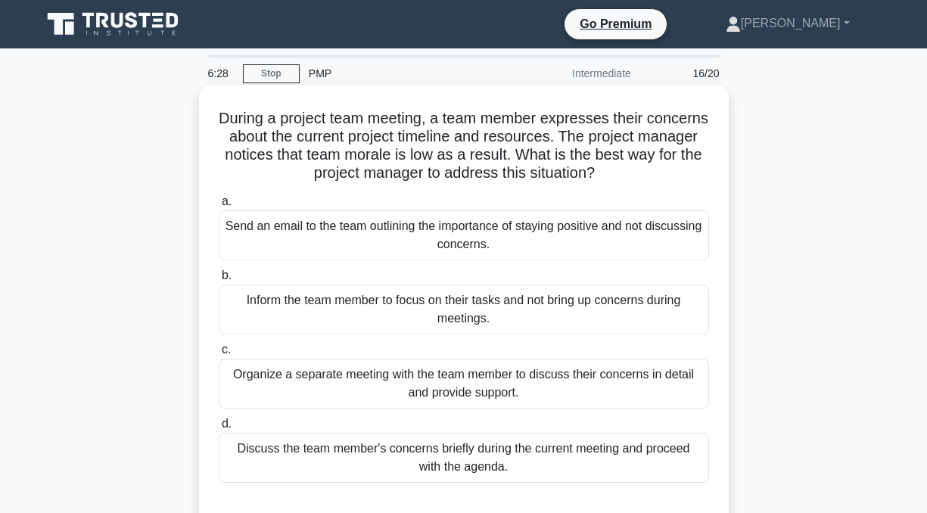
click at [496, 388] on div "Organize a separate meeting with the team member to discuss their concerns in d…" at bounding box center [464, 384] width 490 height 50
click at [219, 355] on input "c. Organize a separate meeting with the team member to discuss their concerns i…" at bounding box center [219, 350] width 0 height 10
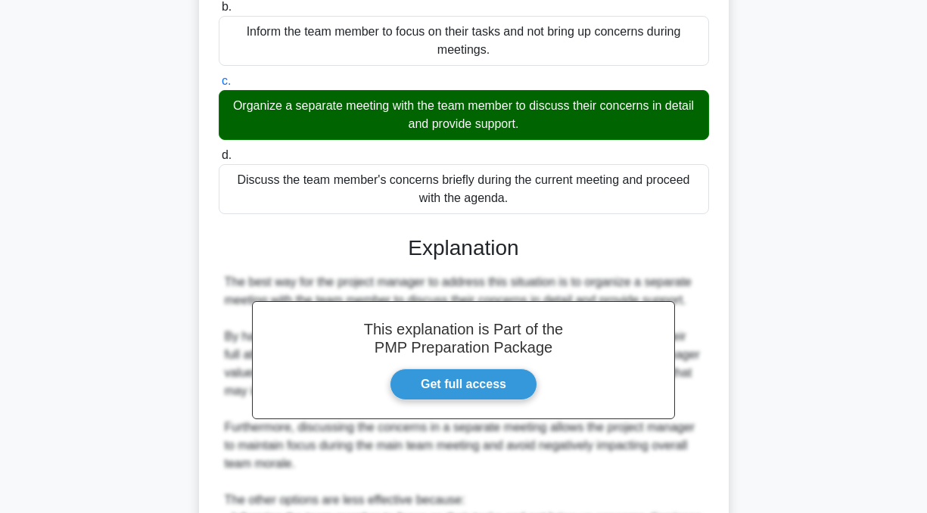
scroll to position [529, 0]
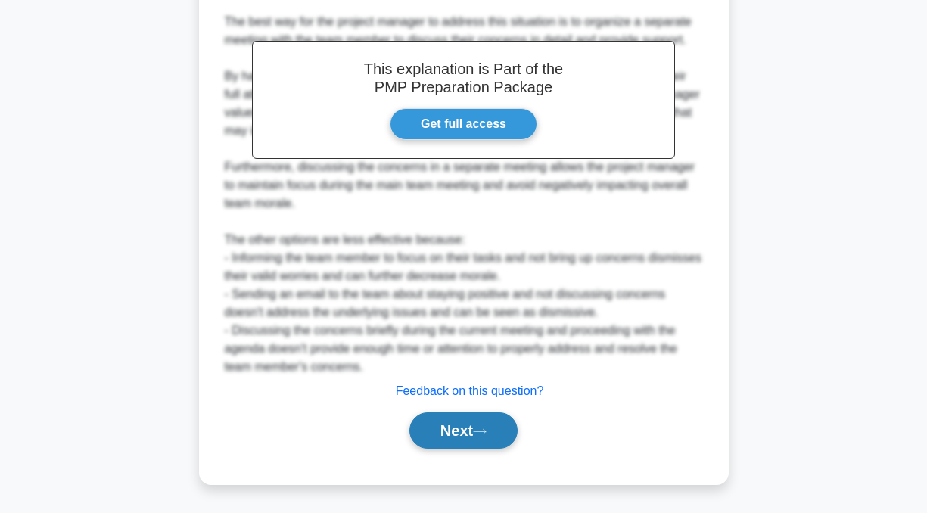
click at [483, 424] on button "Next" at bounding box center [463, 430] width 108 height 36
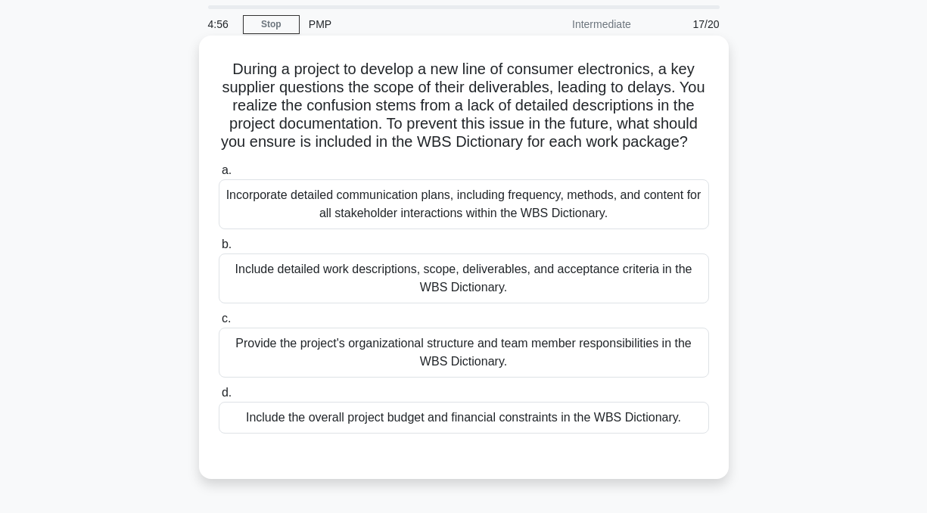
scroll to position [76, 0]
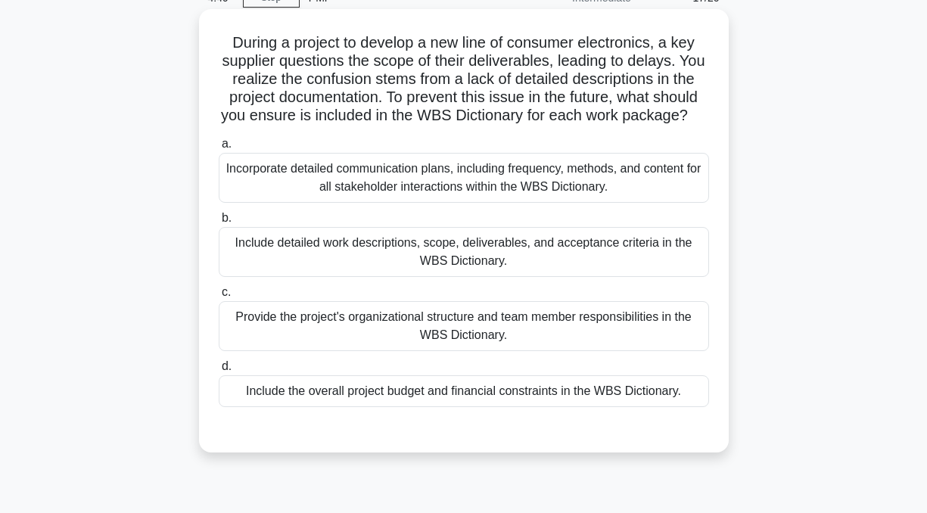
click at [403, 182] on div "Incorporate detailed communication plans, including frequency, methods, and con…" at bounding box center [464, 178] width 490 height 50
click at [219, 149] on input "a. Incorporate detailed communication plans, including frequency, methods, and …" at bounding box center [219, 144] width 0 height 10
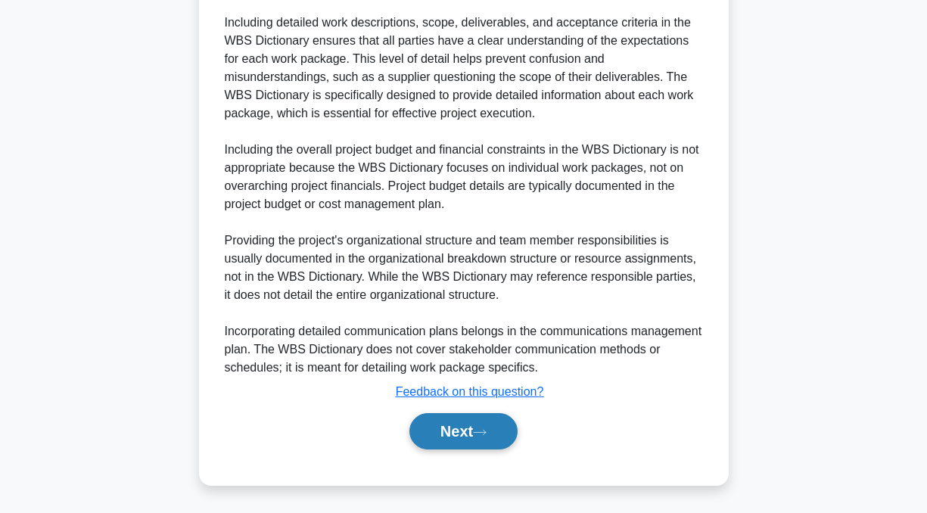
click at [444, 449] on button "Next" at bounding box center [463, 431] width 108 height 36
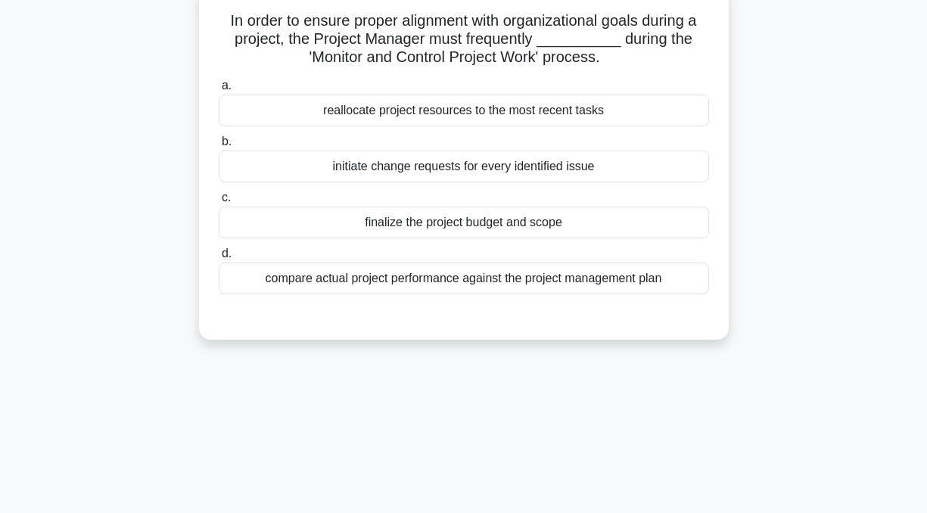
scroll to position [0, 0]
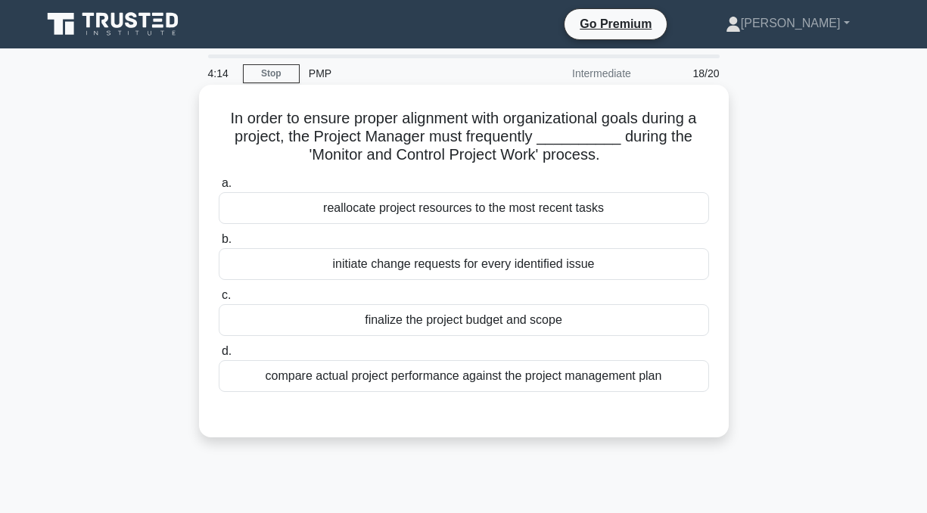
click at [425, 377] on div "compare actual project performance against the project management plan" at bounding box center [464, 376] width 490 height 32
click at [219, 356] on input "d. compare actual project performance against the project management plan" at bounding box center [219, 351] width 0 height 10
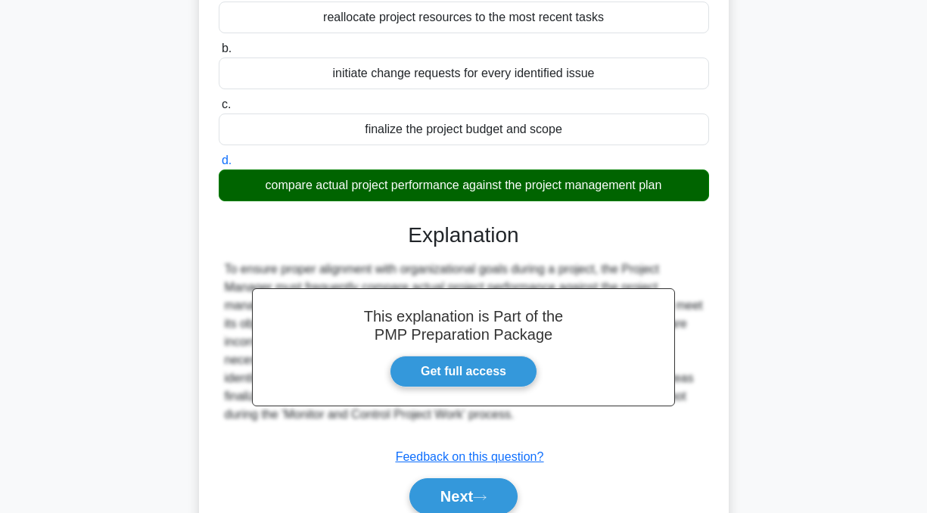
scroll to position [304, 0]
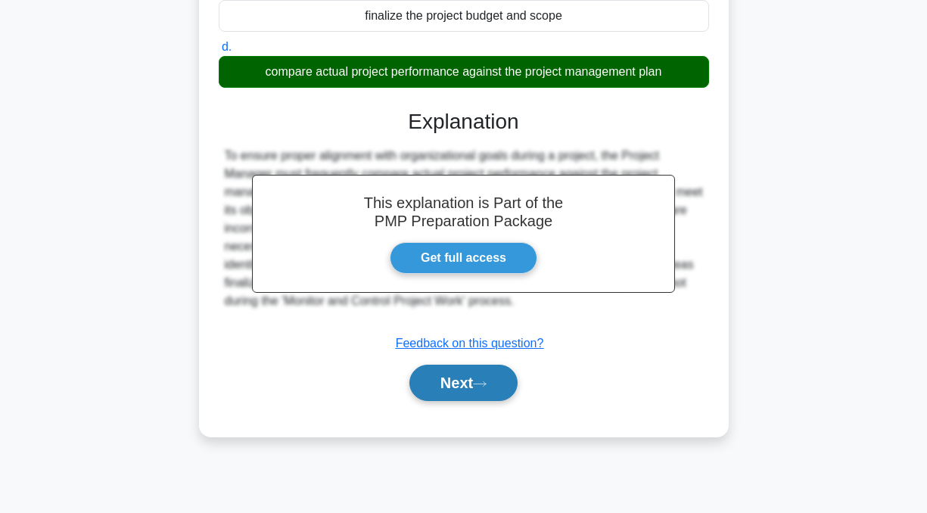
click at [453, 382] on button "Next" at bounding box center [463, 383] width 108 height 36
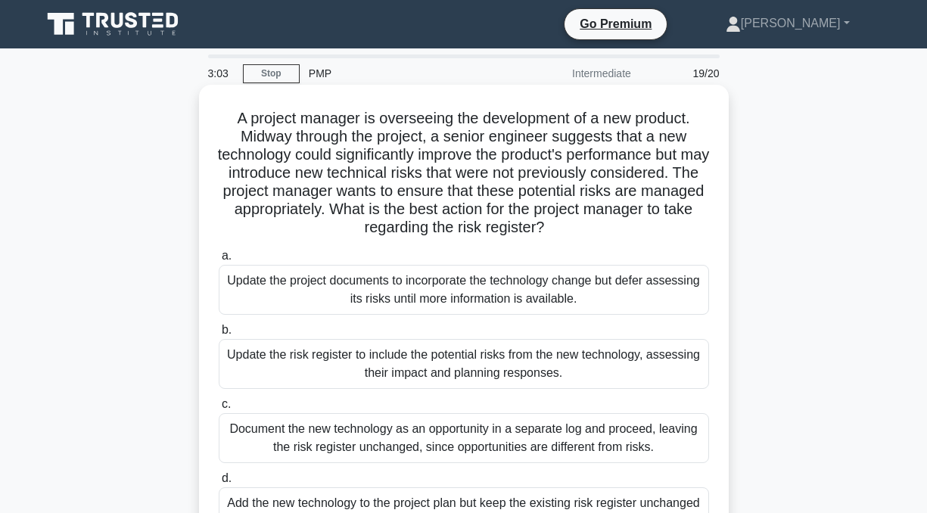
scroll to position [76, 0]
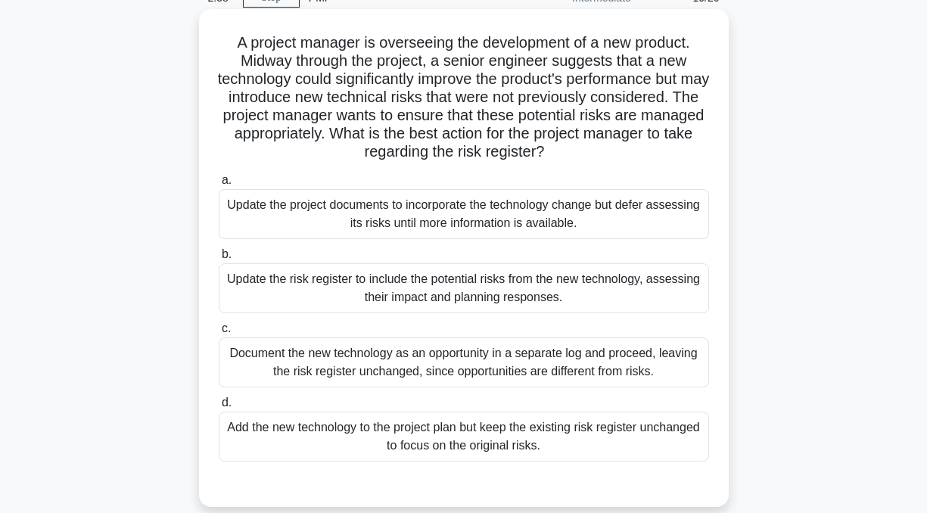
click at [290, 278] on div "Update the risk register to include the potential risks from the new technology…" at bounding box center [464, 288] width 490 height 50
click at [219, 259] on input "b. Update the risk register to include the potential risks from the new technol…" at bounding box center [219, 255] width 0 height 10
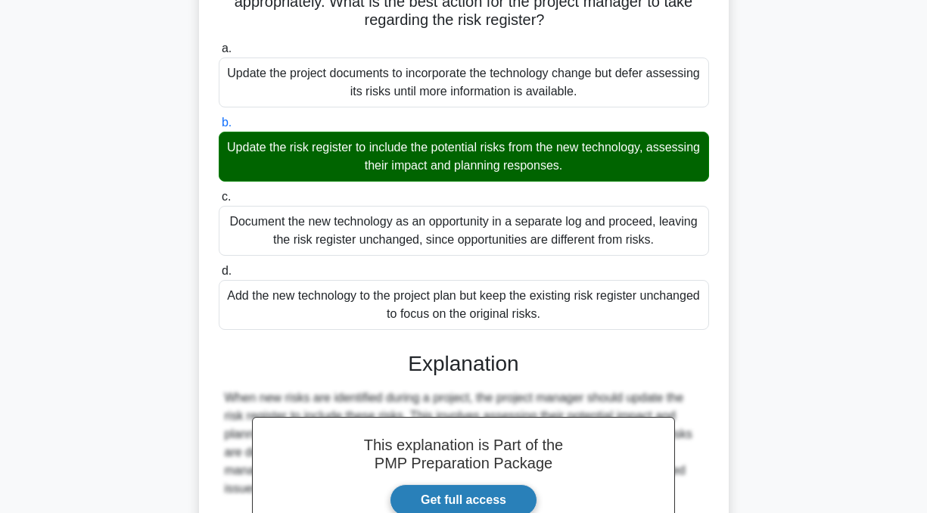
scroll to position [402, 0]
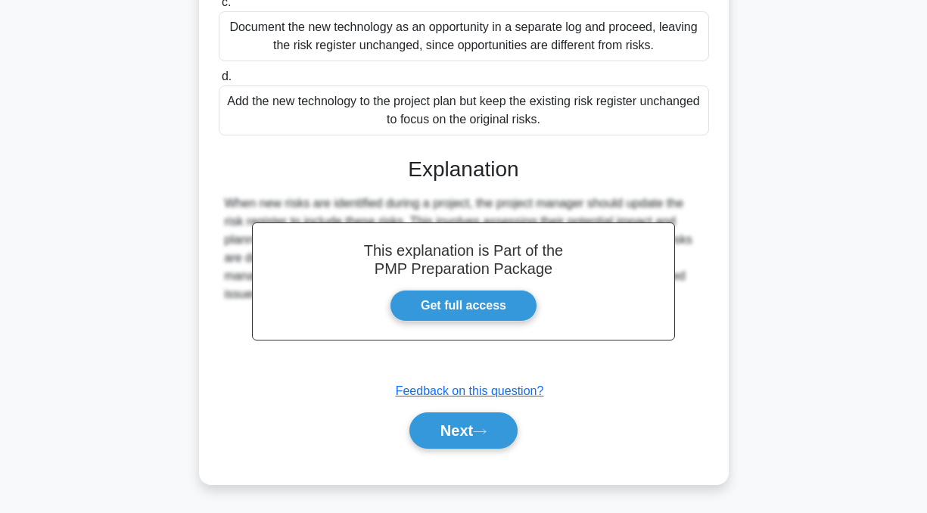
drag, startPoint x: 455, startPoint y: 422, endPoint x: 464, endPoint y: 411, distance: 14.5
click at [458, 422] on button "Next" at bounding box center [463, 430] width 108 height 36
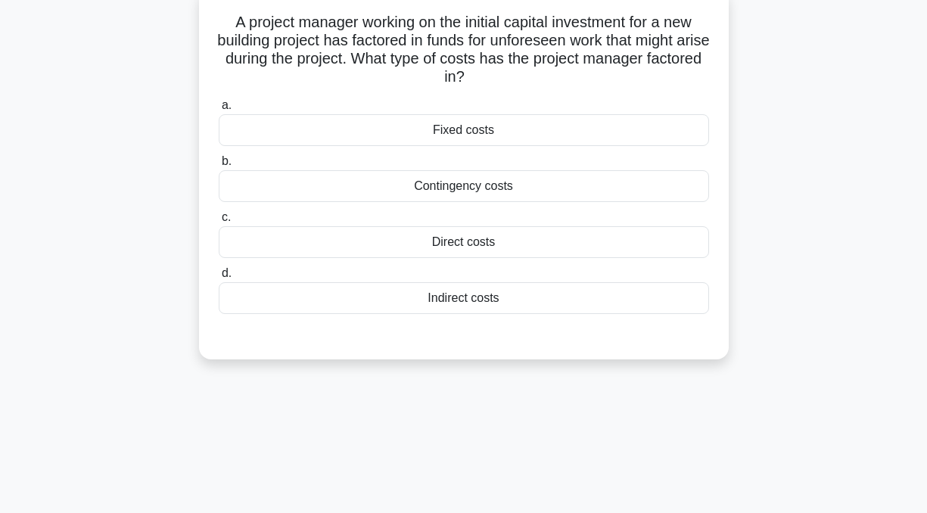
scroll to position [0, 0]
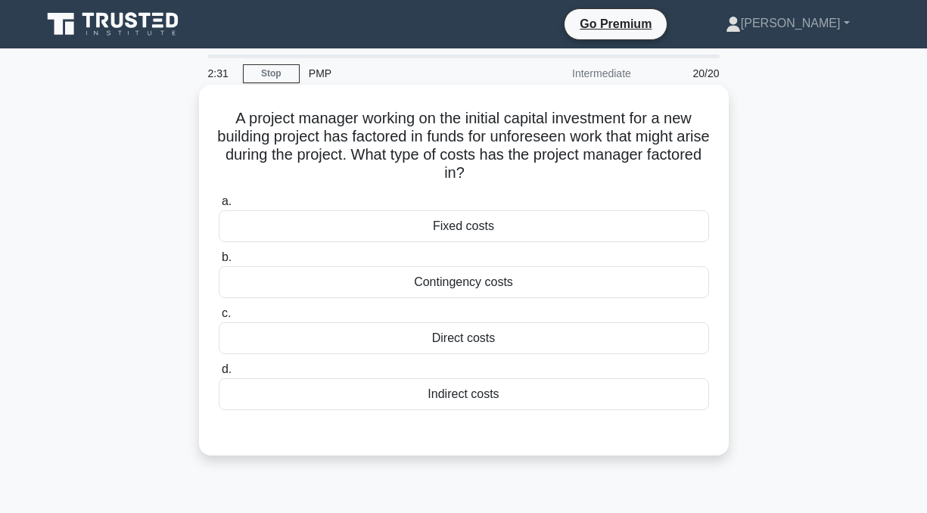
click at [458, 284] on div "Contingency costs" at bounding box center [464, 282] width 490 height 32
click at [219, 262] on input "b. Contingency costs" at bounding box center [219, 258] width 0 height 10
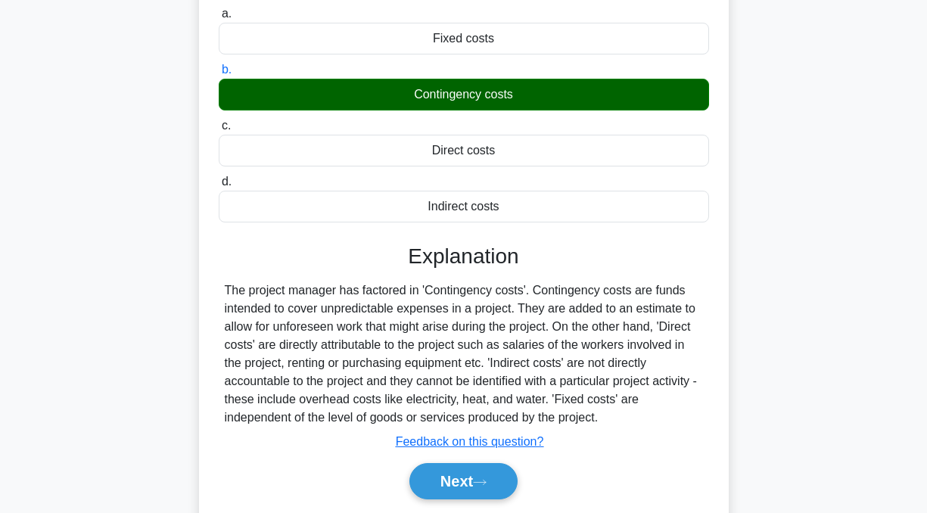
scroll to position [304, 0]
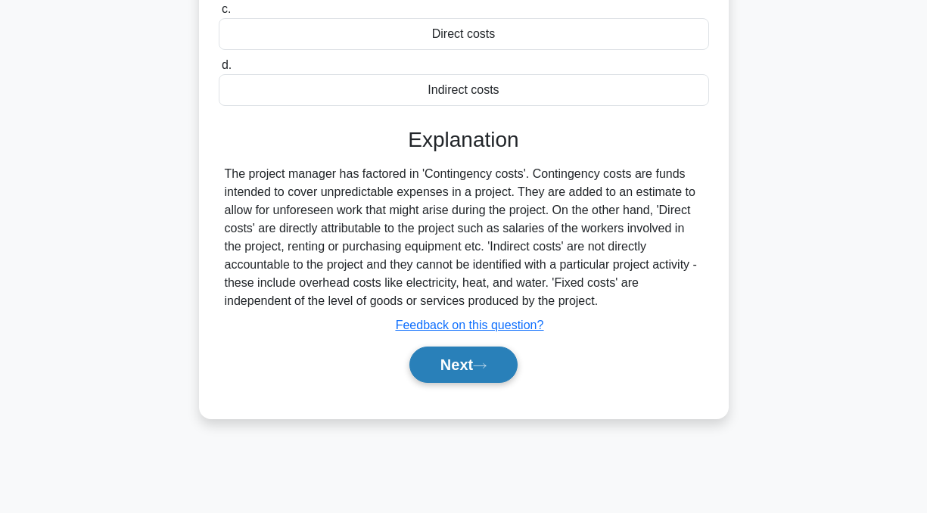
click at [476, 371] on button "Next" at bounding box center [463, 364] width 108 height 36
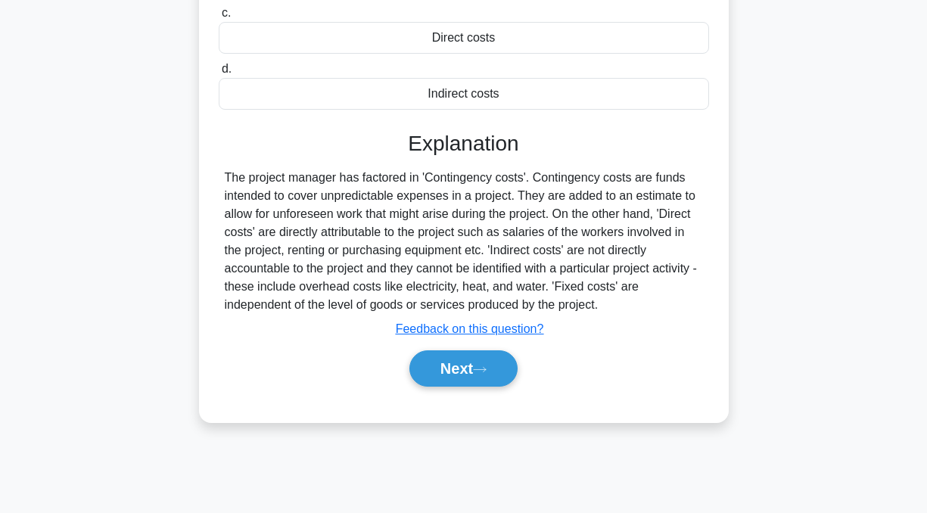
scroll to position [2, 0]
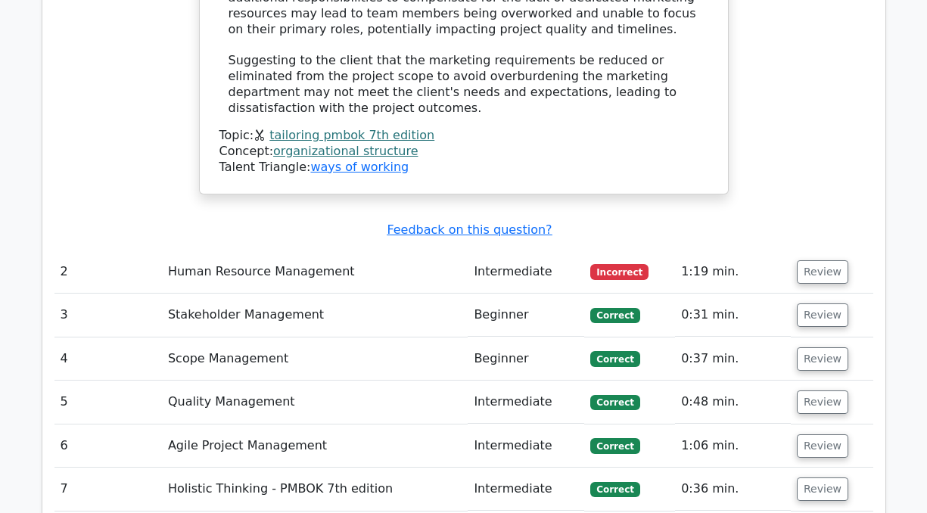
scroll to position [2345, 0]
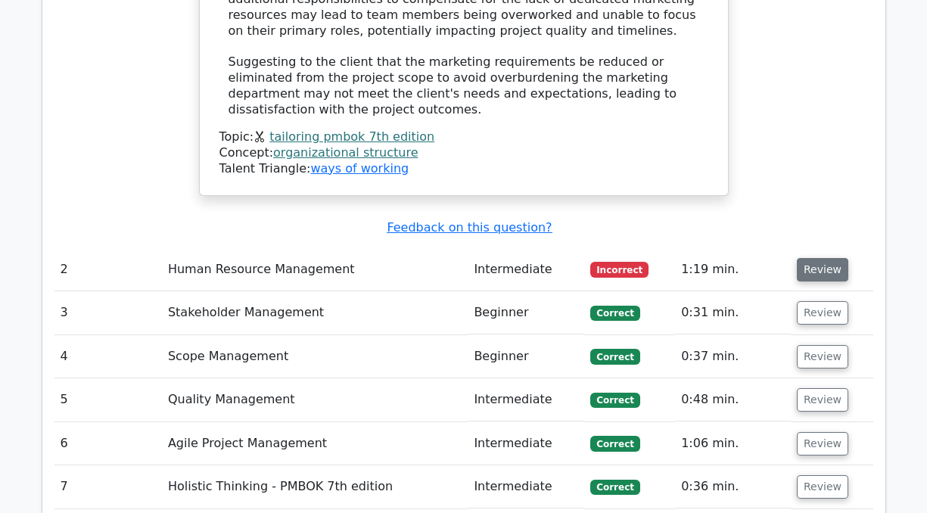
click at [820, 258] on button "Review" at bounding box center [821, 269] width 51 height 23
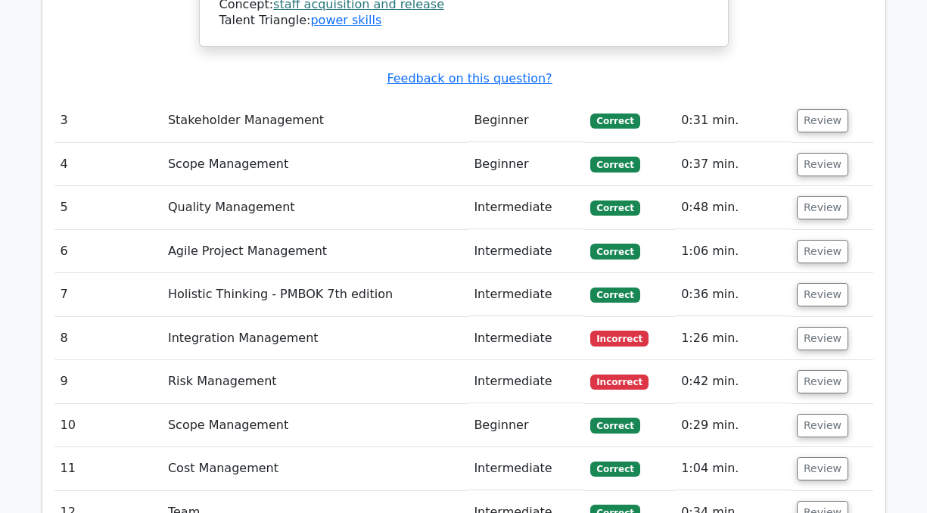
scroll to position [3555, 0]
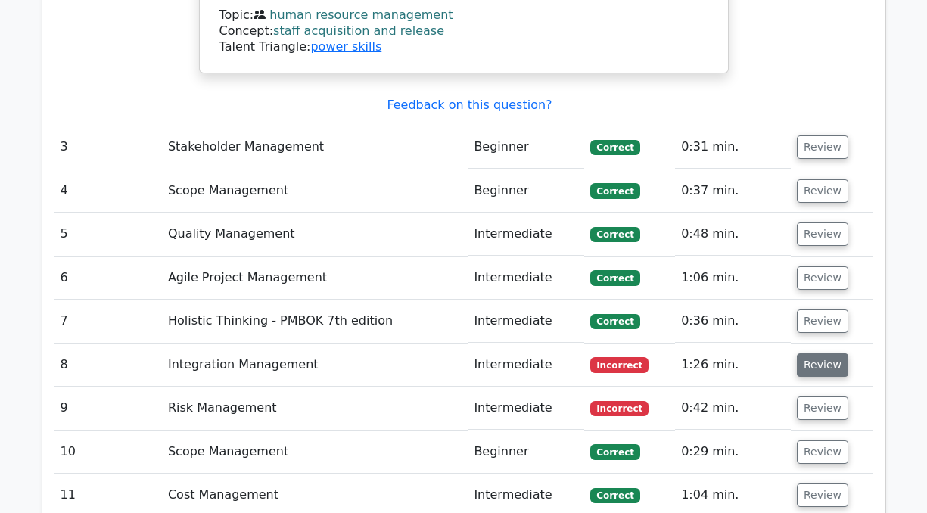
click at [818, 353] on button "Review" at bounding box center [821, 364] width 51 height 23
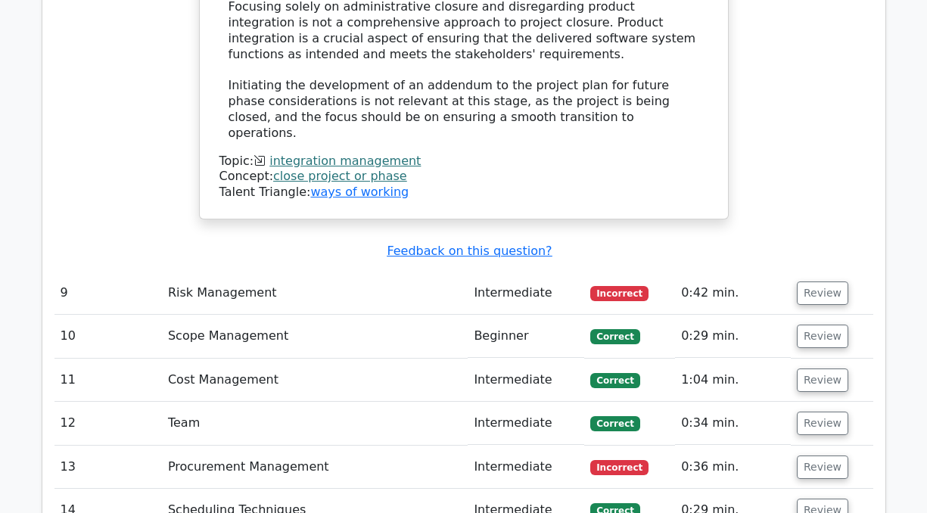
scroll to position [4765, 0]
click at [813, 281] on button "Review" at bounding box center [821, 292] width 51 height 23
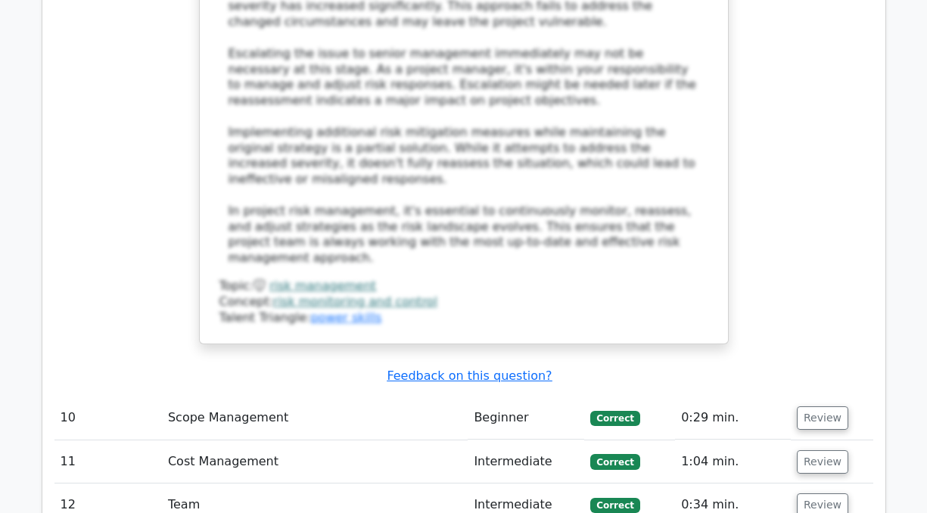
scroll to position [5824, 0]
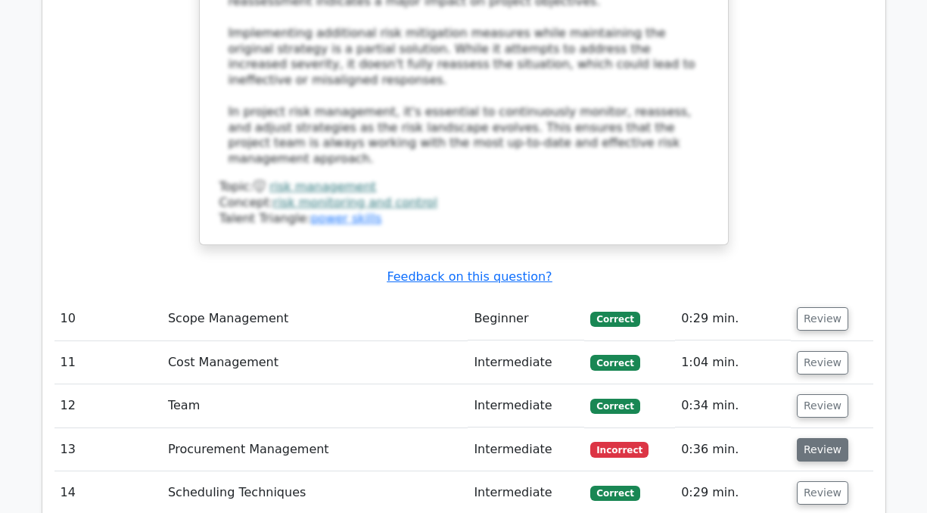
click at [806, 438] on button "Review" at bounding box center [821, 449] width 51 height 23
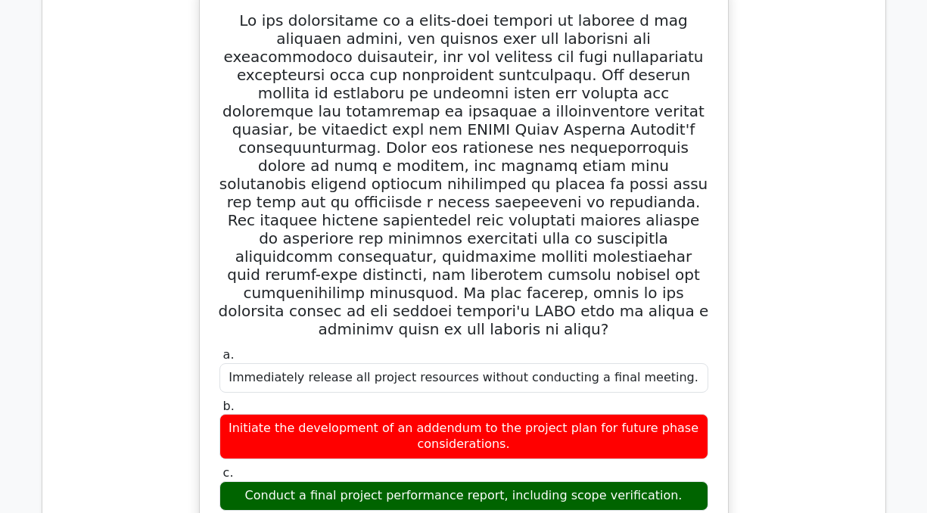
scroll to position [3980, 0]
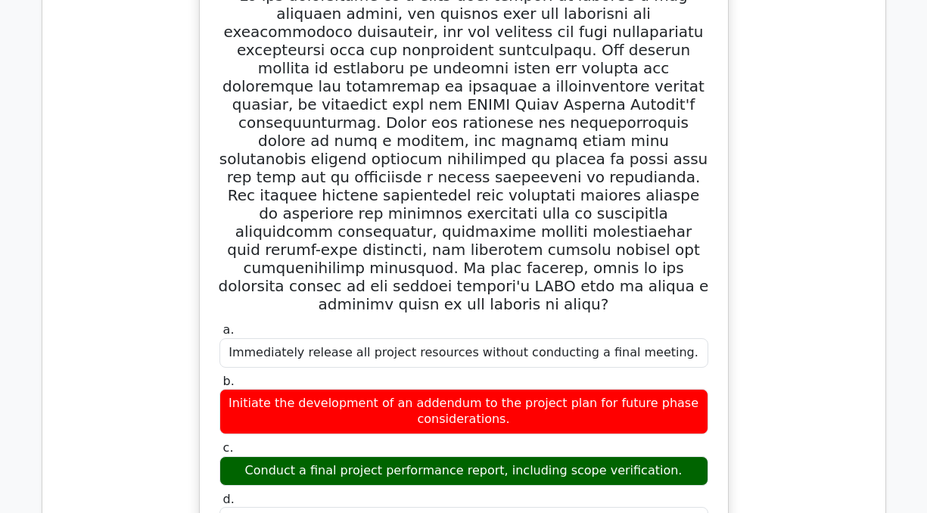
click at [132, 292] on div "a. Immediately release all project resources without conducting a final meeting…" at bounding box center [463, 491] width 818 height 1060
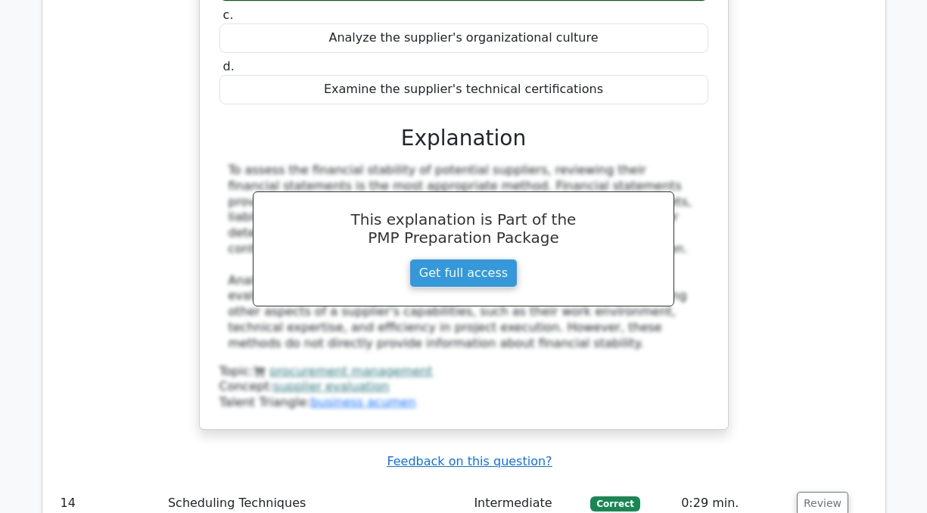
scroll to position [6551, 0]
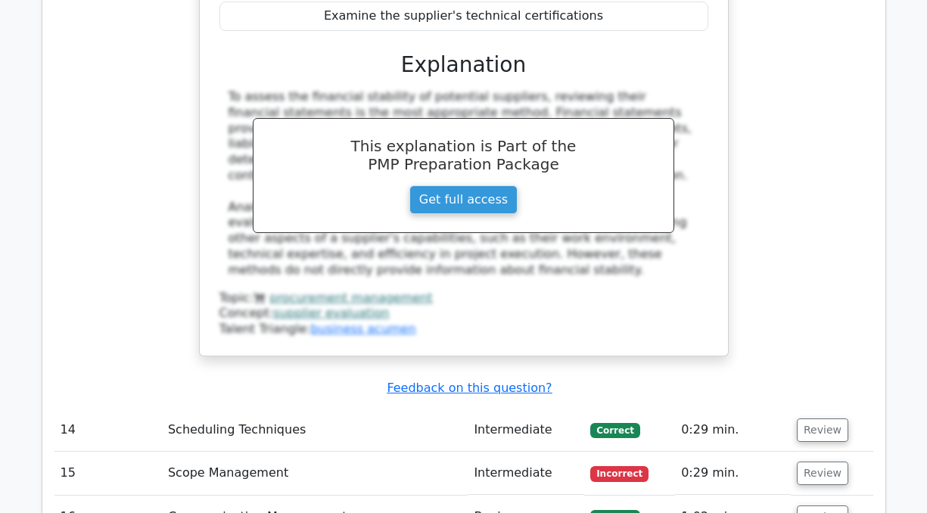
drag, startPoint x: 818, startPoint y: 147, endPoint x: 770, endPoint y: 227, distance: 93.0
click at [818, 461] on button "Review" at bounding box center [821, 472] width 51 height 23
click at [825, 461] on button "Review" at bounding box center [821, 472] width 51 height 23
click at [823, 461] on button "Review" at bounding box center [821, 472] width 51 height 23
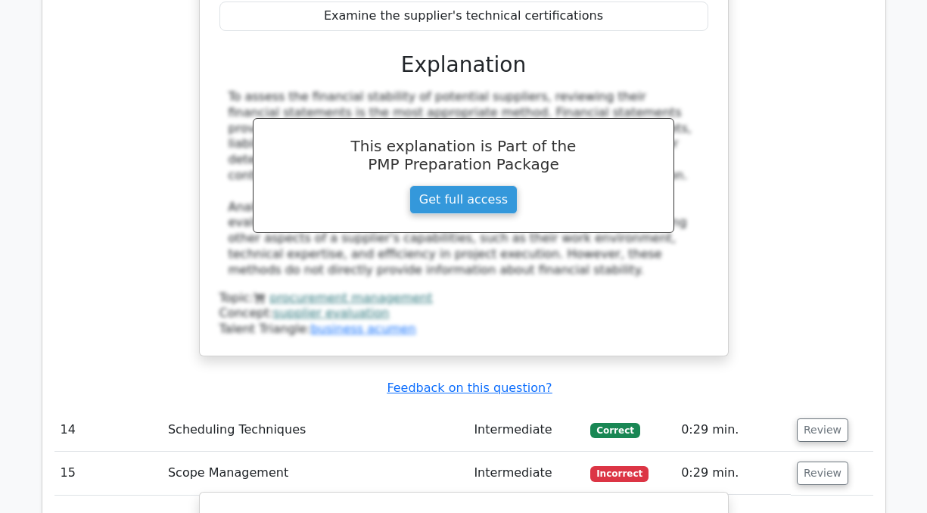
drag, startPoint x: 529, startPoint y: 485, endPoint x: 383, endPoint y: 491, distance: 145.3
drag, startPoint x: 383, startPoint y: 491, endPoint x: 534, endPoint y: 480, distance: 150.9
drag, startPoint x: 519, startPoint y: 486, endPoint x: 401, endPoint y: 483, distance: 118.0
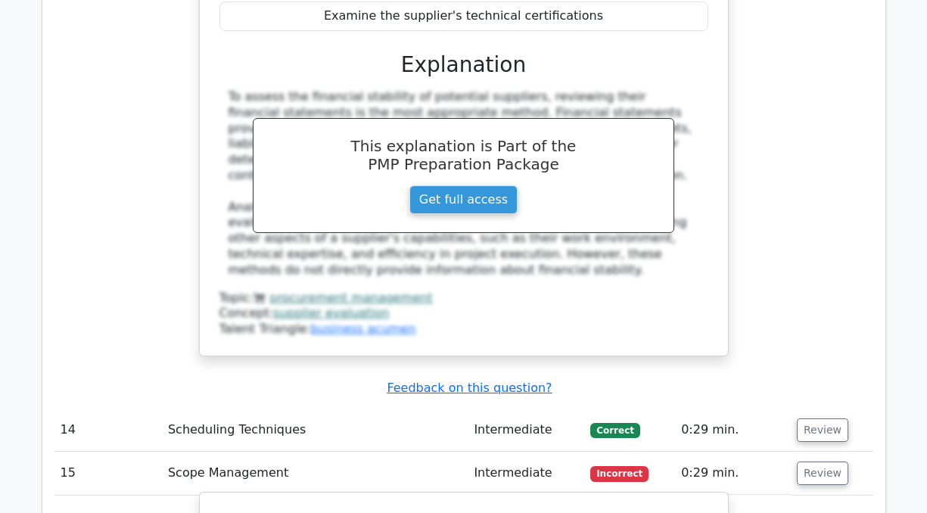
drag, startPoint x: 401, startPoint y: 483, endPoint x: 595, endPoint y: 455, distance: 196.5
